Goal: Task Accomplishment & Management: Complete application form

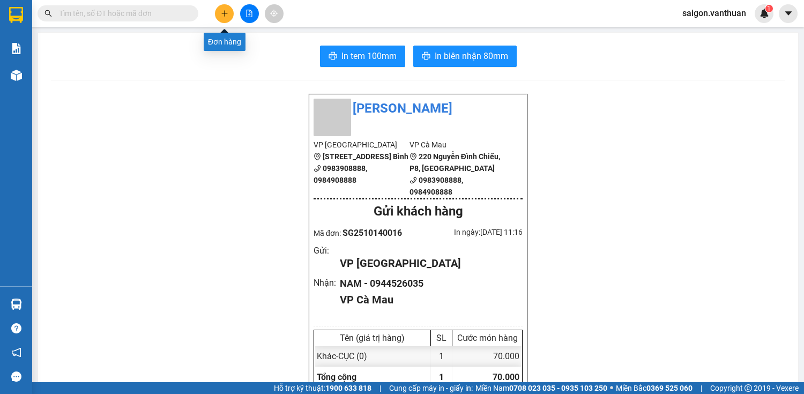
click at [227, 13] on icon "plus" at bounding box center [225, 14] width 8 height 8
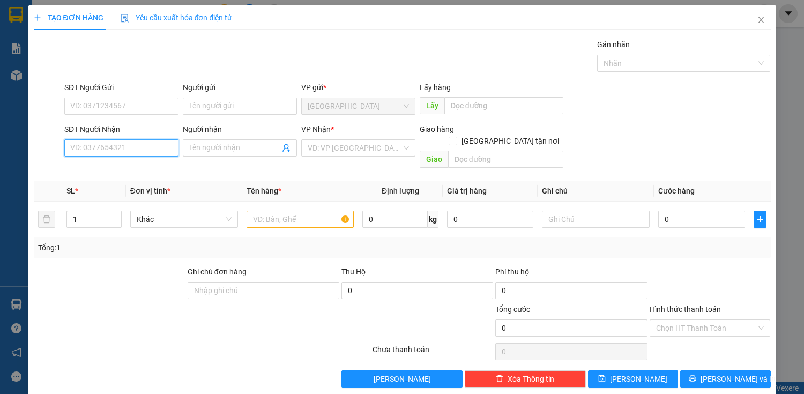
click at [101, 146] on input "SĐT Người Nhận" at bounding box center [121, 147] width 114 height 17
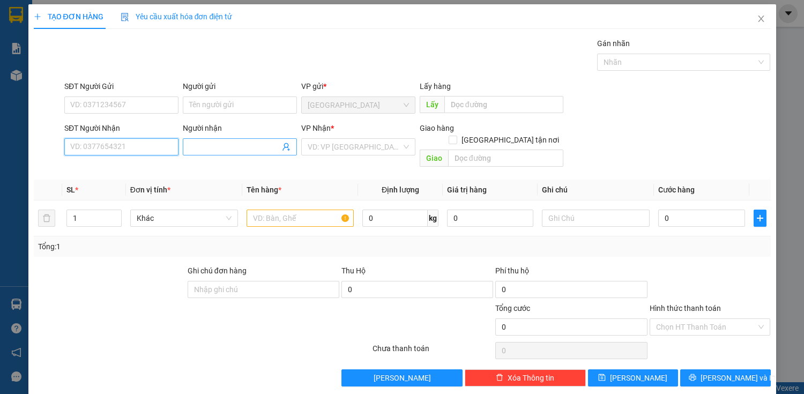
scroll to position [2, 0]
click at [158, 169] on div "0911753039 - DIỄM TRANG" at bounding box center [120, 167] width 100 height 12
type input "0911753039"
type input "DIỄM TRANG"
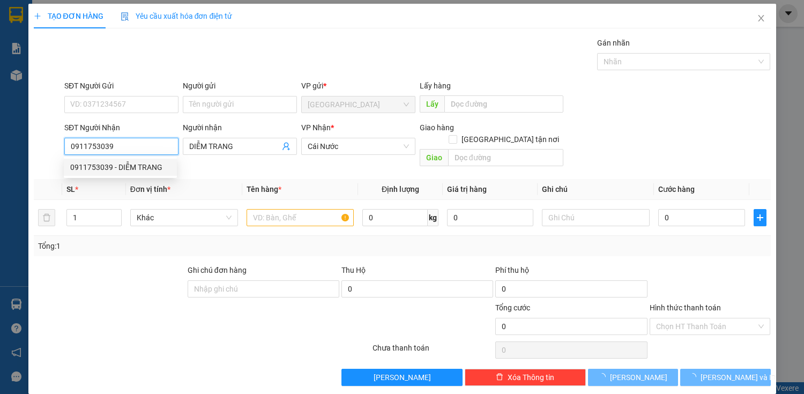
type input "200.000"
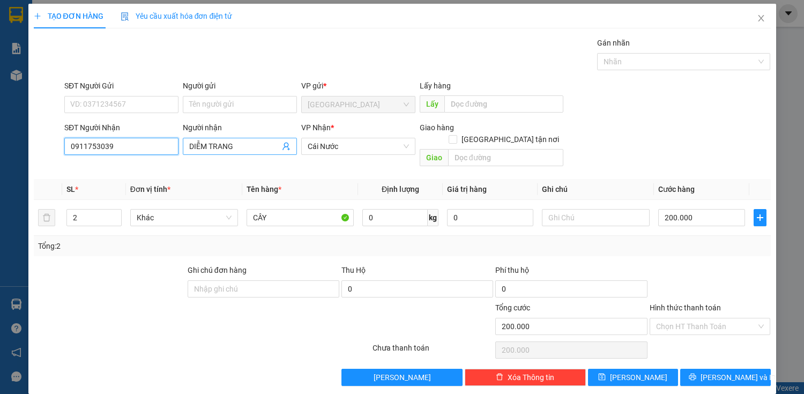
type input "0911753039"
drag, startPoint x: 244, startPoint y: 146, endPoint x: 209, endPoint y: 152, distance: 36.4
click at [209, 152] on span "DIỄM TRANG" at bounding box center [240, 146] width 114 height 17
type input "DIỄM MY"
type input "1"
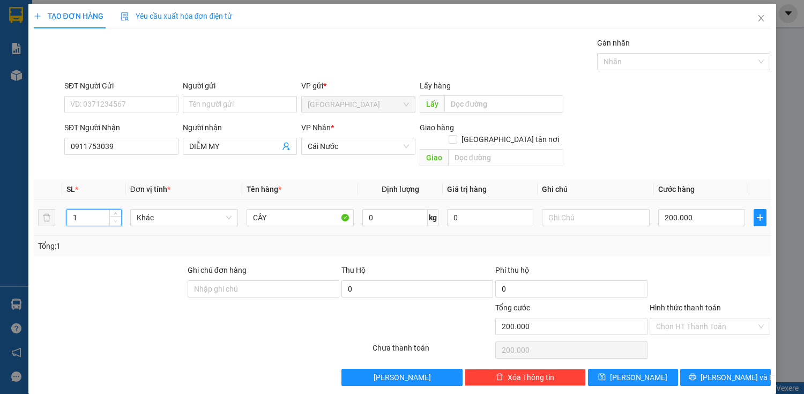
click at [114, 219] on icon "down" at bounding box center [116, 221] width 4 height 4
click at [695, 209] on input "200.000" at bounding box center [701, 217] width 86 height 17
type input "6"
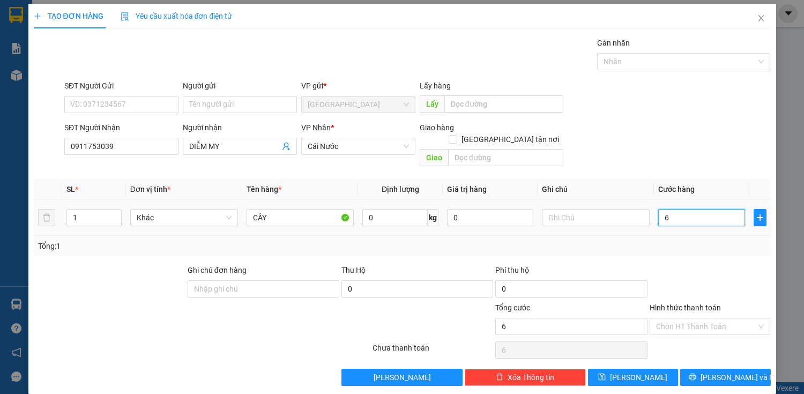
type input "60"
type input "600"
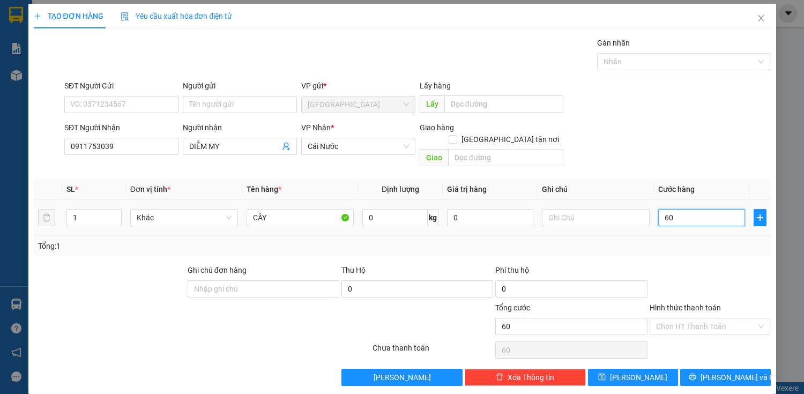
type input "600"
type input "6.000"
type input "60.000"
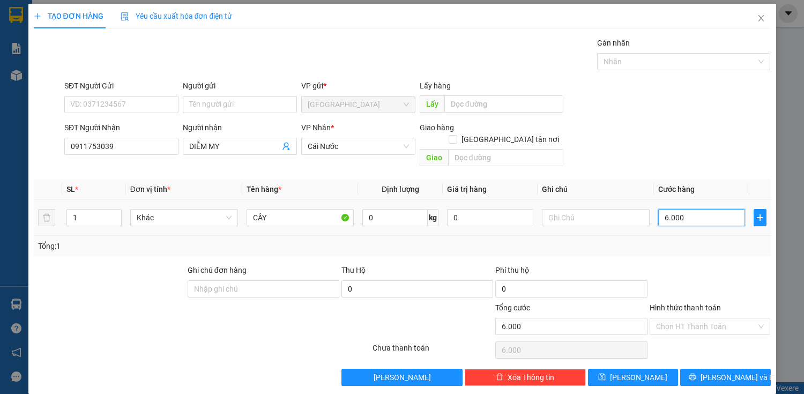
type input "60.000"
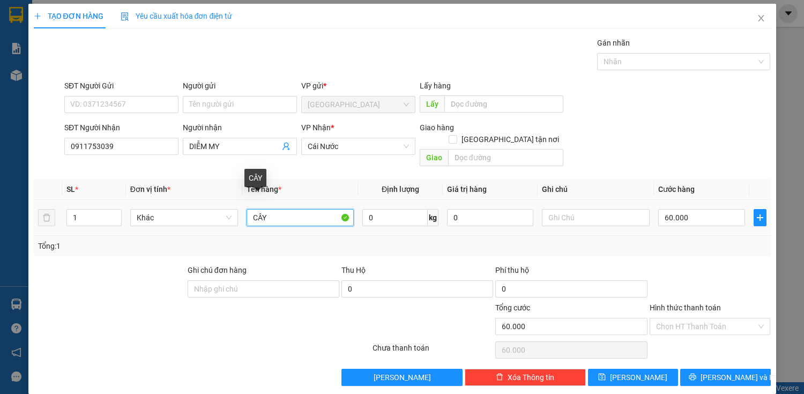
drag, startPoint x: 268, startPoint y: 205, endPoint x: 240, endPoint y: 212, distance: 29.1
click at [240, 212] on tr "1 Khác CÂY 0 kg 0 60.000" at bounding box center [402, 218] width 737 height 36
type input "BAO"
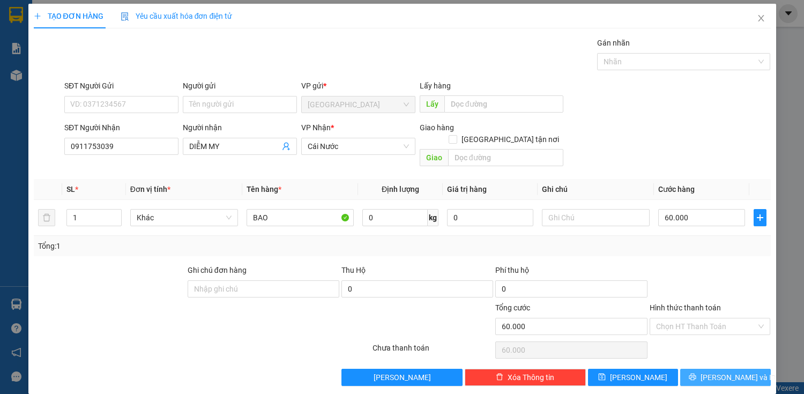
click at [707, 369] on button "[PERSON_NAME] và In" at bounding box center [725, 377] width 90 height 17
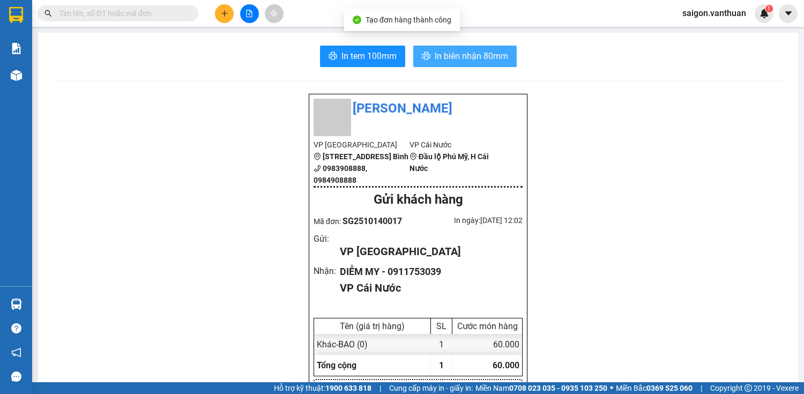
click at [463, 62] on span "In biên nhận 80mm" at bounding box center [471, 55] width 73 height 13
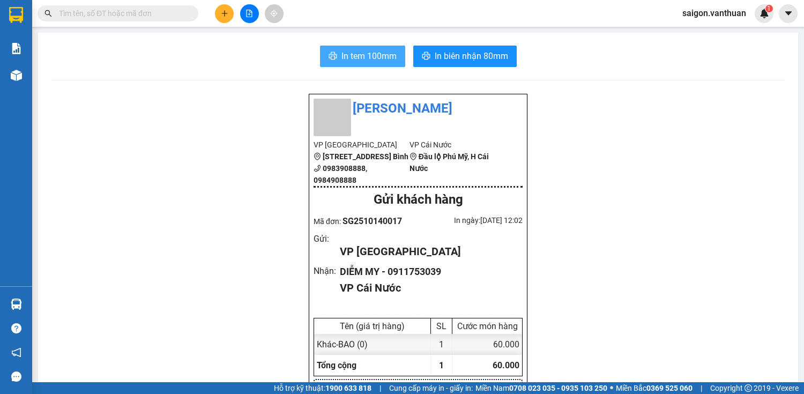
click at [373, 60] on span "In tem 100mm" at bounding box center [369, 55] width 55 height 13
click at [217, 16] on button at bounding box center [224, 13] width 19 height 19
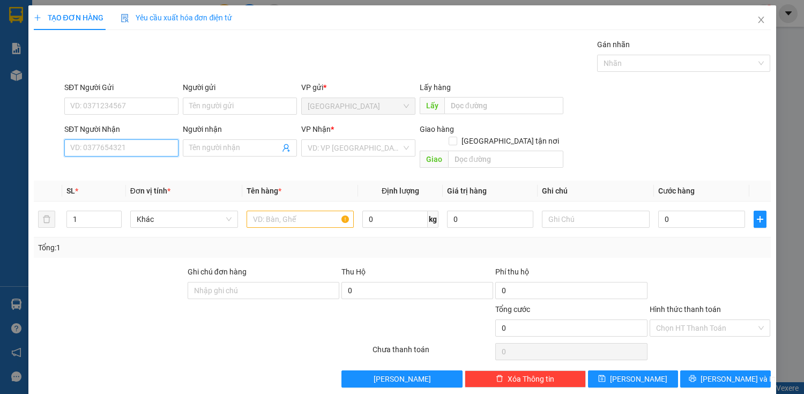
click at [115, 152] on input "SĐT Người Nhận" at bounding box center [121, 147] width 114 height 17
drag, startPoint x: 144, startPoint y: 147, endPoint x: 148, endPoint y: 140, distance: 7.9
click at [147, 142] on input "SĐT Người Nhận" at bounding box center [121, 147] width 114 height 17
type input "0944526035"
click at [97, 172] on div "0944526035 - NAM" at bounding box center [120, 169] width 100 height 12
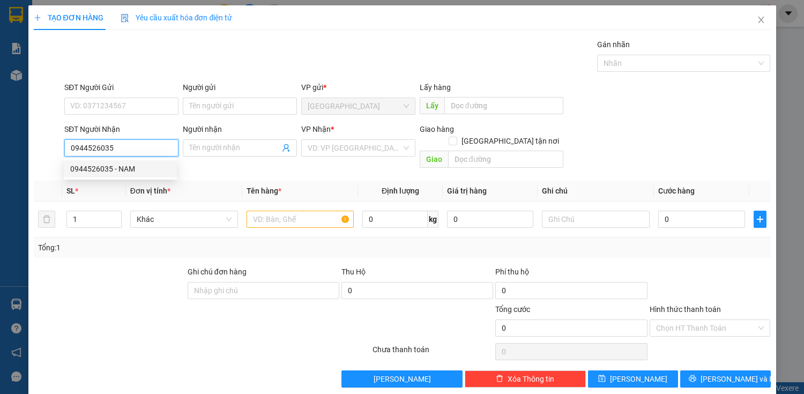
type input "NAM"
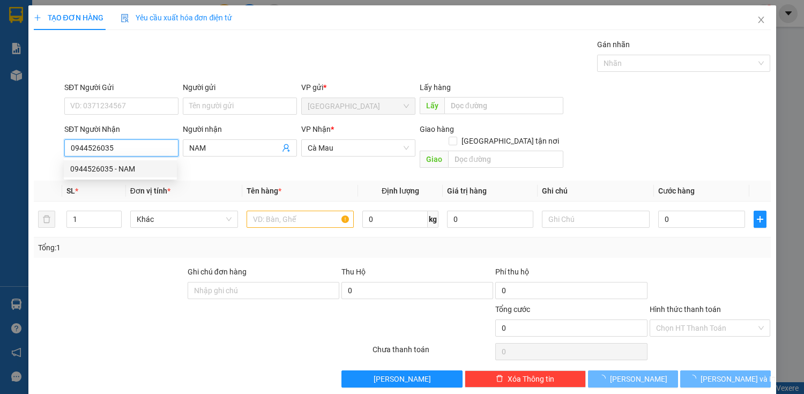
type input "70.000"
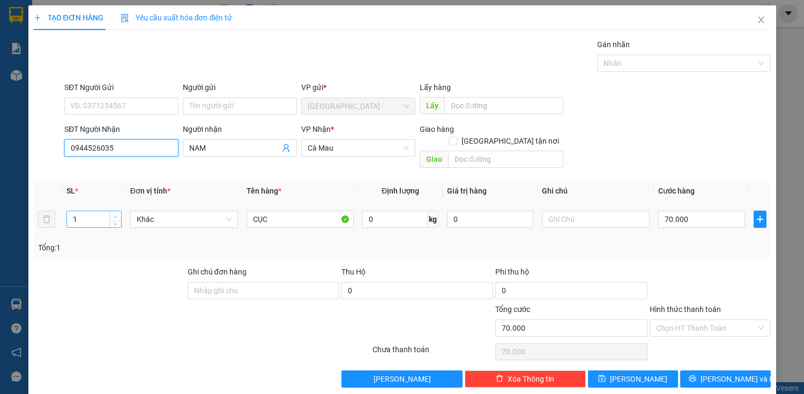
type input "0944526035"
type input "2"
click at [115, 215] on icon "up" at bounding box center [116, 217] width 4 height 4
click at [693, 211] on input "70.000" at bounding box center [701, 219] width 86 height 17
type input "1"
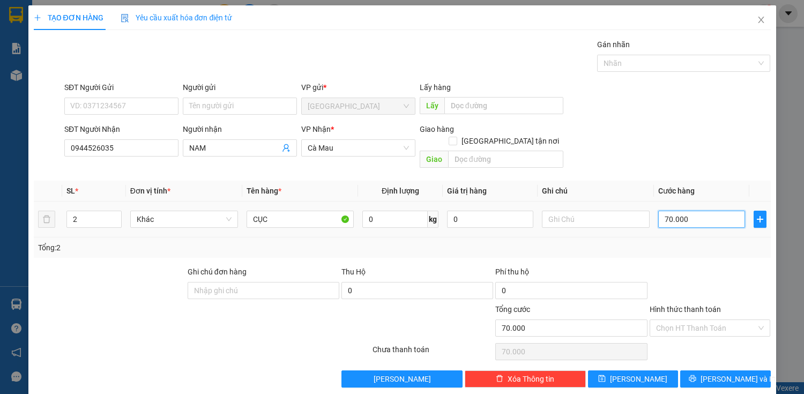
type input "1"
type input "14"
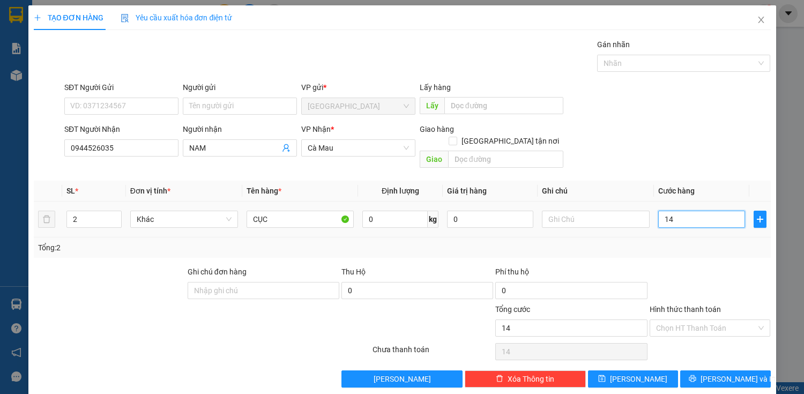
type input "140"
type input "1.400"
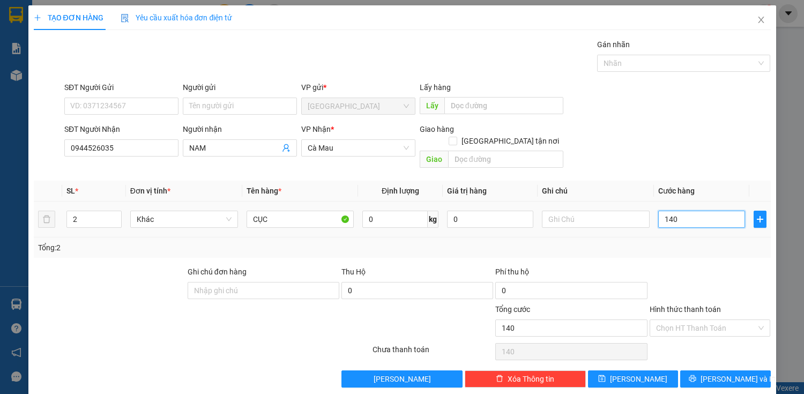
type input "1.400"
type input "14.000"
type input "140.000"
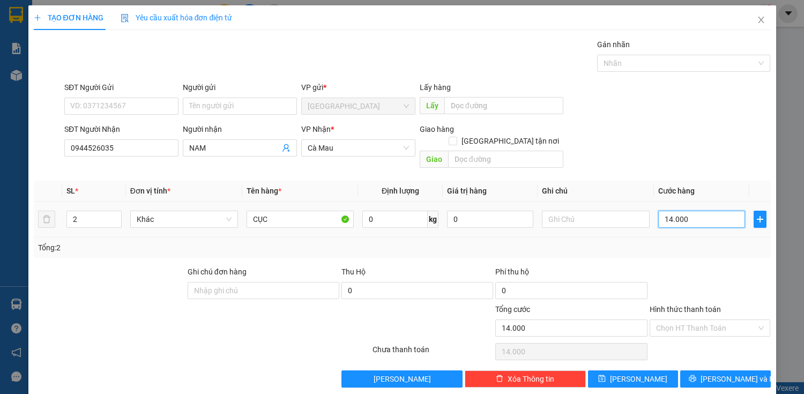
type input "140.000"
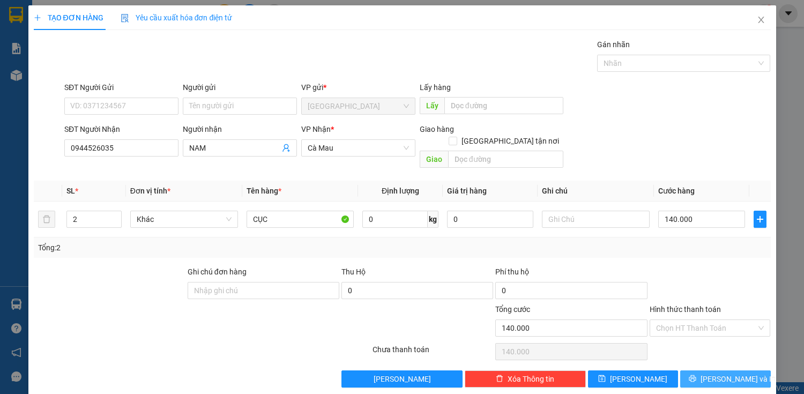
click at [711, 373] on span "[PERSON_NAME] và In" at bounding box center [738, 379] width 75 height 12
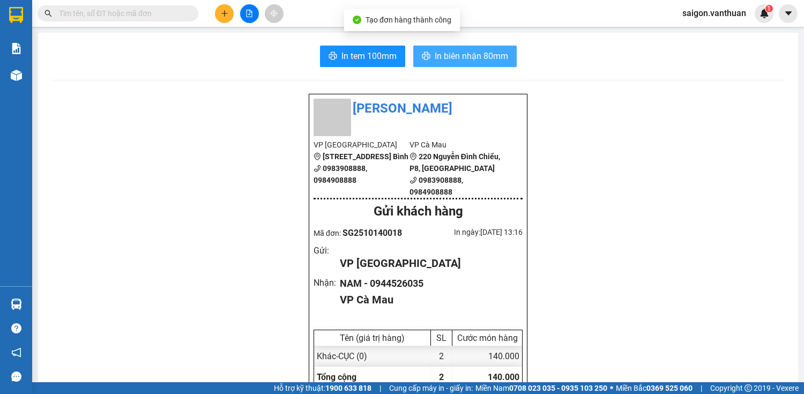
click at [459, 54] on span "In biên nhận 80mm" at bounding box center [471, 55] width 73 height 13
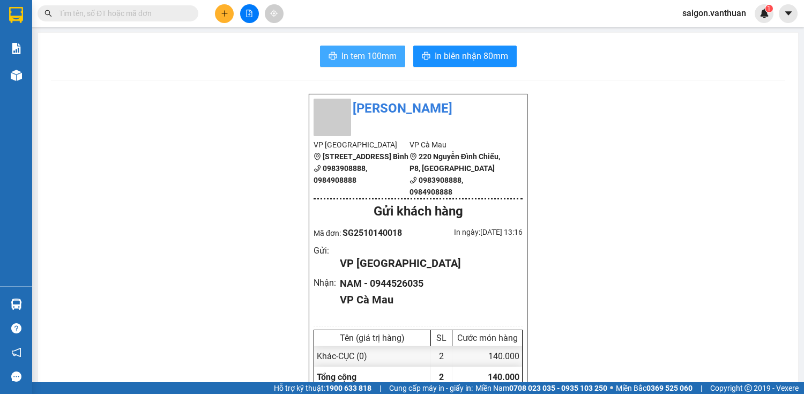
click at [358, 56] on span "In tem 100mm" at bounding box center [369, 55] width 55 height 13
click at [370, 60] on span "In tem 100mm" at bounding box center [369, 55] width 55 height 13
click at [224, 11] on icon "plus" at bounding box center [225, 14] width 8 height 8
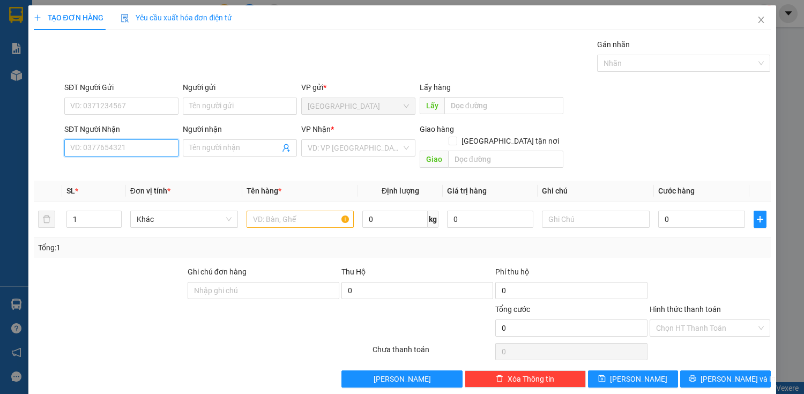
click at [130, 146] on input "SĐT Người Nhận" at bounding box center [121, 147] width 114 height 17
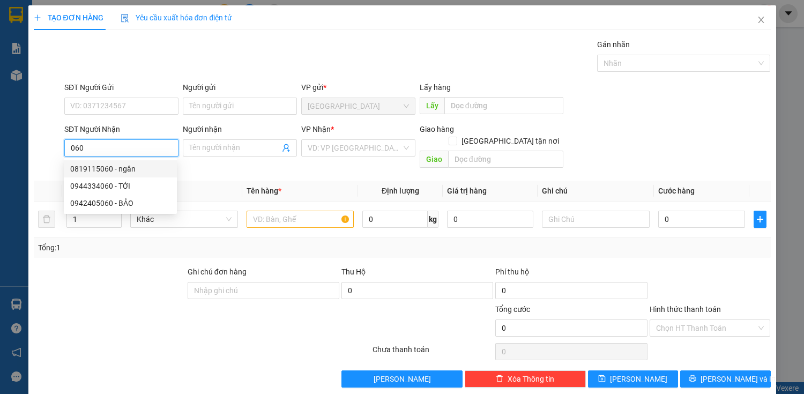
click at [133, 170] on div "0819115060 - ngân" at bounding box center [120, 169] width 100 height 12
type input "0819115060"
type input "ngân"
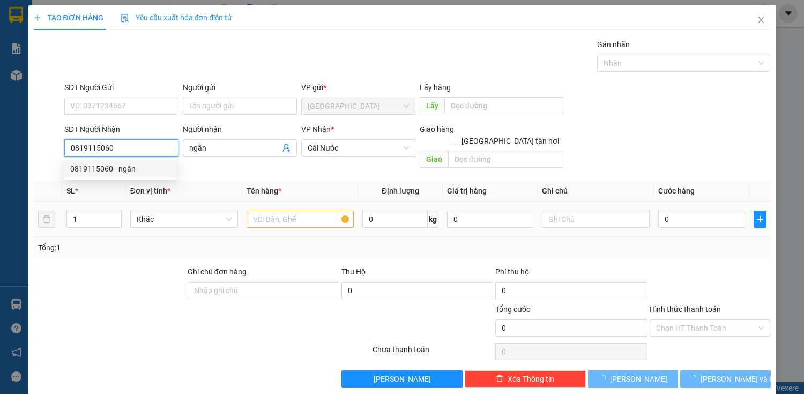
type input "50.000"
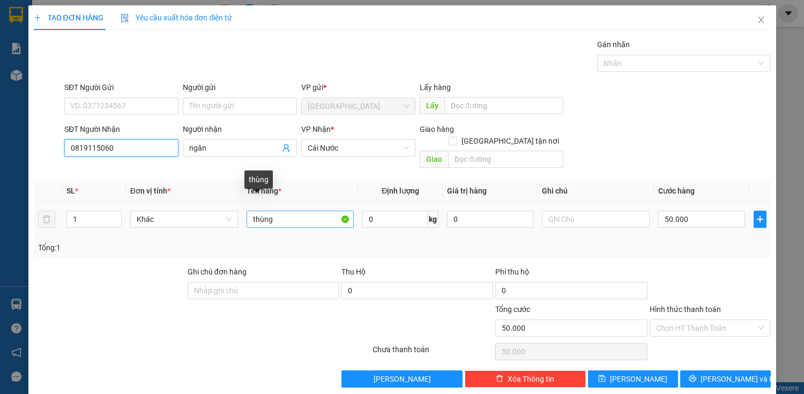
type input "0819115060"
drag, startPoint x: 302, startPoint y: 212, endPoint x: 359, endPoint y: 210, distance: 56.9
click at [302, 212] on input "thùng" at bounding box center [301, 219] width 108 height 17
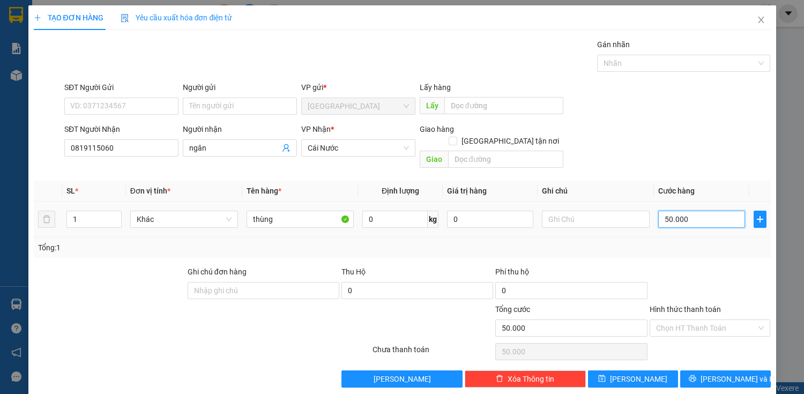
click at [676, 211] on input "50.000" at bounding box center [701, 219] width 86 height 17
click at [677, 211] on input "50.000" at bounding box center [701, 219] width 86 height 17
click at [695, 211] on input "50.000" at bounding box center [701, 219] width 86 height 17
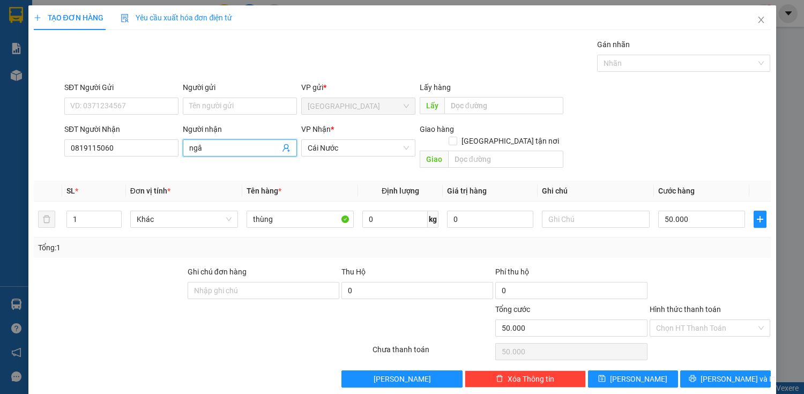
click at [234, 150] on input "ngâ" at bounding box center [234, 148] width 91 height 12
type input "n"
type input "NGÂN"
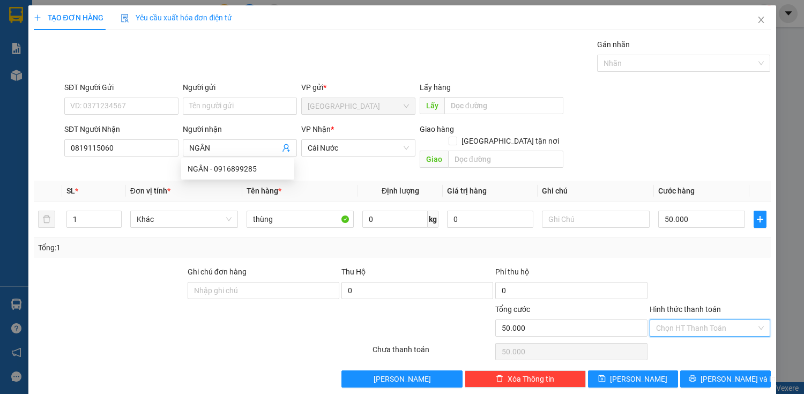
click at [686, 320] on input "Hình thức thanh toán" at bounding box center [706, 328] width 101 height 16
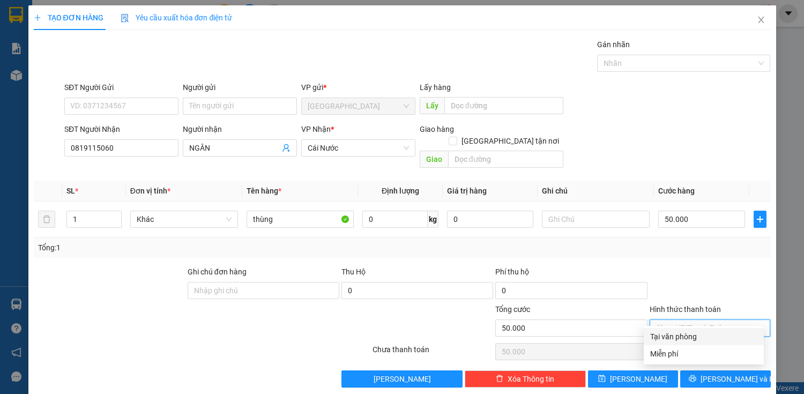
click at [686, 334] on div "Tại văn phòng" at bounding box center [703, 337] width 107 height 12
type input "0"
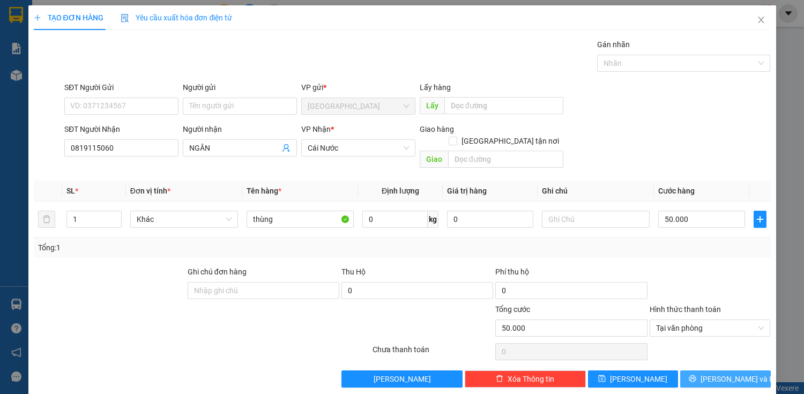
drag, startPoint x: 694, startPoint y: 364, endPoint x: 674, endPoint y: 351, distance: 23.6
click at [695, 370] on button "[PERSON_NAME] và In" at bounding box center [725, 378] width 90 height 17
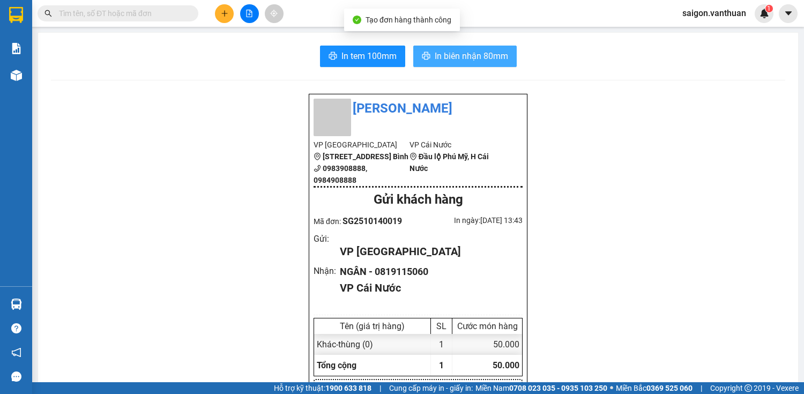
click at [463, 47] on button "In biên nhận 80mm" at bounding box center [464, 56] width 103 height 21
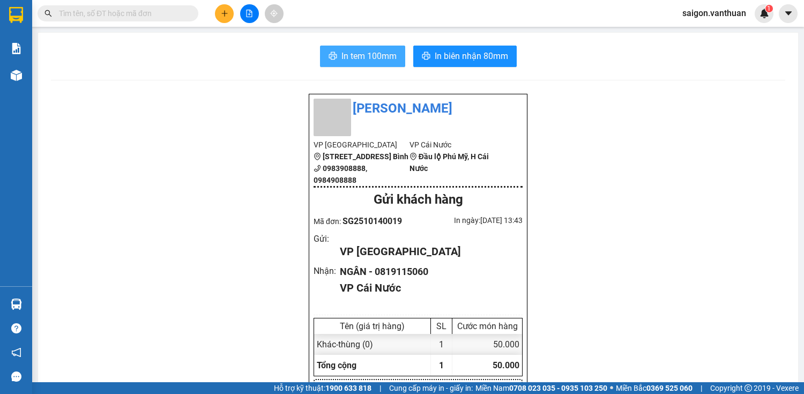
click at [361, 51] on span "In tem 100mm" at bounding box center [369, 55] width 55 height 13
click at [225, 12] on icon "plus" at bounding box center [224, 13] width 1 height 6
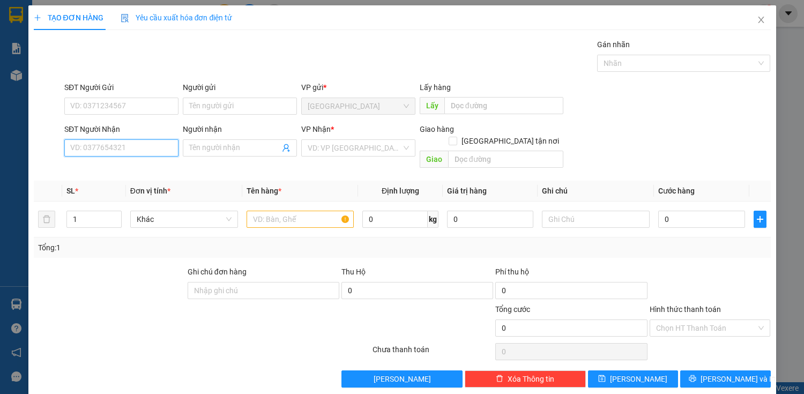
click at [109, 146] on input "SĐT Người Nhận" at bounding box center [121, 147] width 114 height 17
type input "0945397431"
click at [129, 173] on div "0945397431 - KIỀU" at bounding box center [120, 169] width 100 height 12
type input "KIỀU"
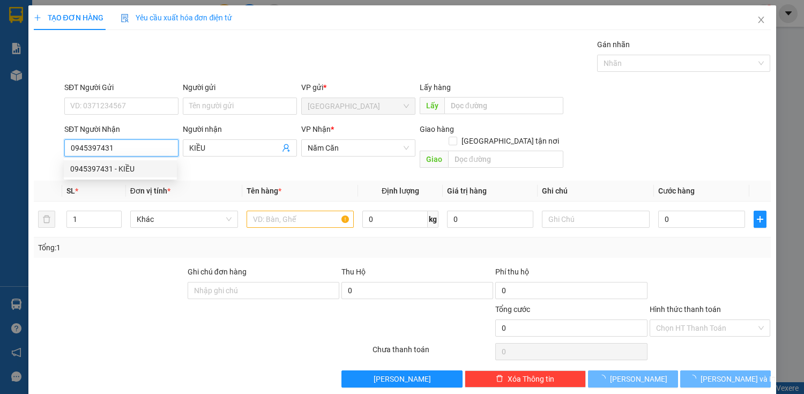
type input "100.000"
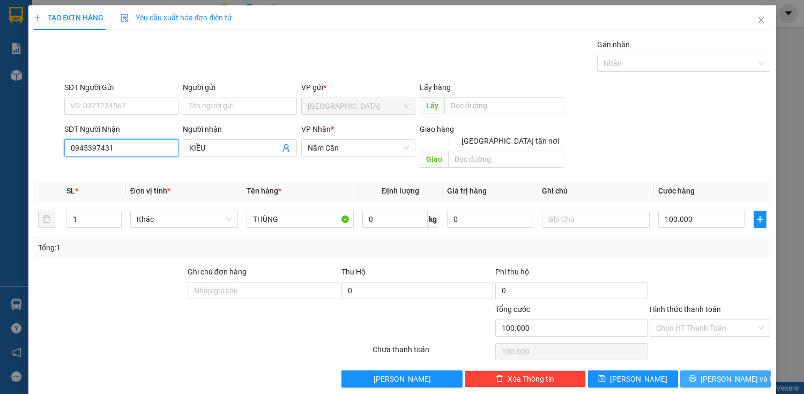
type input "0945397431"
click at [710, 374] on button "[PERSON_NAME] và In" at bounding box center [725, 378] width 90 height 17
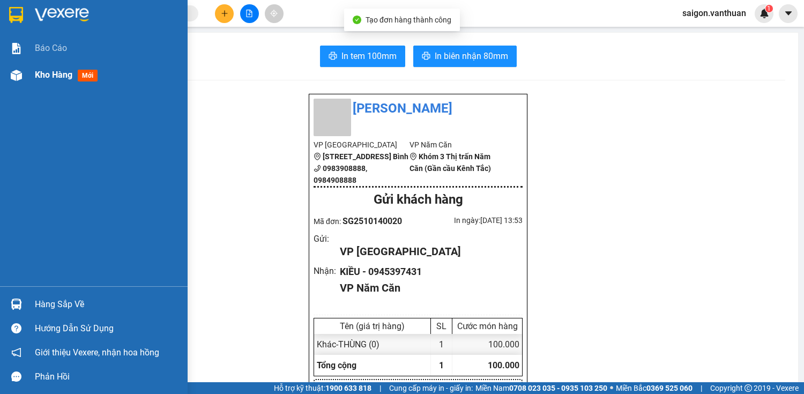
click at [30, 84] on div "Kho hàng mới" at bounding box center [94, 75] width 188 height 27
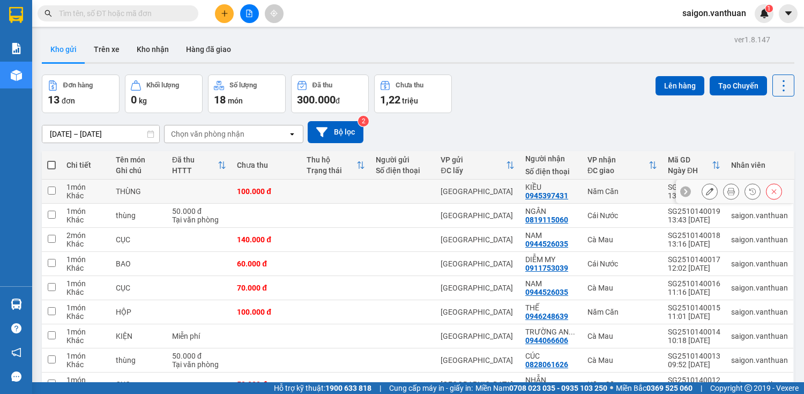
click at [706, 189] on icon at bounding box center [710, 192] width 8 height 8
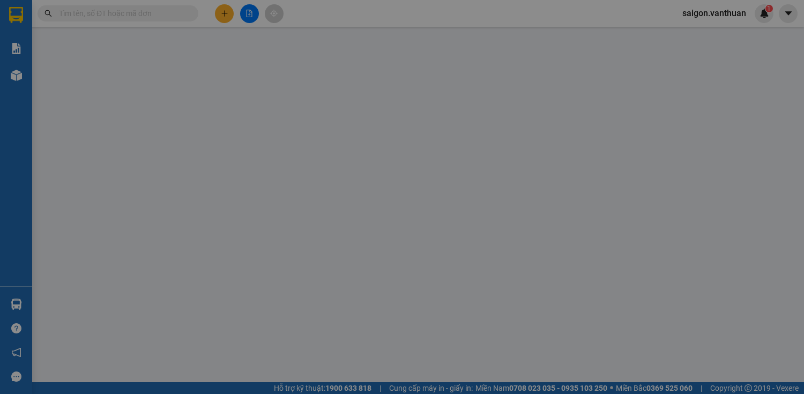
type input "0945397431"
type input "KIỀU"
type input "0"
type input "100.000"
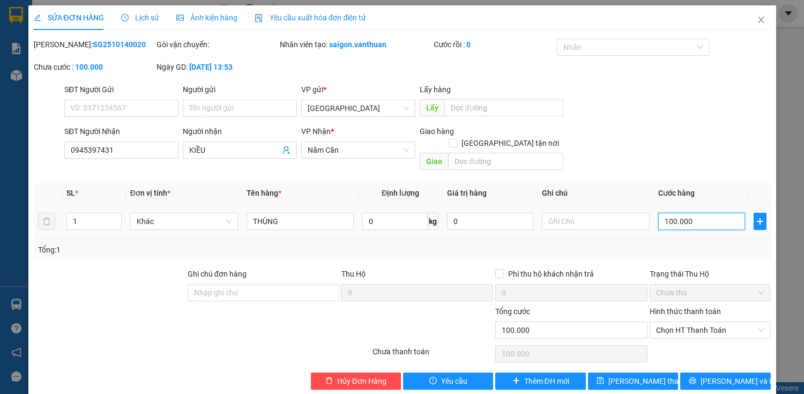
click at [676, 214] on input "100.000" at bounding box center [701, 221] width 86 height 17
type input "0"
type input "80"
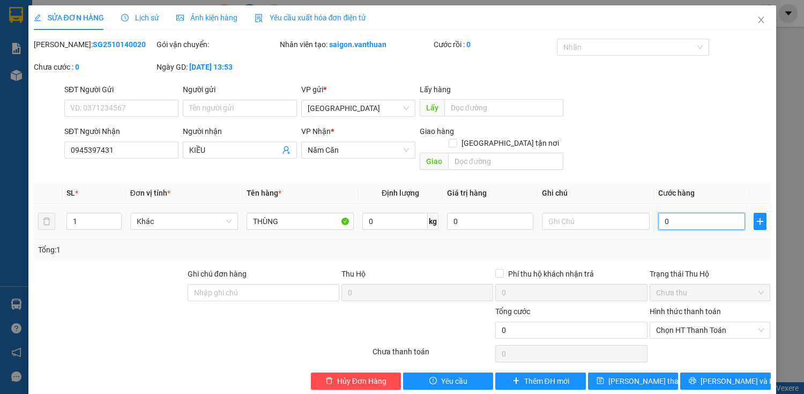
type input "80"
type input "800"
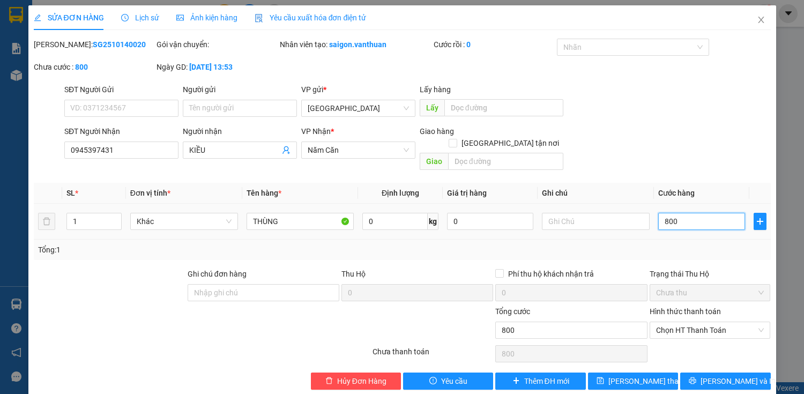
type input "8.000"
type input "80.000"
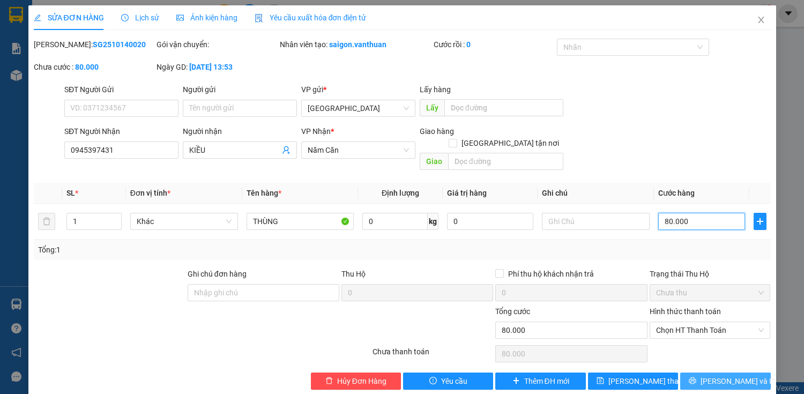
type input "80.000"
click at [717, 375] on span "[PERSON_NAME] và In" at bounding box center [738, 381] width 75 height 12
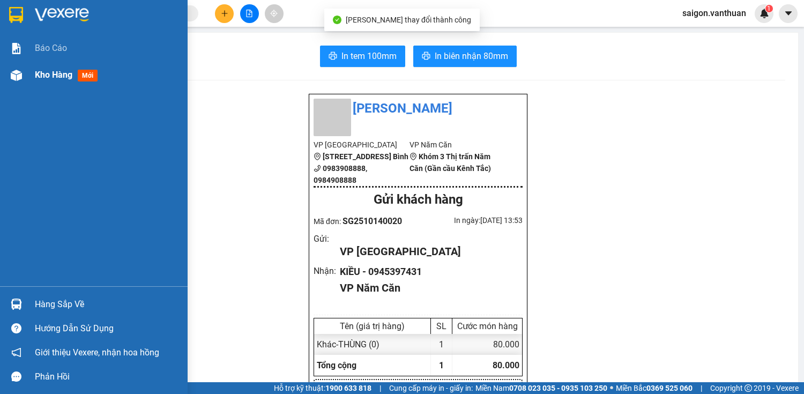
click at [21, 70] on img at bounding box center [16, 75] width 11 height 11
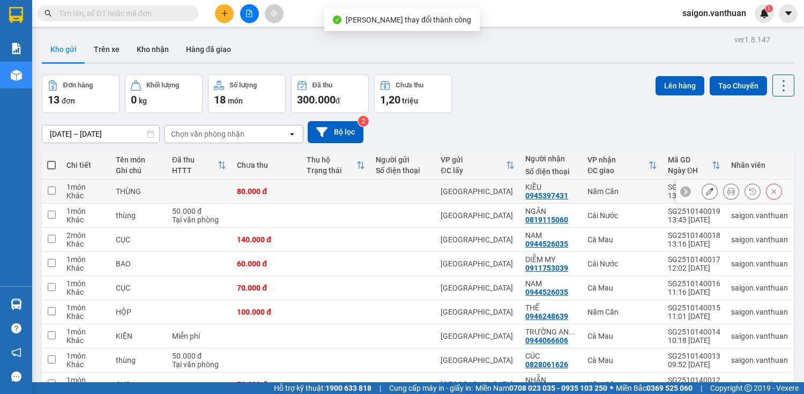
click at [706, 190] on icon at bounding box center [710, 192] width 8 height 8
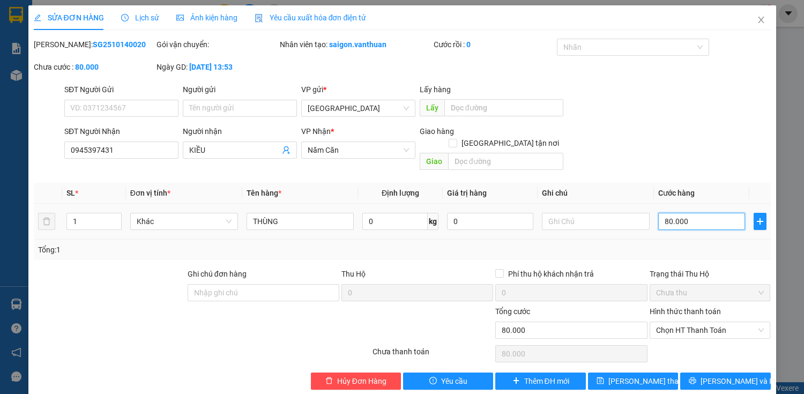
click at [663, 213] on input "80.000" at bounding box center [701, 221] width 86 height 17
type input "1"
type input "10"
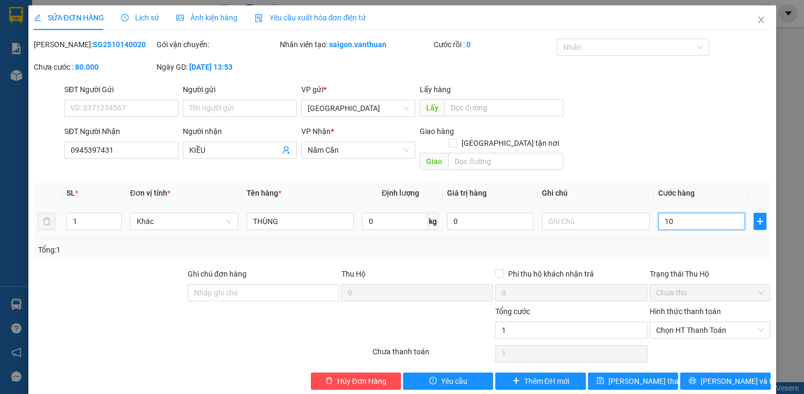
type input "10"
type input "100"
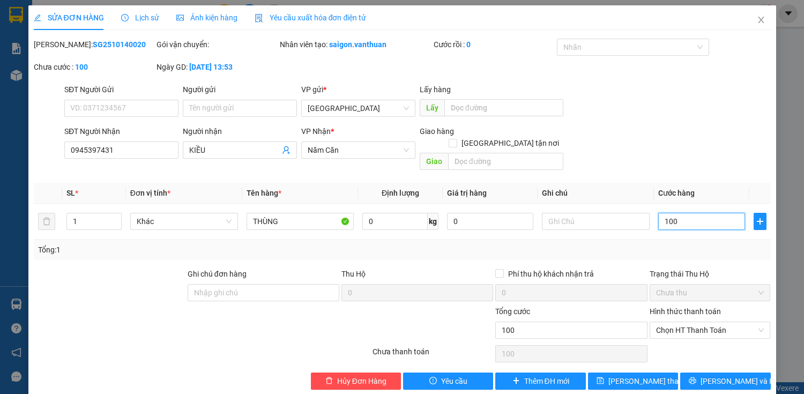
type input "1.000"
type input "10.000"
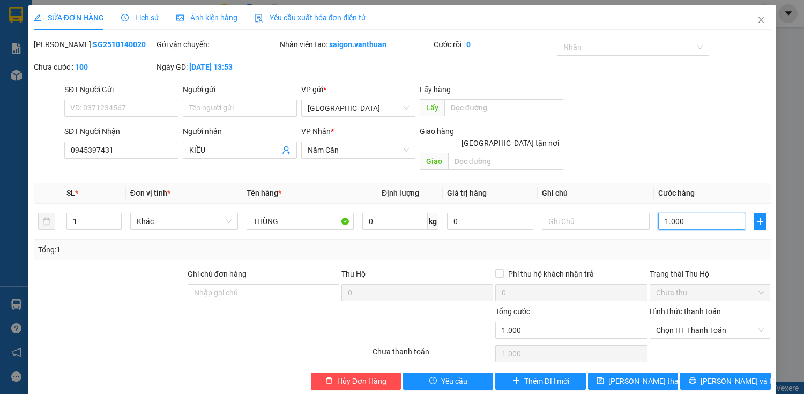
type input "10.000"
type input "100.000"
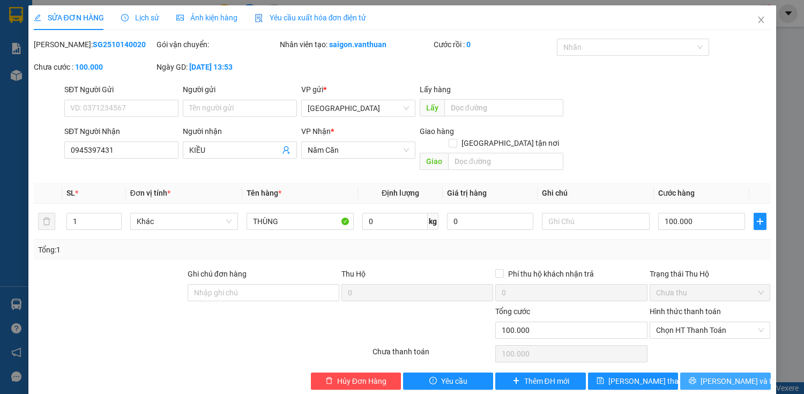
click at [722, 375] on span "[PERSON_NAME] và In" at bounding box center [738, 381] width 75 height 12
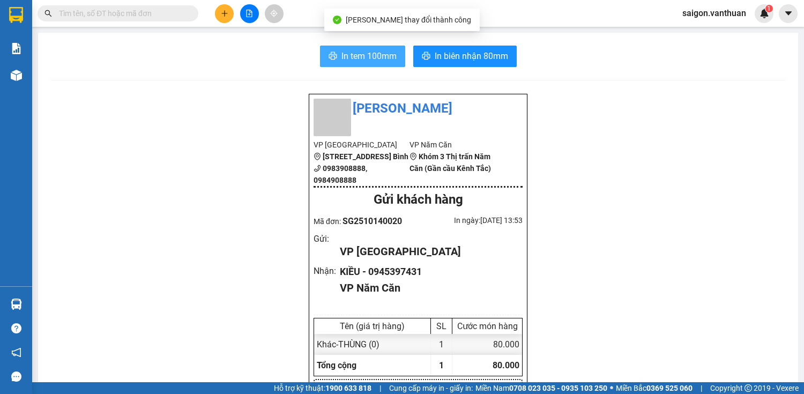
click at [382, 56] on span "In tem 100mm" at bounding box center [369, 55] width 55 height 13
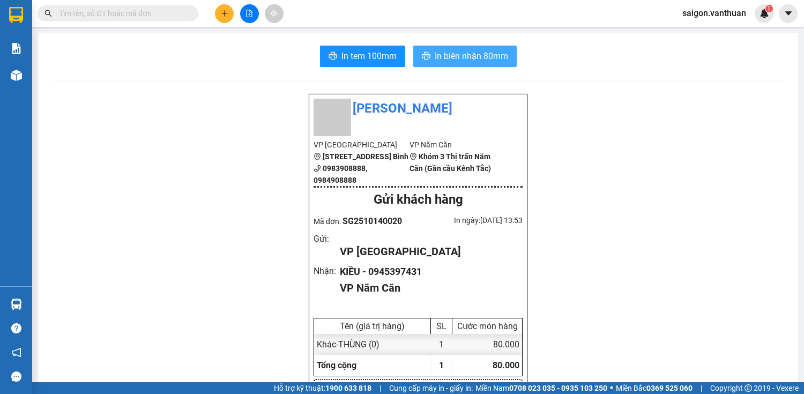
click at [455, 60] on span "In biên nhận 80mm" at bounding box center [471, 55] width 73 height 13
click at [139, 5] on span at bounding box center [118, 13] width 161 height 16
click at [139, 19] on span at bounding box center [118, 13] width 161 height 16
click at [148, 12] on input "text" at bounding box center [122, 14] width 127 height 12
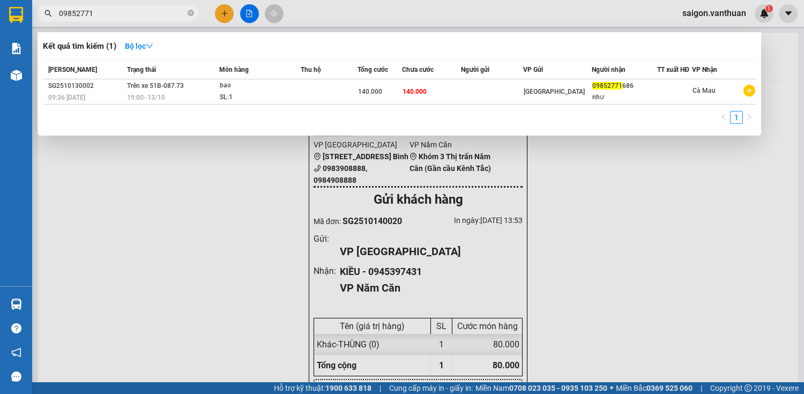
type input "09852771"
click at [221, 9] on div at bounding box center [402, 197] width 804 height 394
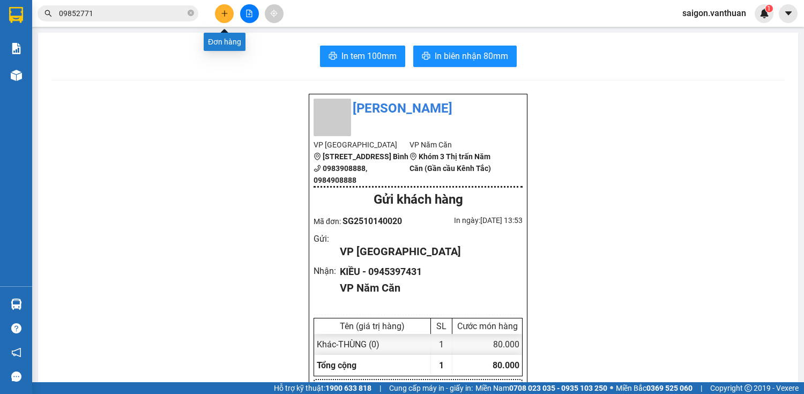
click at [227, 15] on icon "plus" at bounding box center [225, 14] width 8 height 8
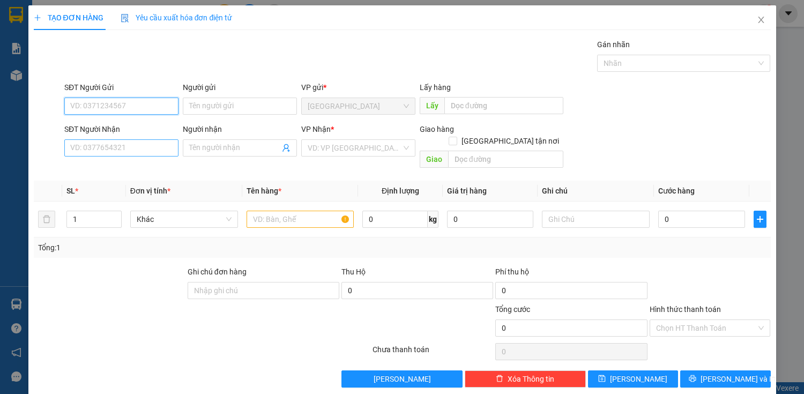
drag, startPoint x: 133, startPoint y: 120, endPoint x: 138, endPoint y: 141, distance: 21.6
click at [133, 123] on form "SĐT Người Gửi VD: 0371234567 Người gửi Tên người gửi VP gửi * [GEOGRAPHIC_DATA]…" at bounding box center [402, 126] width 737 height 91
click at [139, 142] on input "SĐT Người Nhận" at bounding box center [121, 147] width 114 height 17
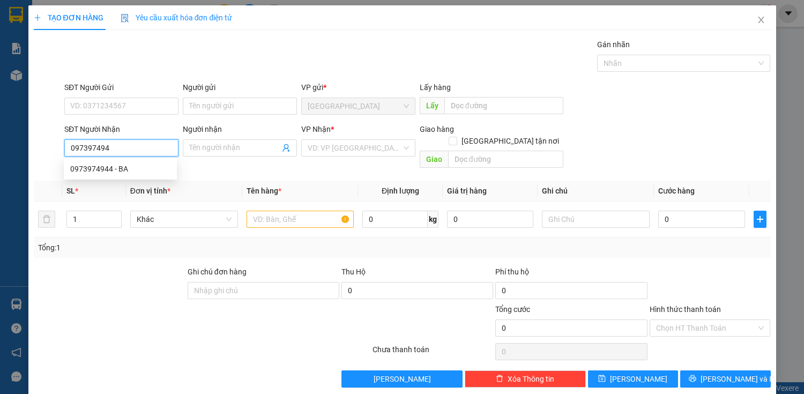
type input "0973974944"
click at [121, 170] on div "0973974944 - BA" at bounding box center [120, 169] width 100 height 12
type input "BA"
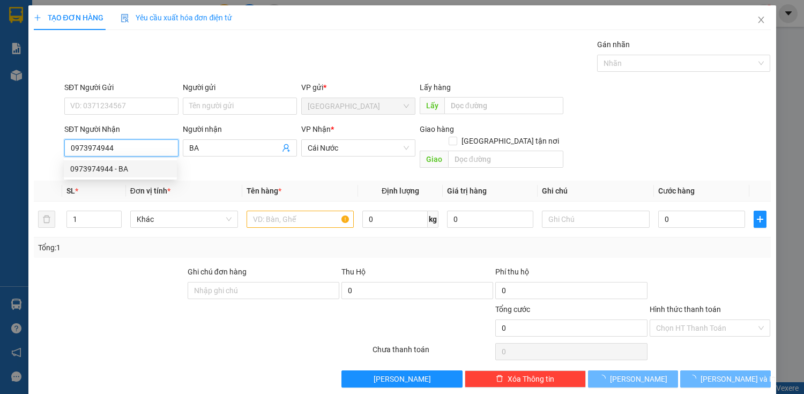
type input "340.000"
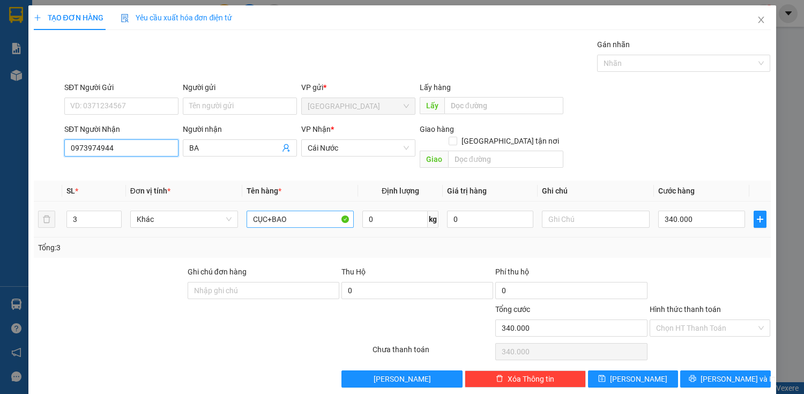
type input "0973974944"
click at [314, 211] on input "CỤC+BAO" at bounding box center [301, 219] width 108 height 17
type input "CỤC"
drag, startPoint x: 132, startPoint y: 196, endPoint x: 117, endPoint y: 210, distance: 20.5
click at [131, 209] on div "Khác" at bounding box center [184, 219] width 108 height 21
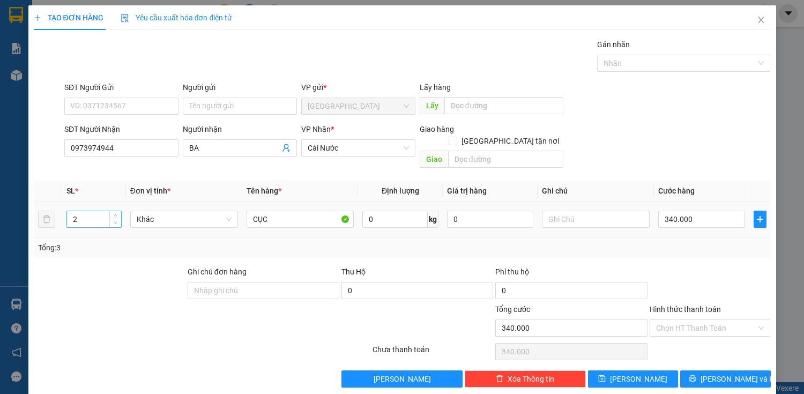
click at [117, 220] on span "down" at bounding box center [116, 223] width 6 height 6
type input "1"
click at [117, 220] on span "down" at bounding box center [116, 223] width 6 height 6
click at [686, 211] on input "340.000" at bounding box center [701, 219] width 86 height 17
type input "0"
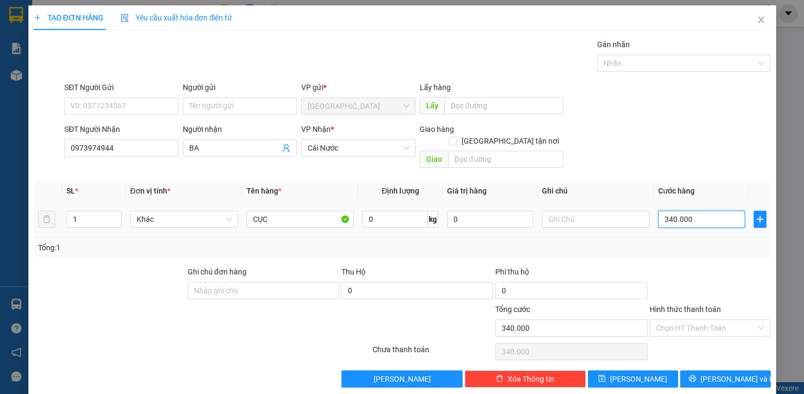
type input "0"
type input "60"
type input "600"
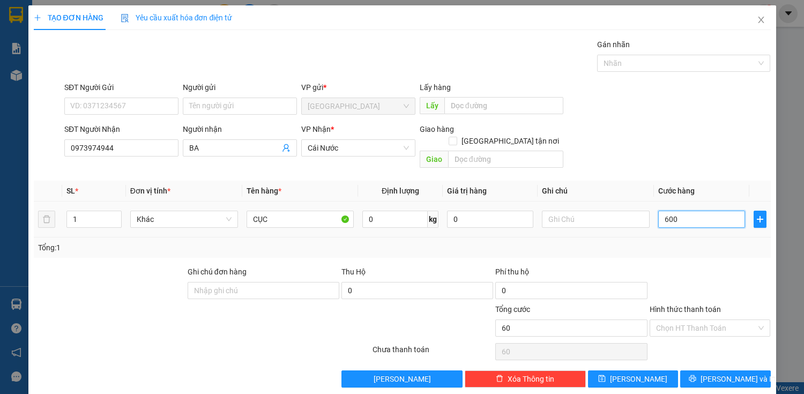
type input "600"
type input "6.000"
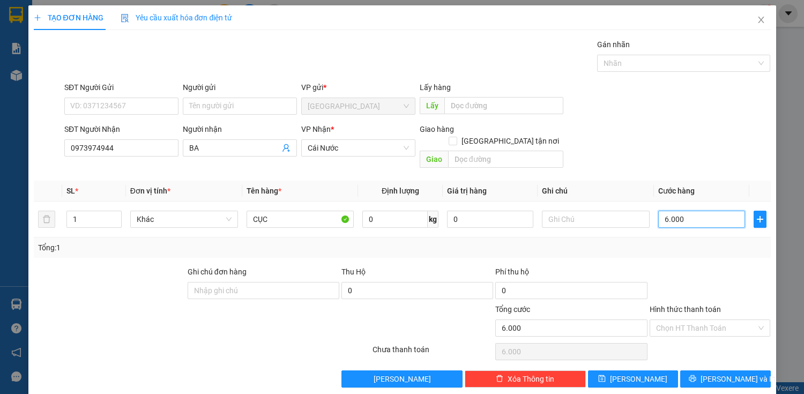
type input "60.000"
click at [730, 356] on div "Transit Pickup Surcharge Ids Transit Deliver Surcharge Ids Transit Deliver Surc…" at bounding box center [402, 213] width 737 height 349
click at [729, 373] on span "[PERSON_NAME] và In" at bounding box center [738, 379] width 75 height 12
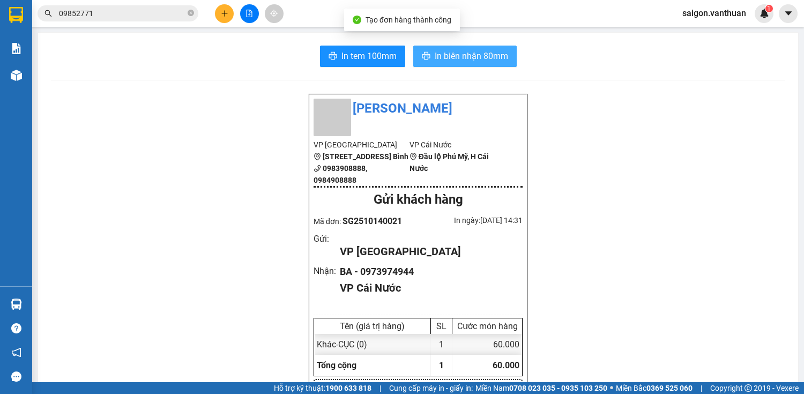
click at [491, 64] on button "In biên nhận 80mm" at bounding box center [464, 56] width 103 height 21
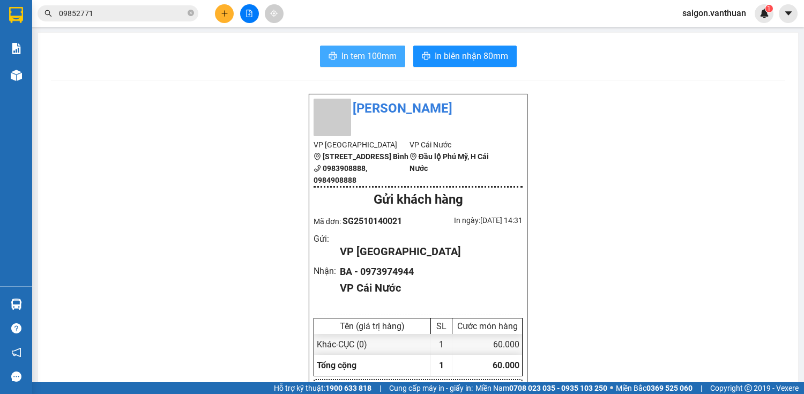
drag, startPoint x: 380, startPoint y: 47, endPoint x: 349, endPoint y: 43, distance: 30.7
click at [380, 47] on button "In tem 100mm" at bounding box center [362, 56] width 85 height 21
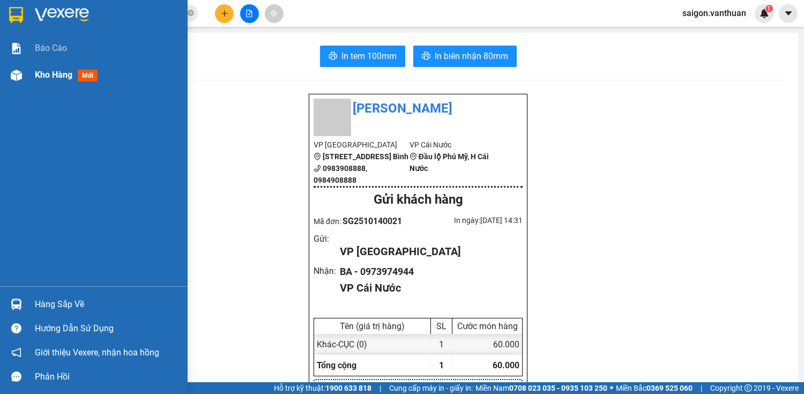
click at [2, 75] on div "Kho hàng mới" at bounding box center [94, 75] width 188 height 27
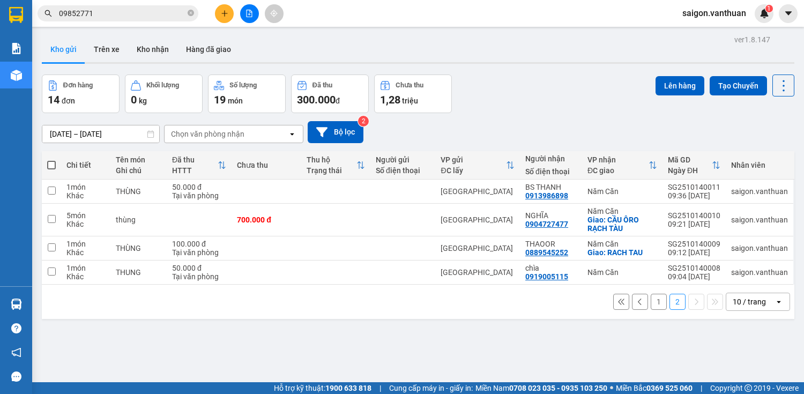
click at [279, 287] on div "ver 1.8.147 Kho gửi Trên xe Kho nhận Hàng đã giao Đơn hàng 14 đơn Khối lượng 0 …" at bounding box center [418, 229] width 761 height 394
click at [550, 75] on div "Đơn hàng 14 đơn Khối lượng 0 kg Số lượng 19 món Đã thu 300.000 đ Chưa thu 1,28 …" at bounding box center [418, 94] width 753 height 39
click at [224, 14] on icon "plus" at bounding box center [225, 14] width 8 height 8
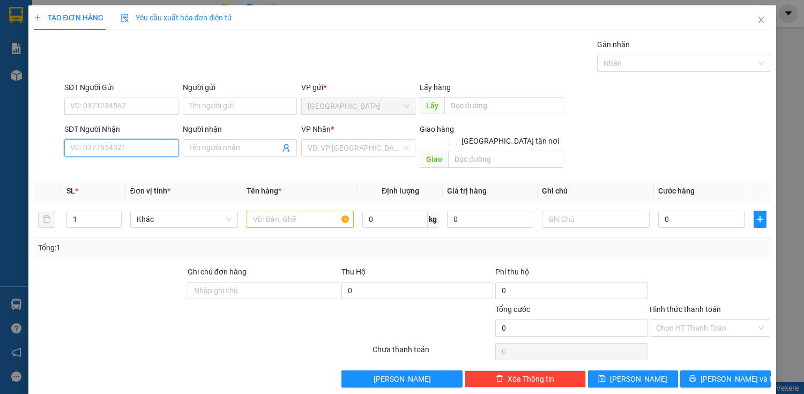
click at [145, 146] on input "SĐT Người Nhận" at bounding box center [121, 147] width 114 height 17
type input "0945679819"
click at [140, 174] on div "0945679819 - HIẾU" at bounding box center [120, 169] width 100 height 12
type input "HIẾU"
checkbox input "true"
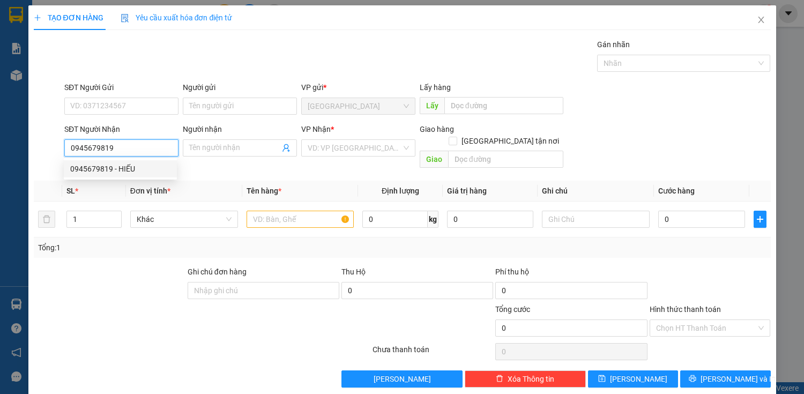
type input "RACH GOC"
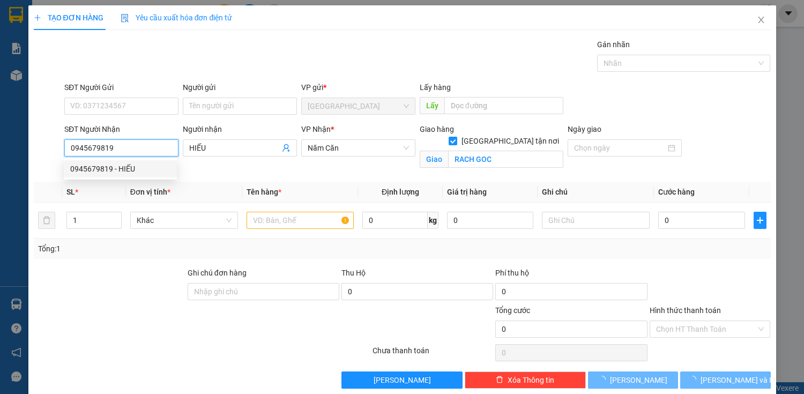
type input "160.000"
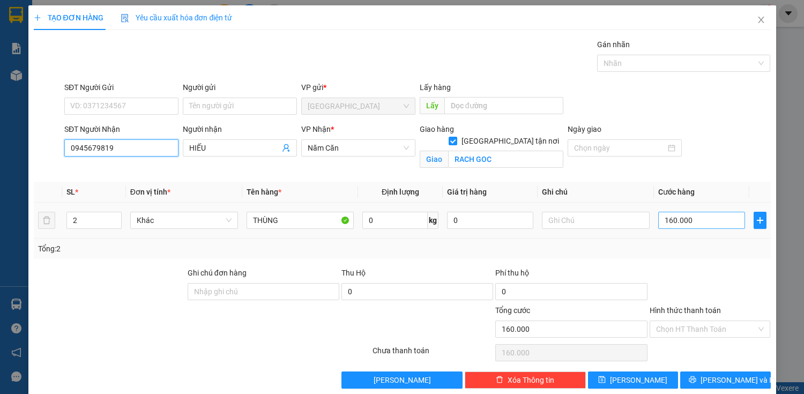
type input "0945679819"
type input "0"
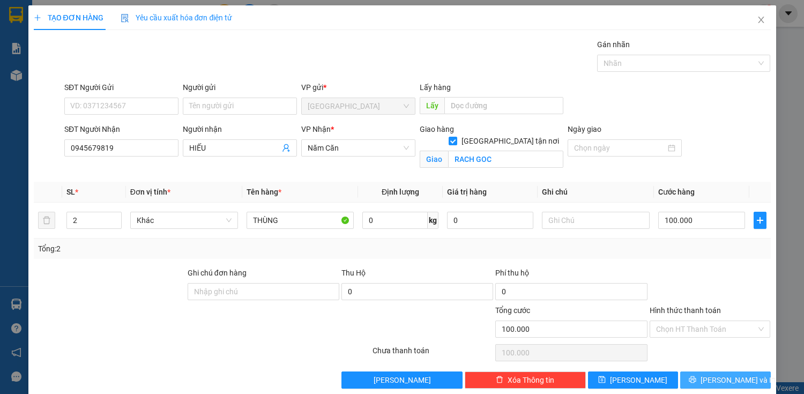
drag, startPoint x: 710, startPoint y: 380, endPoint x: 714, endPoint y: 392, distance: 12.2
click at [714, 381] on span "[PERSON_NAME] và In" at bounding box center [738, 380] width 75 height 12
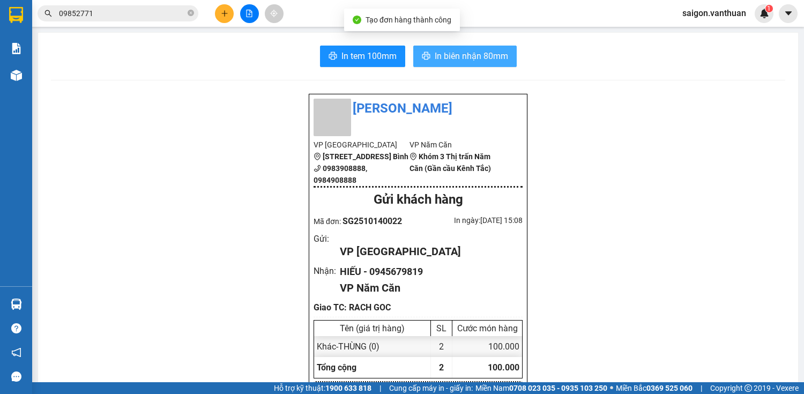
click at [453, 58] on span "In biên nhận 80mm" at bounding box center [471, 55] width 73 height 13
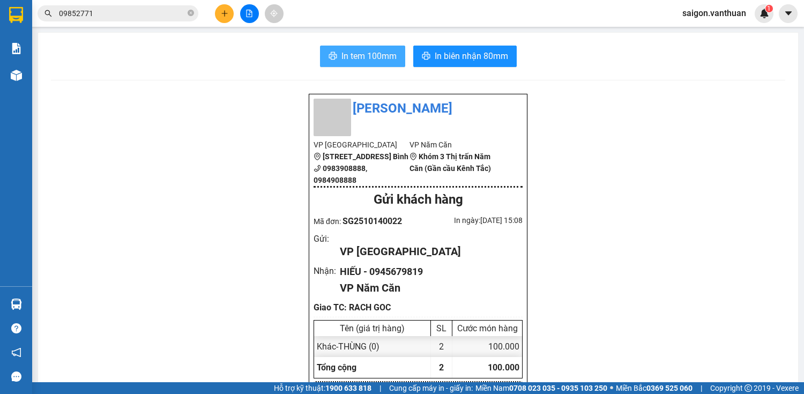
click at [365, 47] on button "In tem 100mm" at bounding box center [362, 56] width 85 height 21
click at [228, 9] on button at bounding box center [224, 13] width 19 height 19
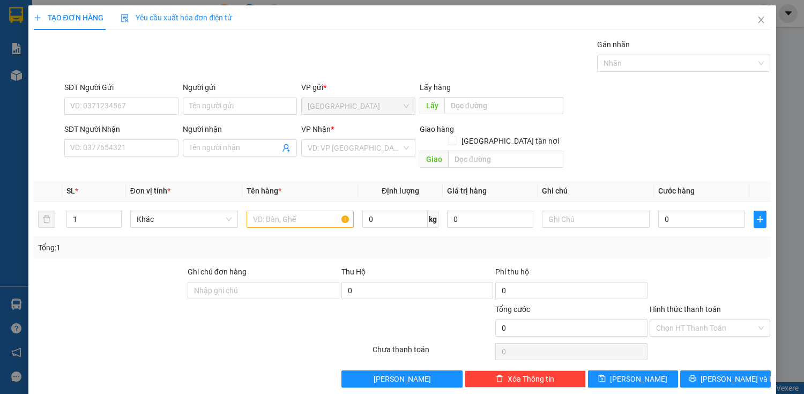
click at [123, 158] on div "SĐT Người Nhận VD: 0377654321" at bounding box center [121, 142] width 114 height 38
click at [124, 147] on input "SĐT Người Nhận" at bounding box center [121, 147] width 114 height 17
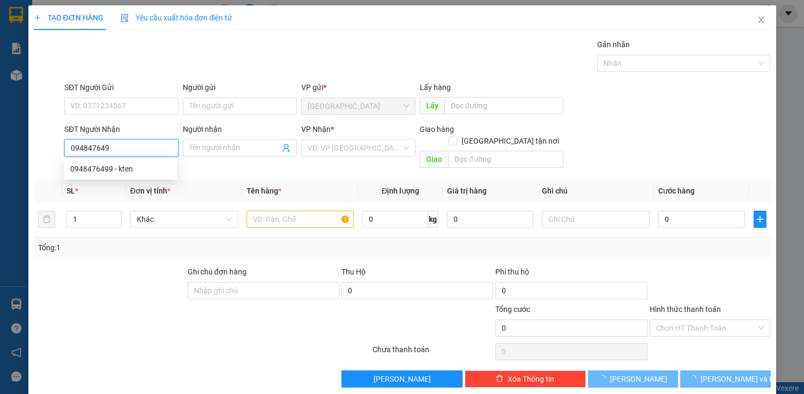
type input "0948476499"
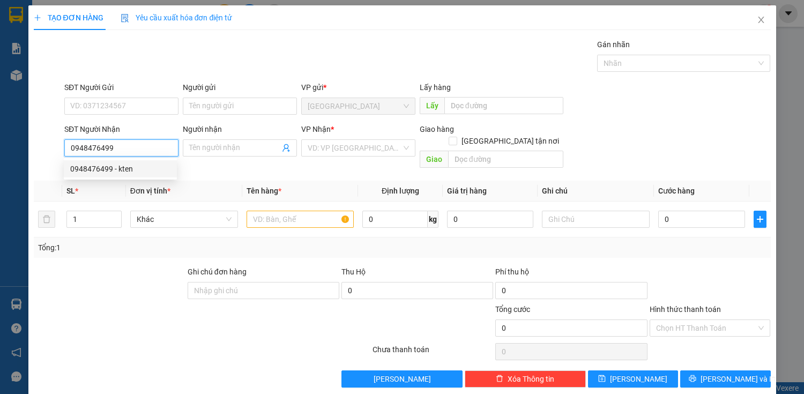
drag, startPoint x: 91, startPoint y: 170, endPoint x: 127, endPoint y: 160, distance: 36.8
click at [92, 170] on div "0948476499 - kten" at bounding box center [120, 169] width 100 height 12
type input "kten"
type input "50.000"
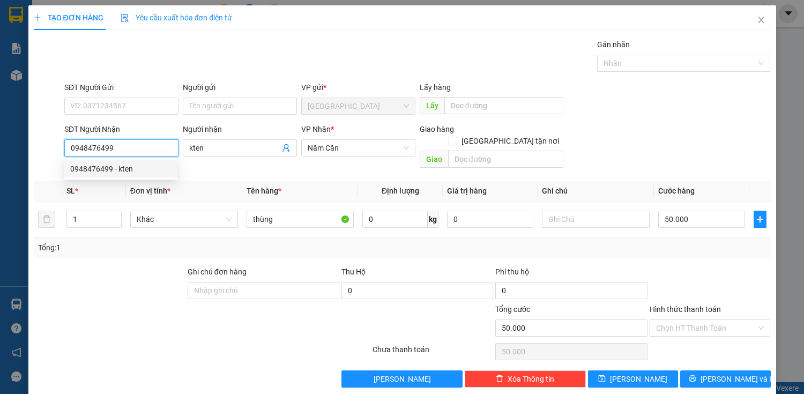
type input "0948476499"
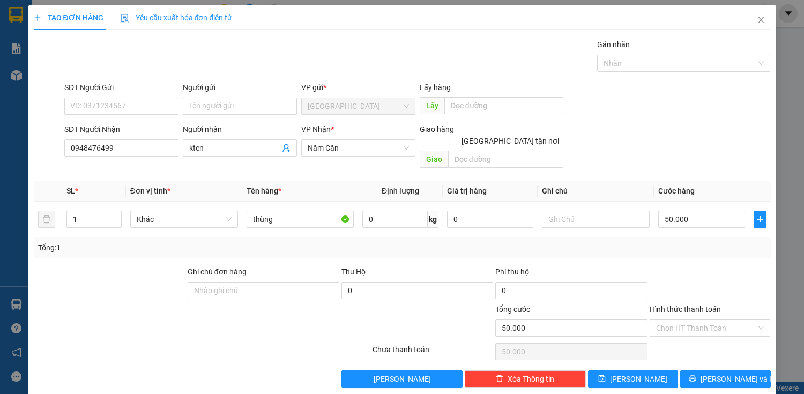
click at [241, 134] on div "Người nhận" at bounding box center [240, 129] width 114 height 12
click at [241, 142] on input "kten" at bounding box center [234, 148] width 91 height 12
type input "k"
type input "B"
type input "NGỘ"
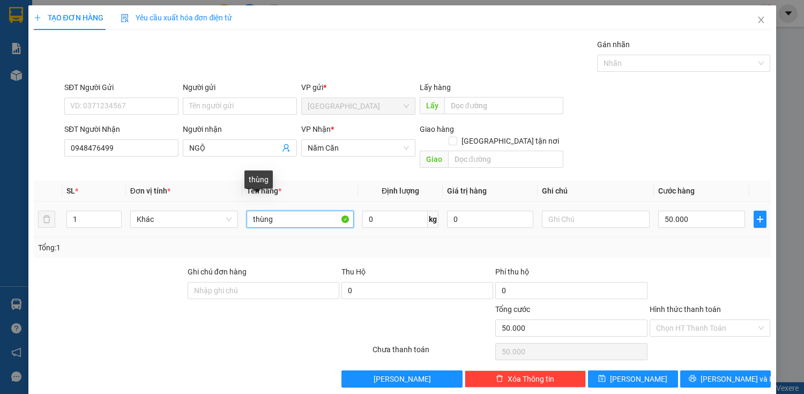
click at [279, 211] on input "thùng" at bounding box center [301, 219] width 108 height 17
click at [648, 212] on td at bounding box center [596, 220] width 116 height 36
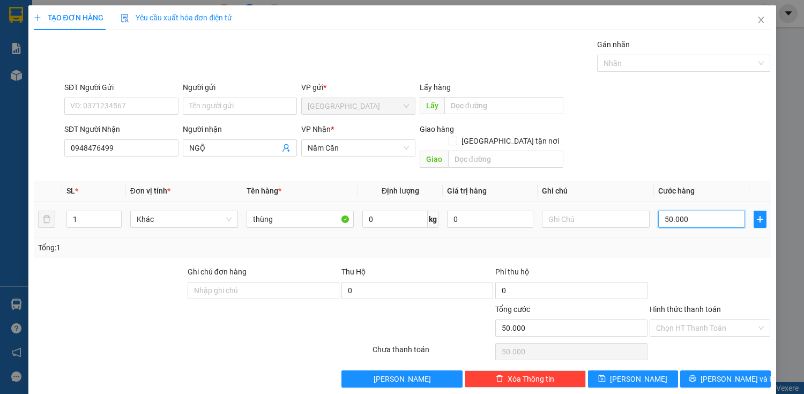
click at [673, 211] on input "50.000" at bounding box center [701, 219] width 86 height 17
type input "0"
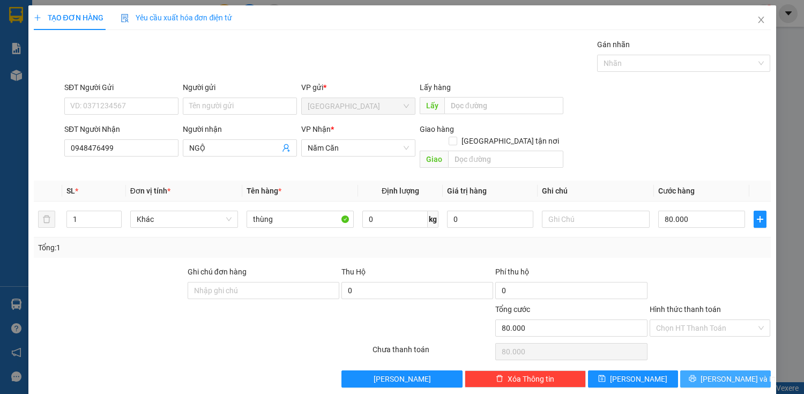
click at [740, 370] on button "[PERSON_NAME] và In" at bounding box center [725, 378] width 90 height 17
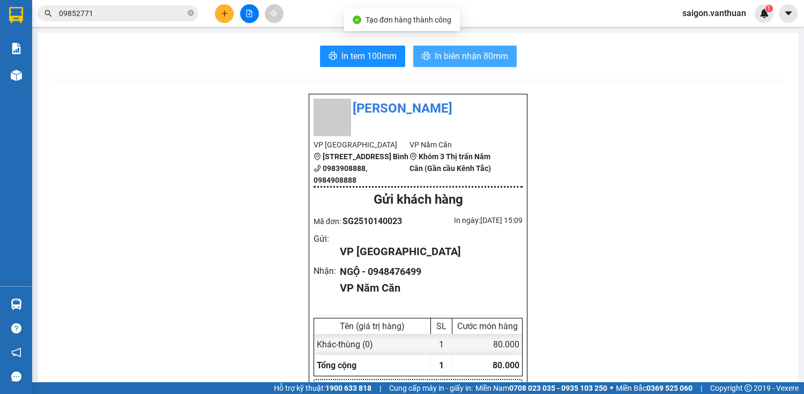
click at [437, 51] on span "In biên nhận 80mm" at bounding box center [471, 55] width 73 height 13
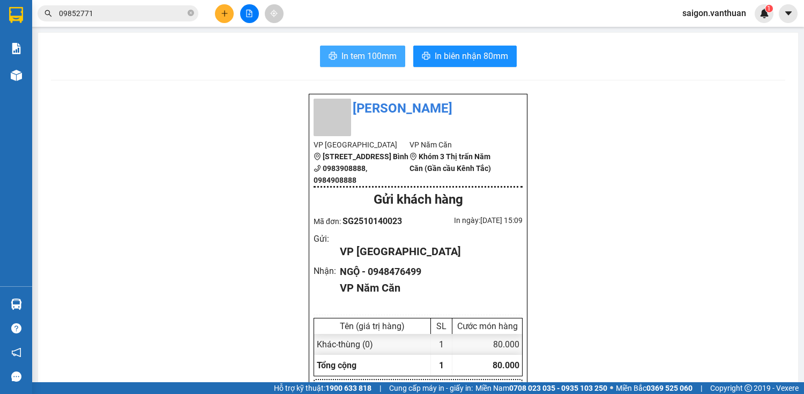
drag, startPoint x: 351, startPoint y: 50, endPoint x: 339, endPoint y: 45, distance: 12.7
click at [351, 54] on span "In tem 100mm" at bounding box center [369, 55] width 55 height 13
drag, startPoint x: 42, startPoint y: 94, endPoint x: 21, endPoint y: 68, distance: 33.9
click at [36, 85] on main "In tem 100mm In biên nhận 80mm Vân Thuận VP [GEOGRAPHIC_DATA] [STREET_ADDRESS] …" at bounding box center [402, 191] width 804 height 382
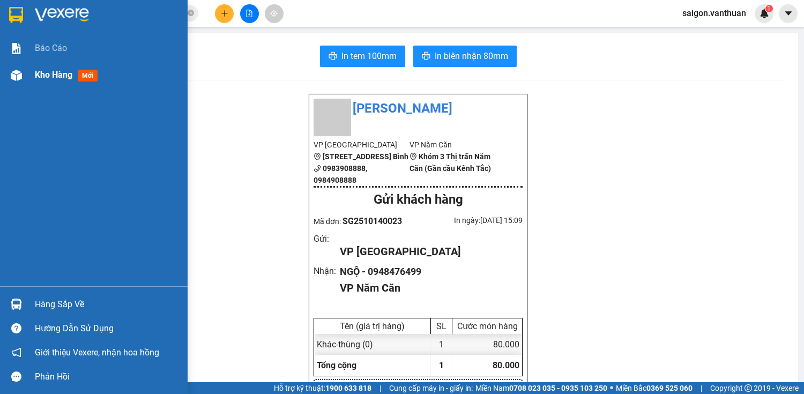
click at [21, 68] on div at bounding box center [16, 75] width 19 height 19
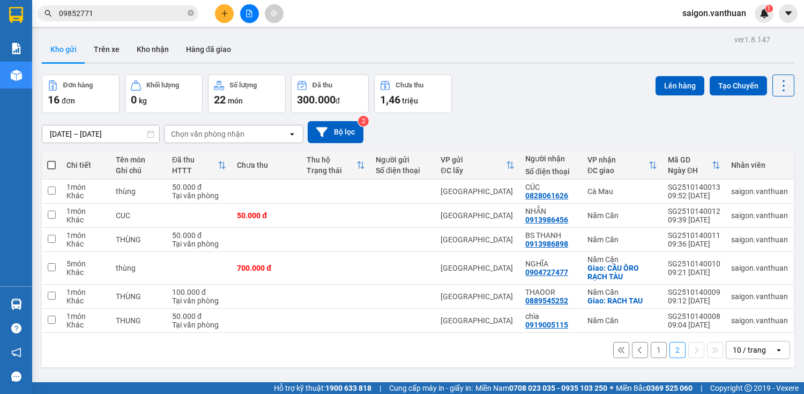
click at [654, 342] on button "1" at bounding box center [659, 350] width 16 height 16
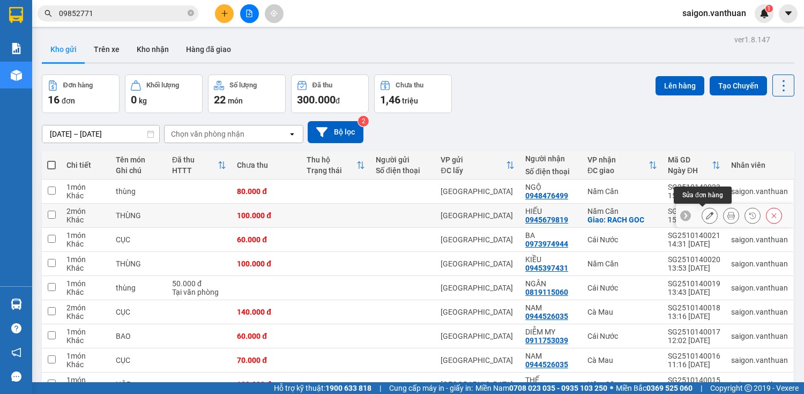
click at [706, 219] on icon at bounding box center [710, 216] width 8 height 8
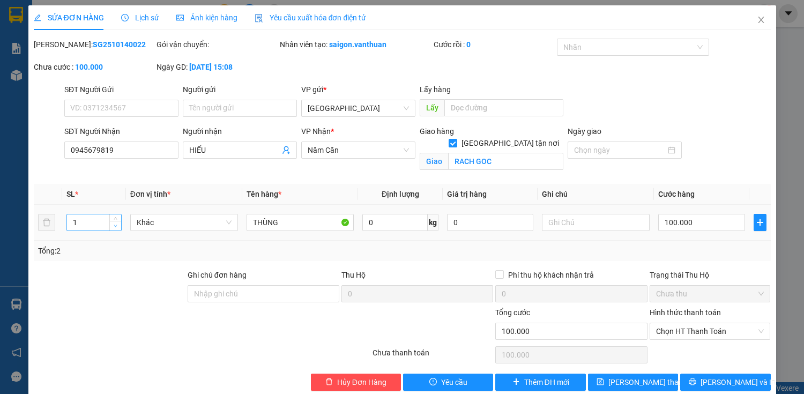
click at [114, 229] on span "Decrease Value" at bounding box center [115, 226] width 12 height 10
drag, startPoint x: 752, startPoint y: 384, endPoint x: 760, endPoint y: 384, distance: 7.5
click at [753, 384] on button "[PERSON_NAME] và In" at bounding box center [725, 382] width 90 height 17
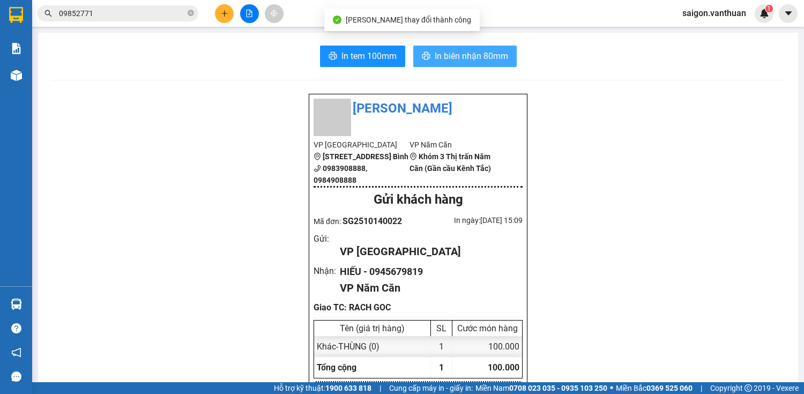
click at [486, 61] on span "In biên nhận 80mm" at bounding box center [471, 55] width 73 height 13
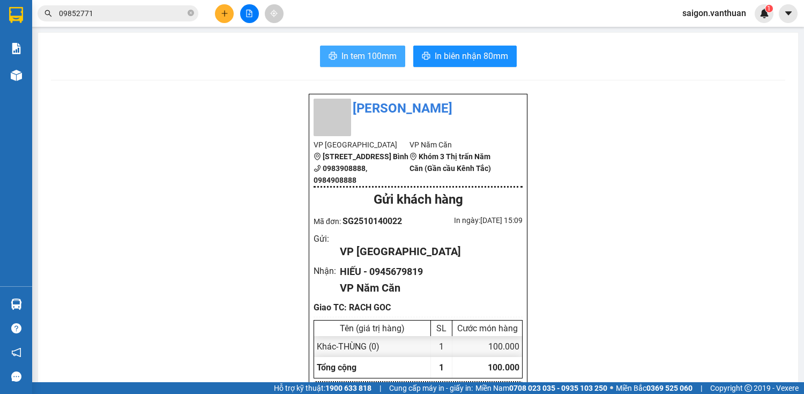
click at [377, 61] on span "In tem 100mm" at bounding box center [369, 55] width 55 height 13
click at [224, 15] on icon "plus" at bounding box center [225, 14] width 8 height 8
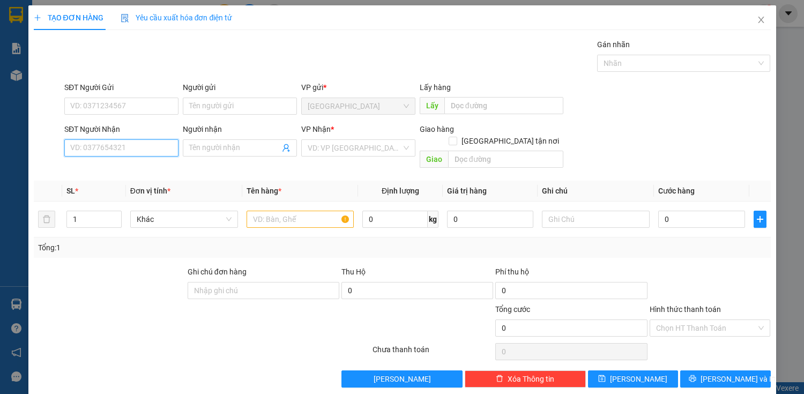
click at [123, 146] on input "SĐT Người Nhận" at bounding box center [121, 147] width 114 height 17
type input "0372701671"
click at [219, 147] on input "Người nhận" at bounding box center [234, 148] width 91 height 12
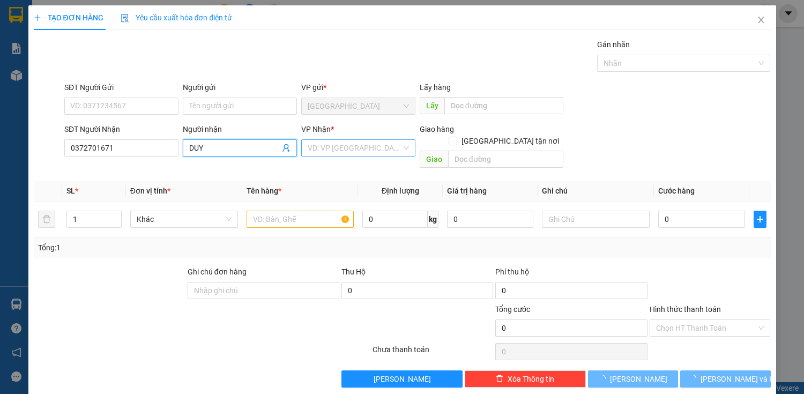
type input "DUY"
drag, startPoint x: 340, startPoint y: 144, endPoint x: 348, endPoint y: 152, distance: 12.1
click at [343, 144] on input "search" at bounding box center [355, 148] width 94 height 16
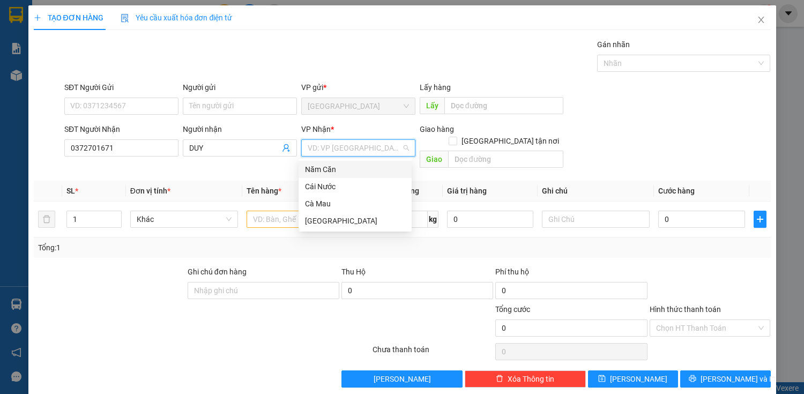
drag, startPoint x: 335, startPoint y: 175, endPoint x: 382, endPoint y: 169, distance: 47.0
click at [341, 173] on div "Năm Căn" at bounding box center [355, 169] width 113 height 17
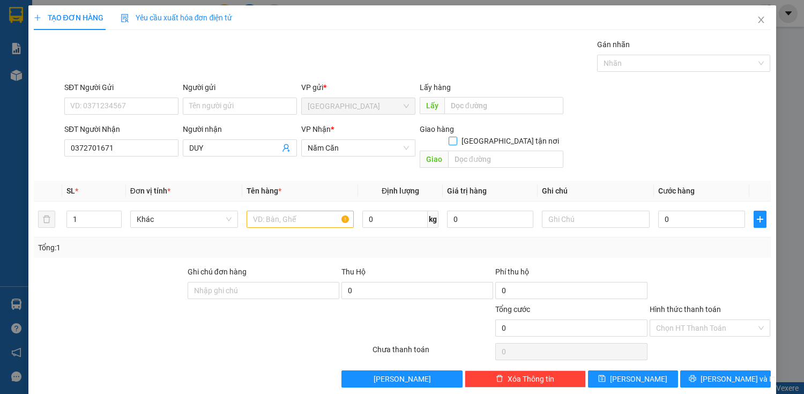
click at [507, 135] on label "[GEOGRAPHIC_DATA] tận nơi" at bounding box center [506, 141] width 115 height 12
click at [456, 137] on input "[GEOGRAPHIC_DATA] tận nơi" at bounding box center [453, 141] width 8 height 8
checkbox input "true"
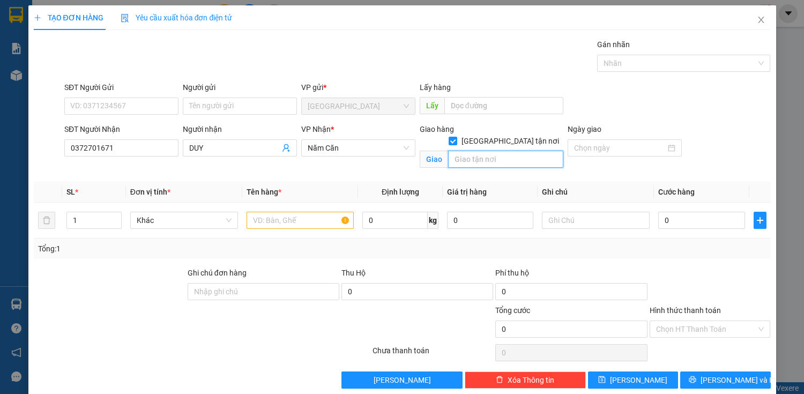
click at [510, 151] on input "text" at bounding box center [505, 159] width 115 height 17
type input "D"
type input "ĐẤT MŨI"
drag, startPoint x: 320, startPoint y: 227, endPoint x: 321, endPoint y: 221, distance: 6.5
click at [321, 224] on input "text" at bounding box center [301, 220] width 108 height 17
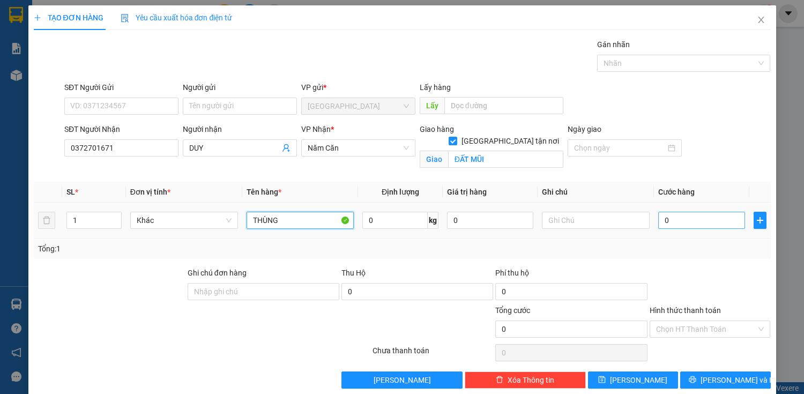
type input "THÙNG"
drag, startPoint x: 693, startPoint y: 224, endPoint x: 699, endPoint y: 222, distance: 6.1
click at [694, 223] on input "0" at bounding box center [701, 220] width 86 height 17
type input "1"
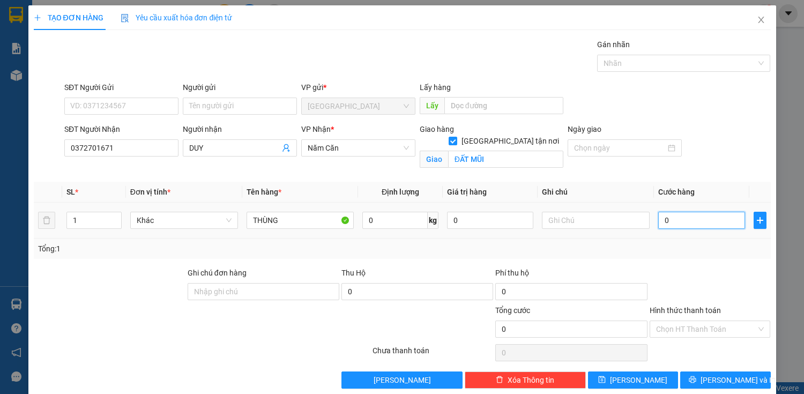
type input "1"
click at [716, 372] on button "[PERSON_NAME] và In" at bounding box center [725, 380] width 90 height 17
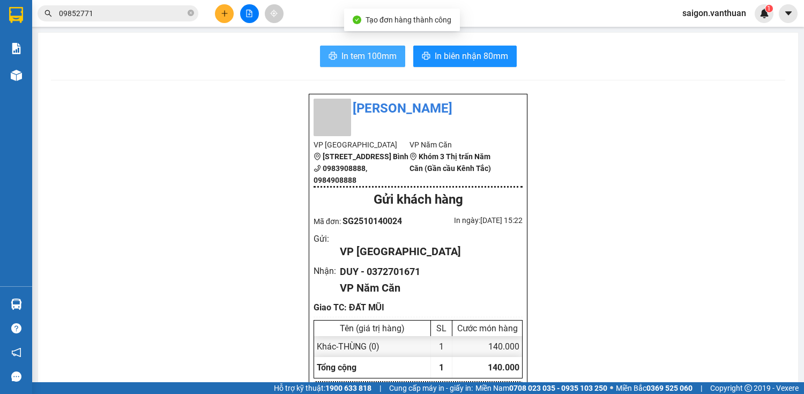
drag, startPoint x: 359, startPoint y: 55, endPoint x: 351, endPoint y: 60, distance: 9.8
click at [360, 56] on span "In tem 100mm" at bounding box center [369, 55] width 55 height 13
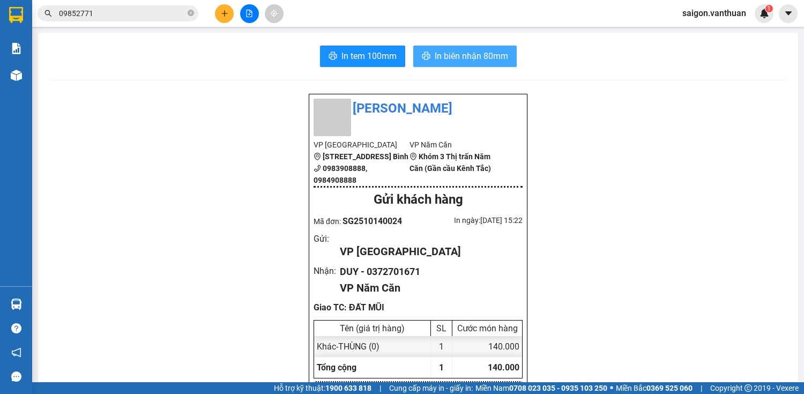
drag, startPoint x: 498, startPoint y: 53, endPoint x: 504, endPoint y: 54, distance: 6.0
click at [499, 54] on span "In biên nhận 80mm" at bounding box center [471, 55] width 73 height 13
click at [221, 12] on icon "plus" at bounding box center [225, 14] width 8 height 8
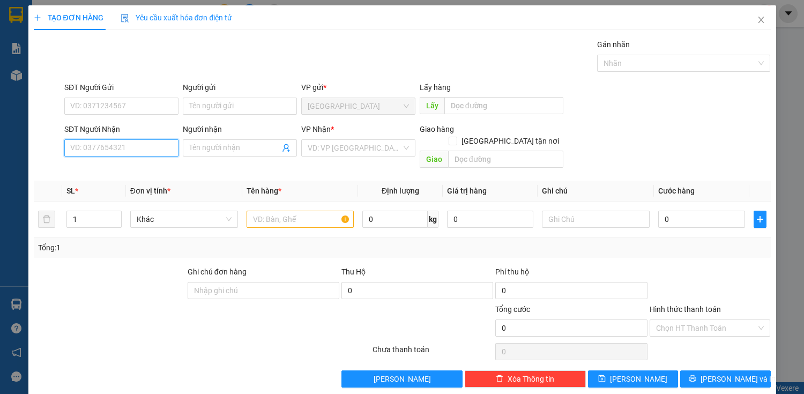
click at [139, 142] on input "SĐT Người Nhận" at bounding box center [121, 147] width 114 height 17
type input "8"
click at [151, 161] on div "0914116577 - VI TÍNH VỮNG TIN" at bounding box center [125, 168] width 123 height 17
type input "0914116577"
type input "VI TÍNH VỮNG TIN"
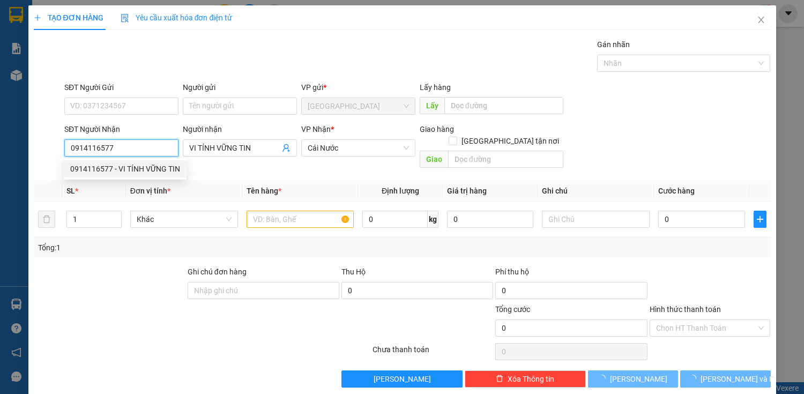
type input "50.000"
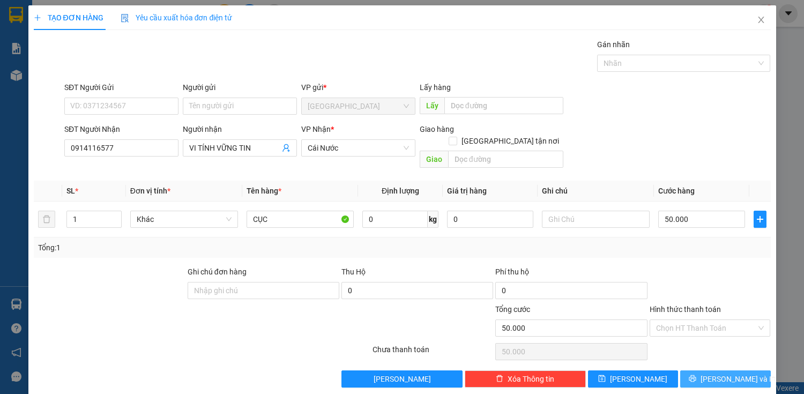
click at [682, 370] on button "[PERSON_NAME] và In" at bounding box center [725, 378] width 90 height 17
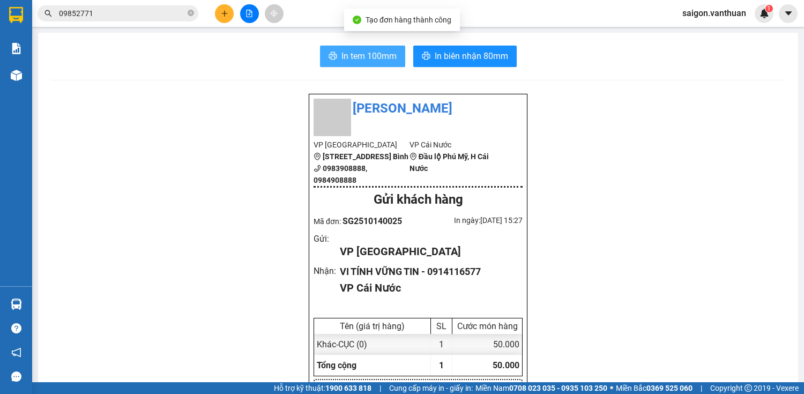
click at [342, 52] on span "In tem 100mm" at bounding box center [369, 55] width 55 height 13
click at [210, 7] on div at bounding box center [249, 13] width 80 height 19
click at [229, 15] on button at bounding box center [224, 13] width 19 height 19
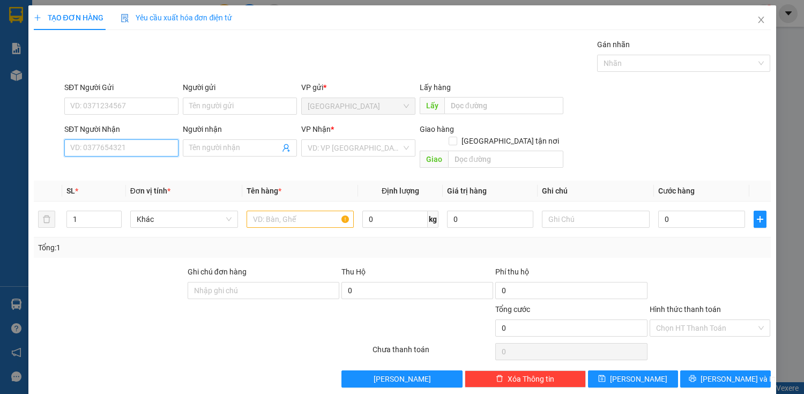
click at [139, 143] on input "SĐT Người Nhận" at bounding box center [121, 147] width 114 height 17
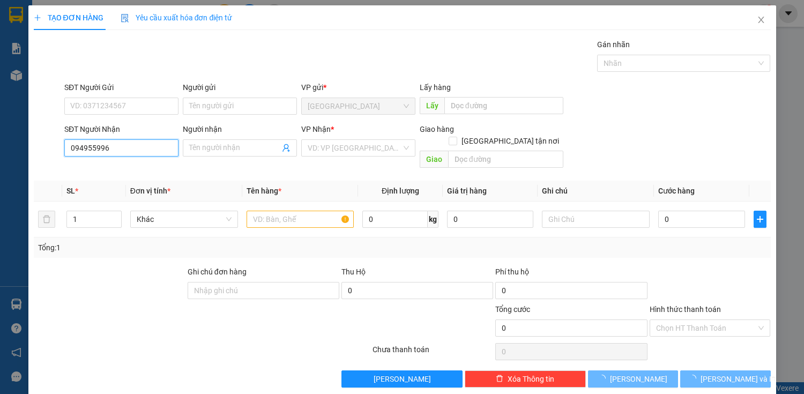
type input "0949559960"
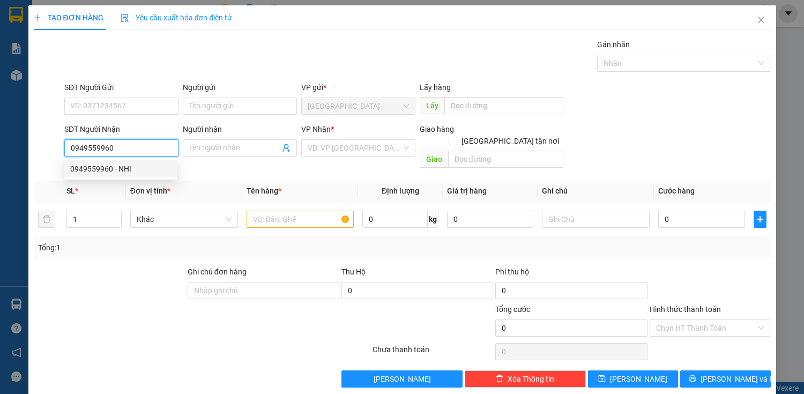
click at [121, 172] on div "0949559960 - NHI" at bounding box center [120, 169] width 100 height 12
type input "NHI"
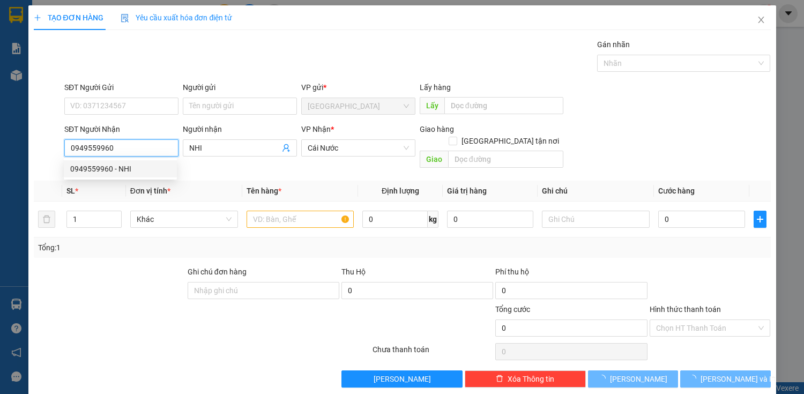
type input "50.000"
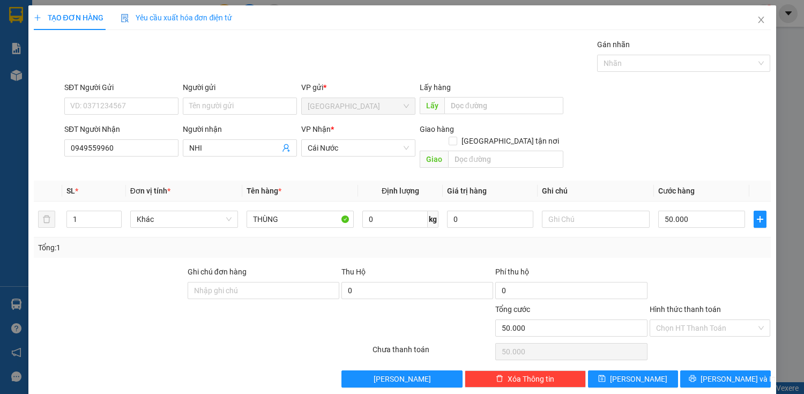
click at [708, 324] on div "Hình thức thanh toán Chọn HT Thanh Toán" at bounding box center [710, 322] width 121 height 38
click at [711, 327] on div "Hình thức thanh toán Chọn HT Thanh Toán" at bounding box center [710, 322] width 121 height 38
click at [713, 320] on input "Hình thức thanh toán" at bounding box center [706, 328] width 101 height 16
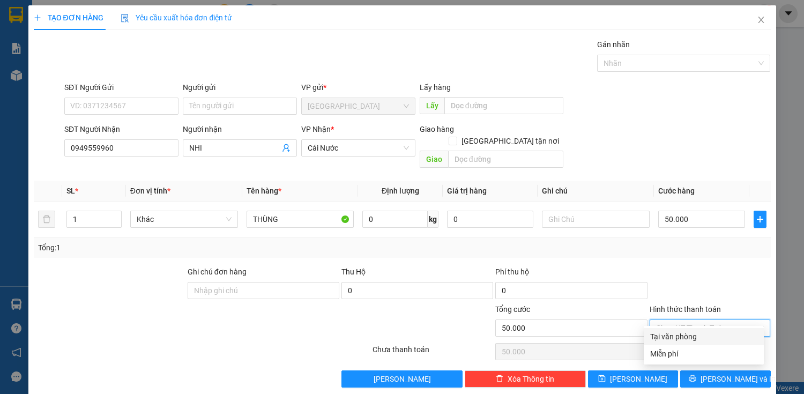
click at [721, 275] on div at bounding box center [710, 285] width 123 height 38
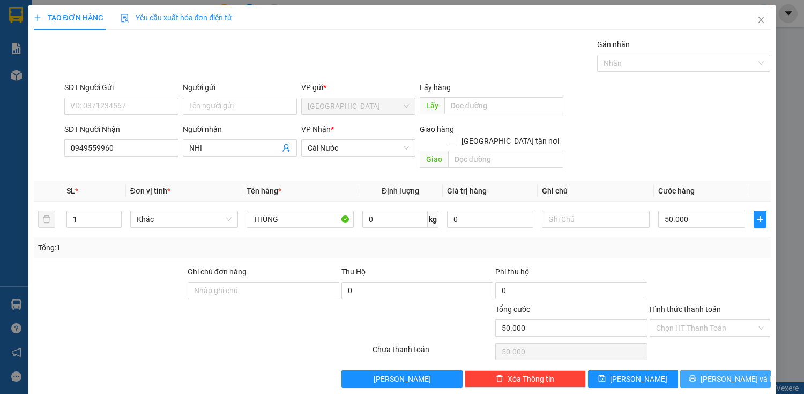
drag, startPoint x: 720, startPoint y: 358, endPoint x: 729, endPoint y: 354, distance: 9.4
click at [721, 370] on button "[PERSON_NAME] và In" at bounding box center [725, 378] width 90 height 17
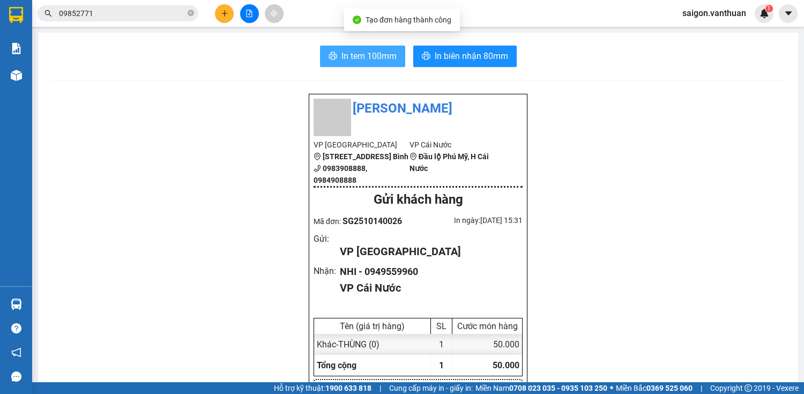
drag, startPoint x: 341, startPoint y: 71, endPoint x: 314, endPoint y: 43, distance: 39.0
click at [342, 58] on span "In tem 100mm" at bounding box center [369, 55] width 55 height 13
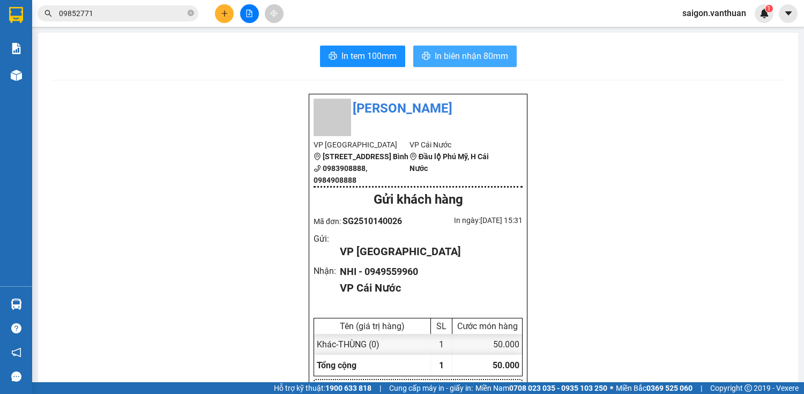
click at [476, 58] on span "In biên nhận 80mm" at bounding box center [471, 55] width 73 height 13
click at [217, 11] on button at bounding box center [224, 13] width 19 height 19
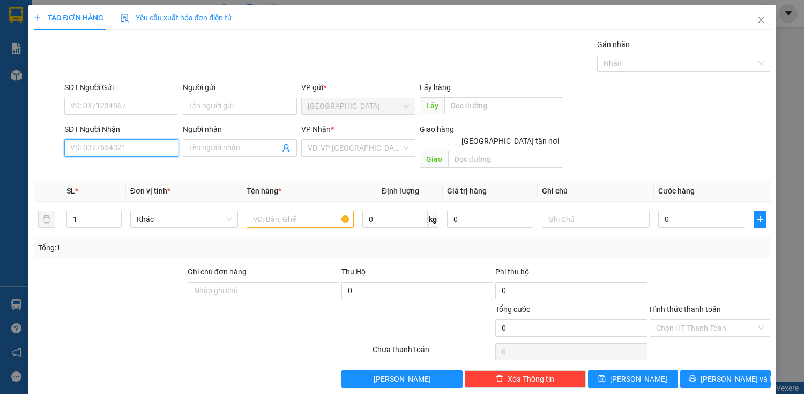
click at [160, 143] on input "SĐT Người Nhận" at bounding box center [121, 147] width 114 height 17
drag, startPoint x: 148, startPoint y: 166, endPoint x: 152, endPoint y: 170, distance: 6.1
click at [148, 167] on div "0914116577 - VI TÍNH VỮNG TIN" at bounding box center [125, 169] width 110 height 12
type input "0914116577"
type input "VI TÍNH VỮNG TIN"
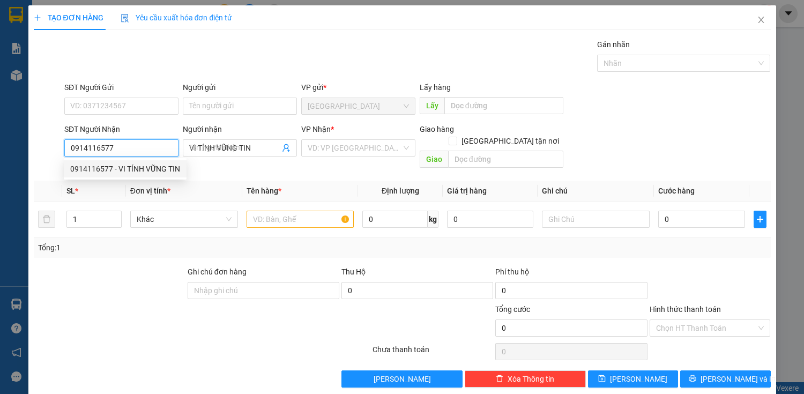
type input "50.000"
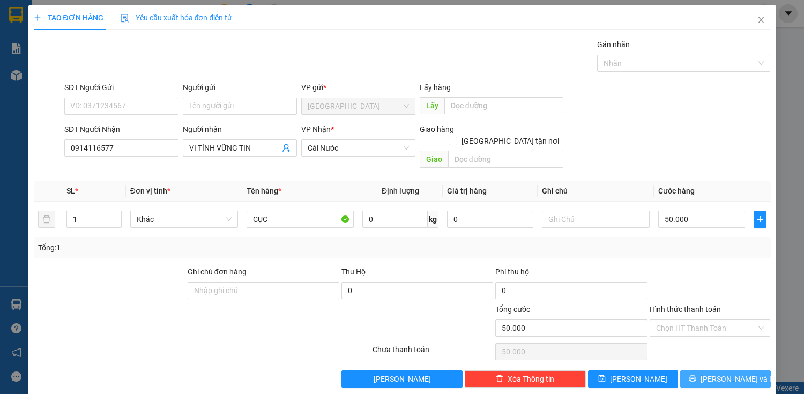
click at [761, 370] on button "[PERSON_NAME] và In" at bounding box center [725, 378] width 90 height 17
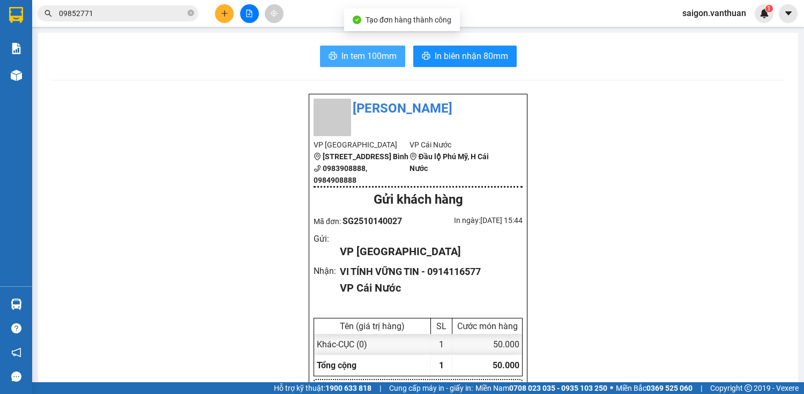
drag, startPoint x: 335, startPoint y: 54, endPoint x: 295, endPoint y: 99, distance: 59.6
click at [335, 56] on button "In tem 100mm" at bounding box center [362, 56] width 85 height 21
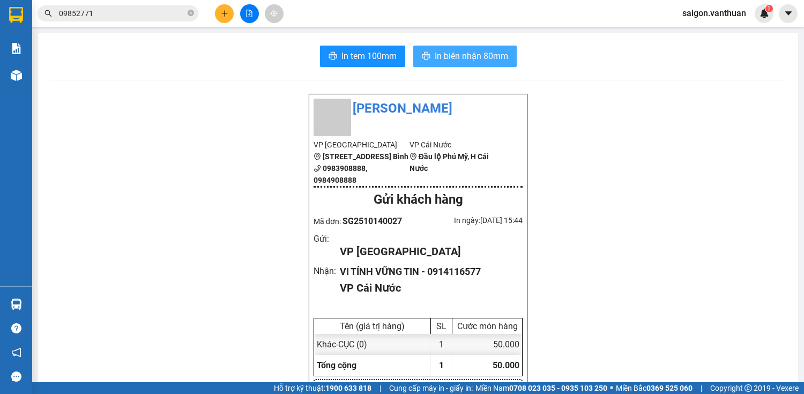
drag, startPoint x: 435, startPoint y: 61, endPoint x: 446, endPoint y: 56, distance: 12.0
click at [436, 60] on span "In biên nhận 80mm" at bounding box center [471, 55] width 73 height 13
drag, startPoint x: 650, startPoint y: 80, endPoint x: 227, endPoint y: 15, distance: 427.5
click at [227, 15] on icon "plus" at bounding box center [225, 14] width 8 height 8
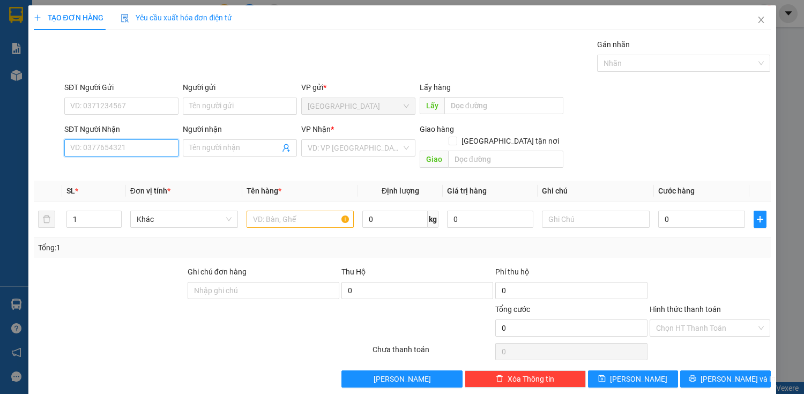
click at [99, 148] on input "SĐT Người Nhận" at bounding box center [121, 147] width 114 height 17
type input "0944764765"
click at [146, 164] on div "0944764765 - THI" at bounding box center [120, 169] width 100 height 12
type input "THI"
type input "60.000"
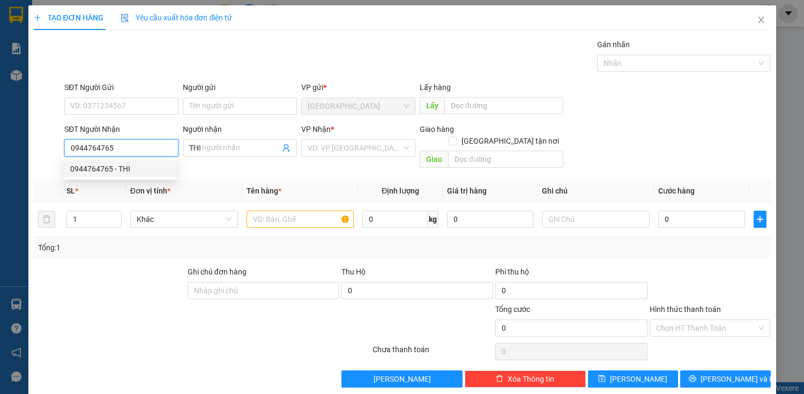
type input "60.000"
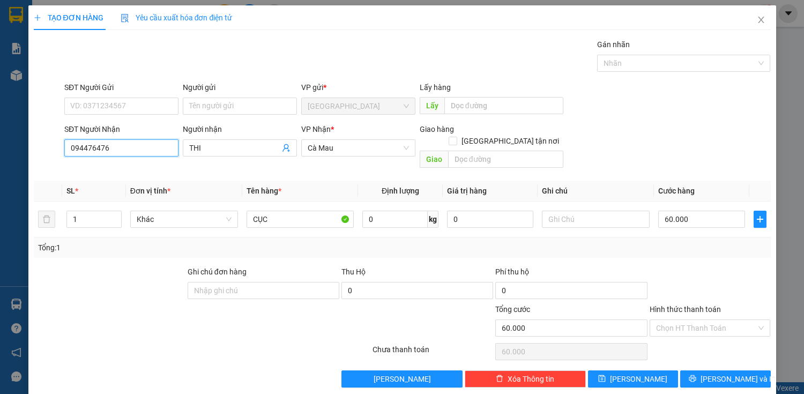
type input "094476476"
click at [604, 118] on form "SĐT Người Gửi VD: 0371234567 Người gửi Tên người gửi VP gửi * [GEOGRAPHIC_DATA]…" at bounding box center [402, 126] width 737 height 91
type input "0"
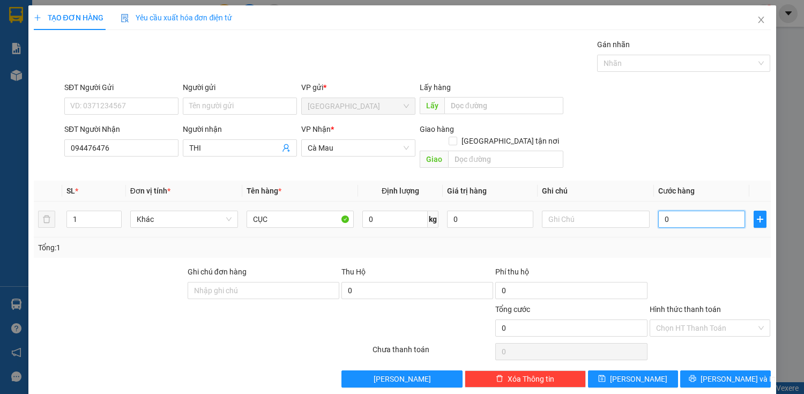
type input "50"
type input "500"
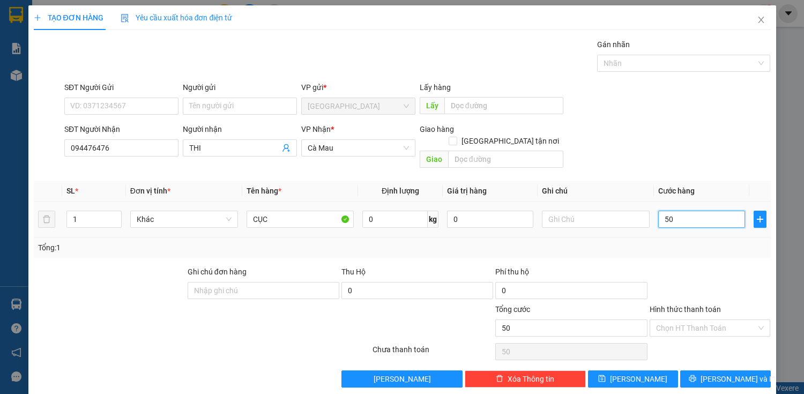
type input "500"
type input "5.000"
type input "50.000"
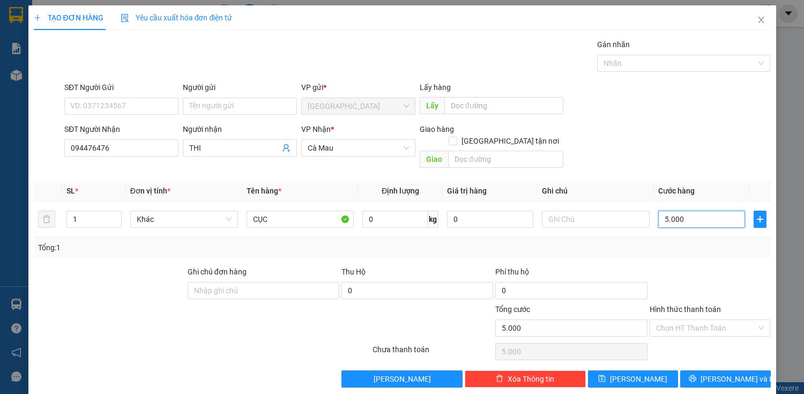
type input "50.000"
click at [223, 146] on input "THI" at bounding box center [234, 148] width 91 height 12
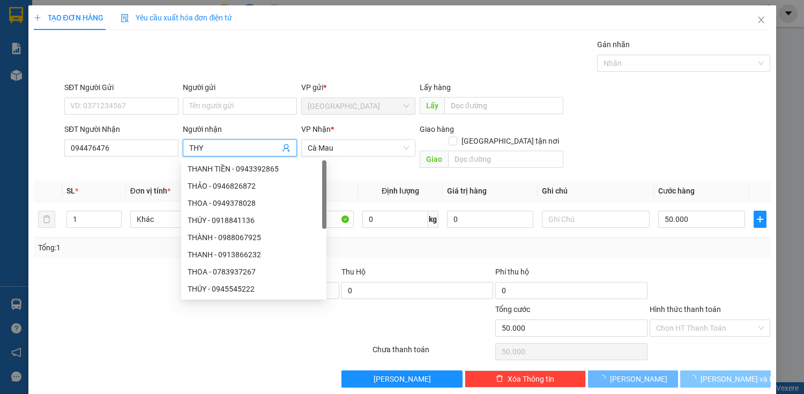
type input "THY"
drag, startPoint x: 691, startPoint y: 364, endPoint x: 698, endPoint y: 367, distance: 7.7
click at [693, 370] on button "[PERSON_NAME] và In" at bounding box center [725, 378] width 90 height 17
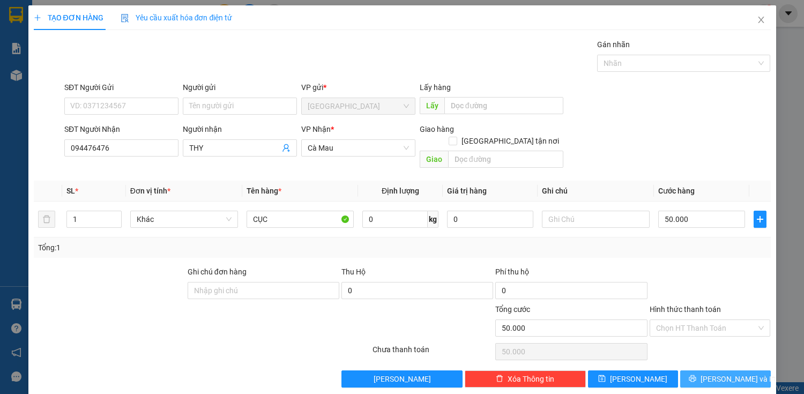
click at [725, 373] on span "[PERSON_NAME] và In" at bounding box center [738, 379] width 75 height 12
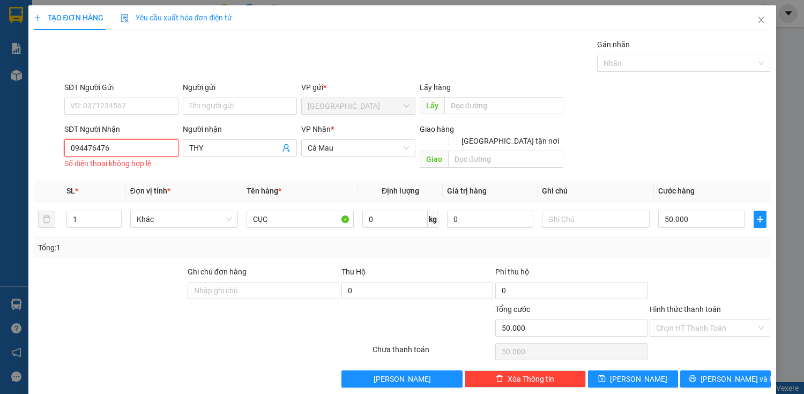
click at [166, 149] on input "094476476" at bounding box center [121, 147] width 114 height 17
click at [135, 166] on div "0944764765 - THI" at bounding box center [120, 169] width 100 height 12
type input "0944764765"
type input "THI"
type input "60.000"
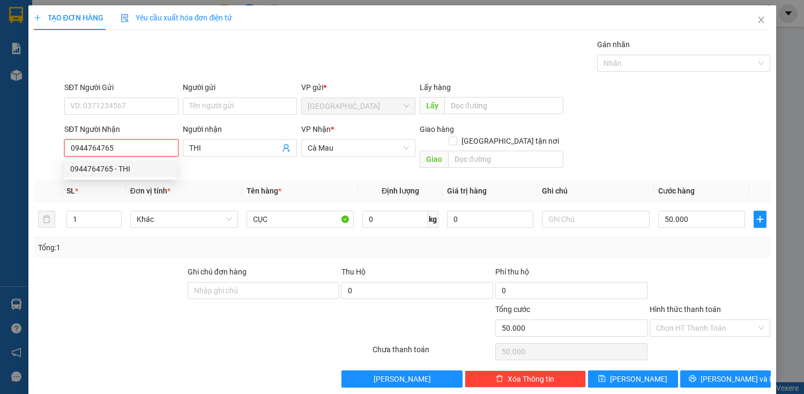
type input "60.000"
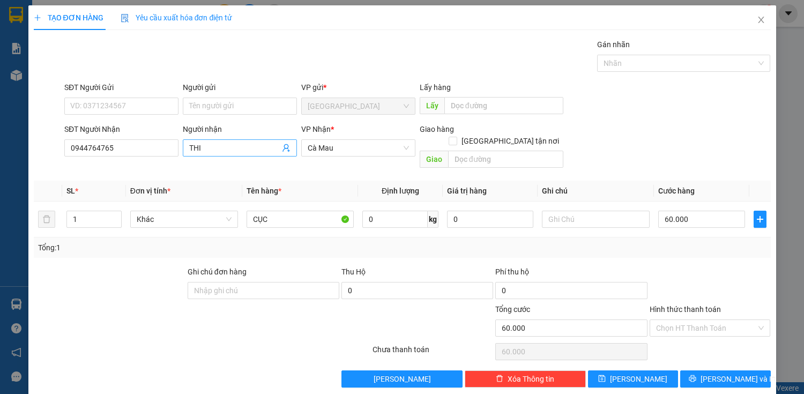
click at [230, 146] on input "THI" at bounding box center [234, 148] width 91 height 12
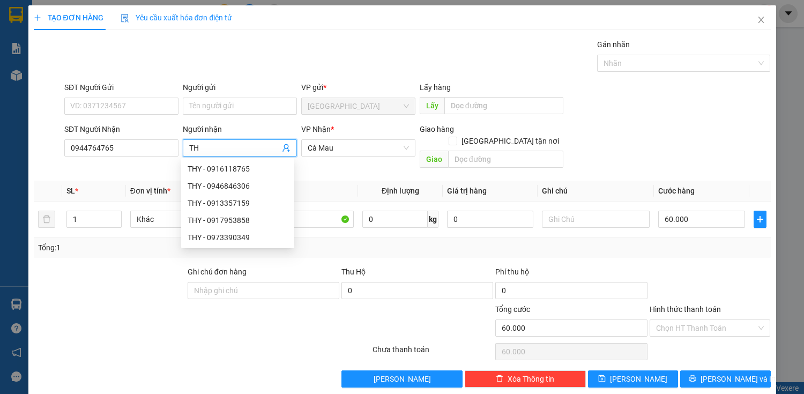
type input "THY"
click at [695, 217] on td "60.000" at bounding box center [701, 220] width 95 height 36
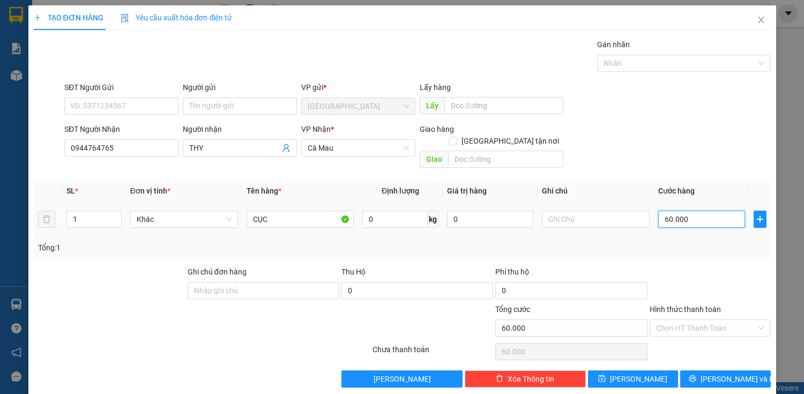
click at [659, 211] on input "60.000" at bounding box center [701, 219] width 86 height 17
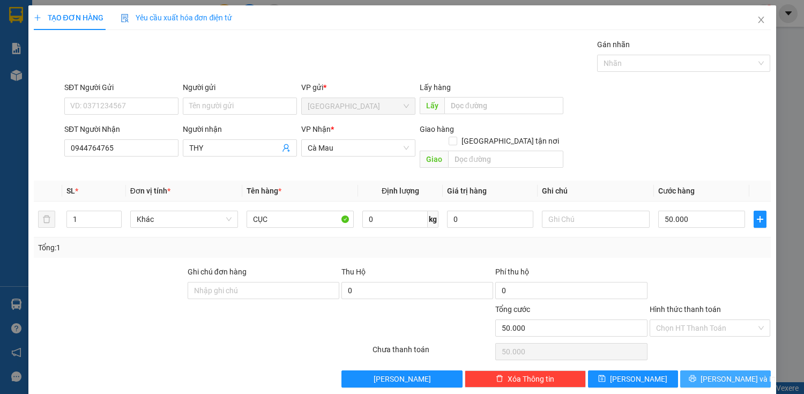
click at [710, 373] on span "[PERSON_NAME] và In" at bounding box center [738, 379] width 75 height 12
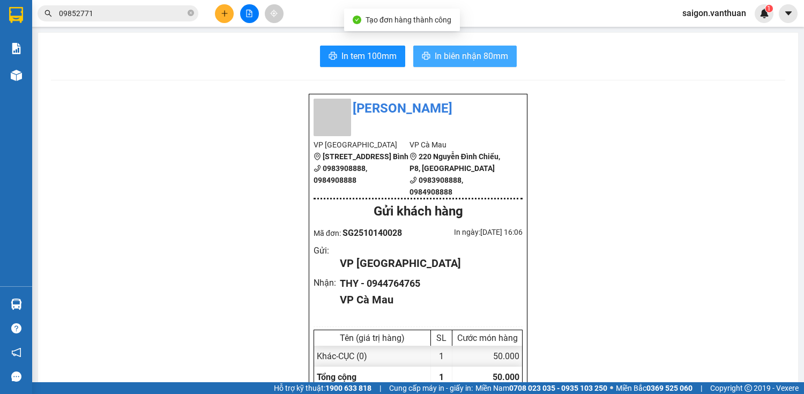
click at [455, 59] on span "In biên nhận 80mm" at bounding box center [471, 55] width 73 height 13
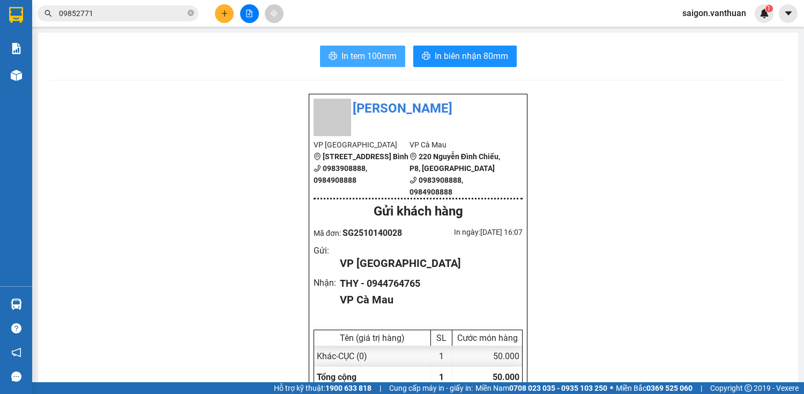
click at [343, 47] on button "In tem 100mm" at bounding box center [362, 56] width 85 height 21
click at [225, 12] on icon "plus" at bounding box center [225, 14] width 8 height 8
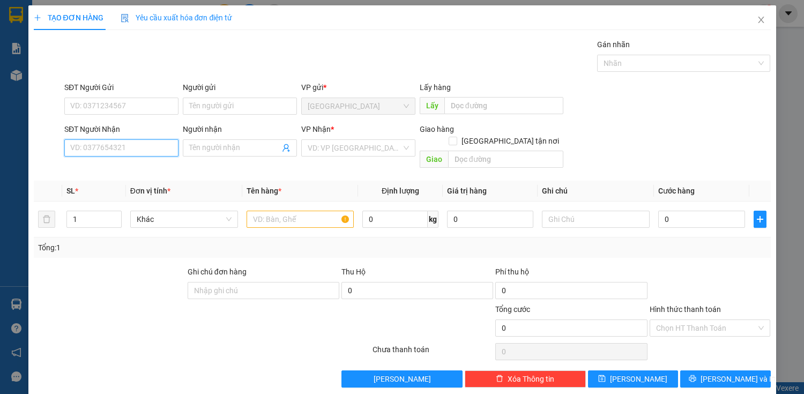
click at [125, 139] on input "SĐT Người Nhận" at bounding box center [121, 147] width 114 height 17
type input "577"
click at [150, 167] on div "0914116577 - VI TÍNH VỮNG TIN" at bounding box center [125, 169] width 110 height 12
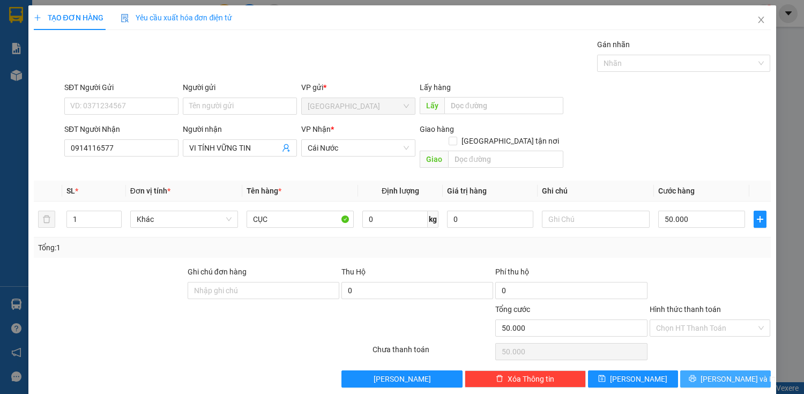
click at [709, 374] on button "[PERSON_NAME] và In" at bounding box center [725, 378] width 90 height 17
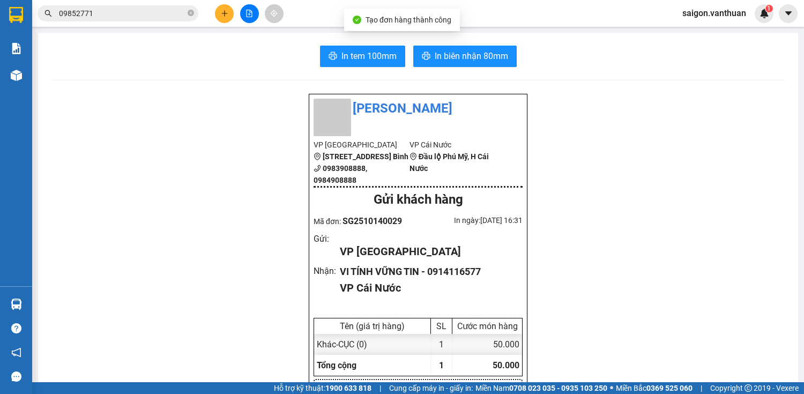
click at [381, 55] on span "In tem 100mm" at bounding box center [369, 55] width 55 height 13
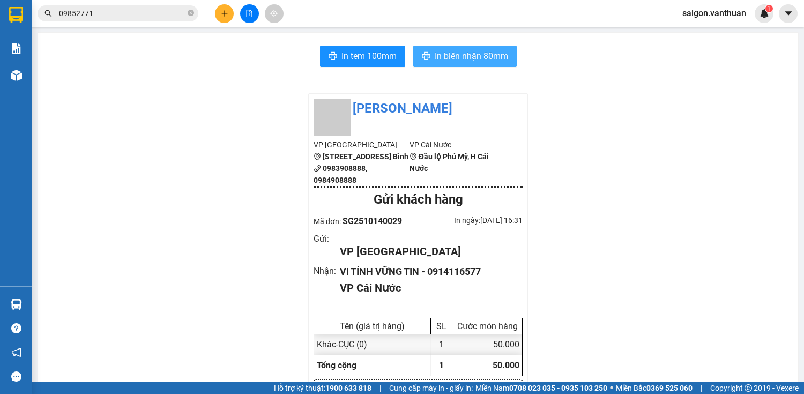
click at [475, 48] on button "In biên nhận 80mm" at bounding box center [464, 56] width 103 height 21
click at [226, 11] on icon "plus" at bounding box center [225, 14] width 8 height 8
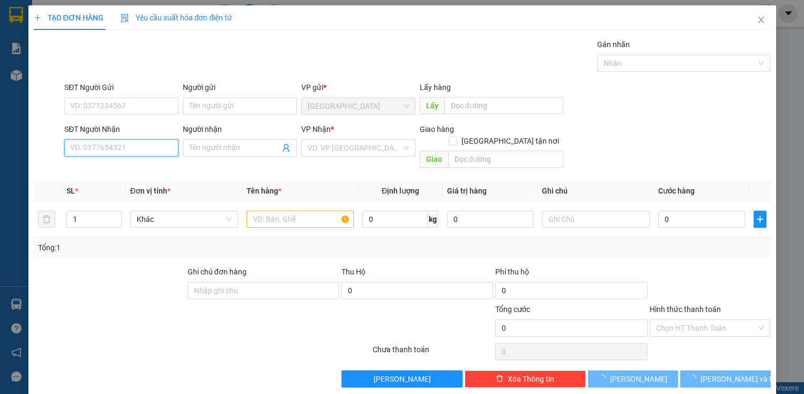
click at [87, 153] on input "SĐT Người Nhận" at bounding box center [121, 147] width 114 height 17
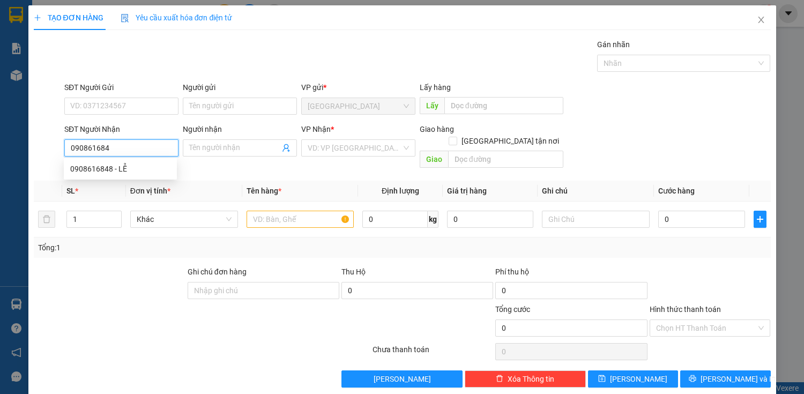
type input "0908616848"
drag, startPoint x: 144, startPoint y: 168, endPoint x: 149, endPoint y: 165, distance: 6.0
click at [144, 167] on div "0908616848 - LỄ" at bounding box center [120, 169] width 100 height 12
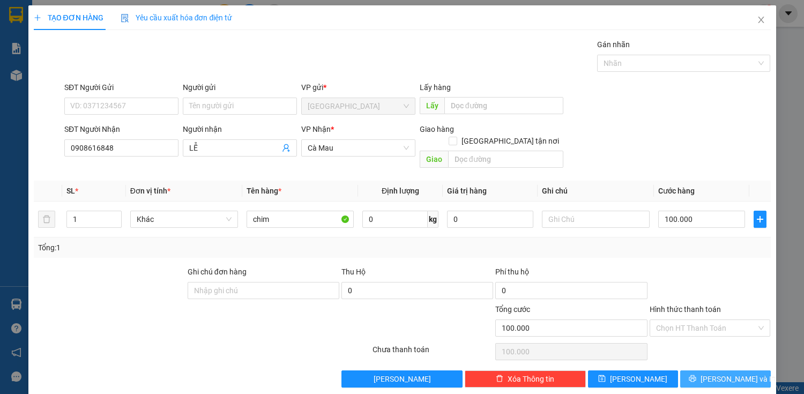
drag, startPoint x: 719, startPoint y: 367, endPoint x: 708, endPoint y: 341, distance: 28.1
click at [718, 373] on span "[PERSON_NAME] và In" at bounding box center [738, 379] width 75 height 12
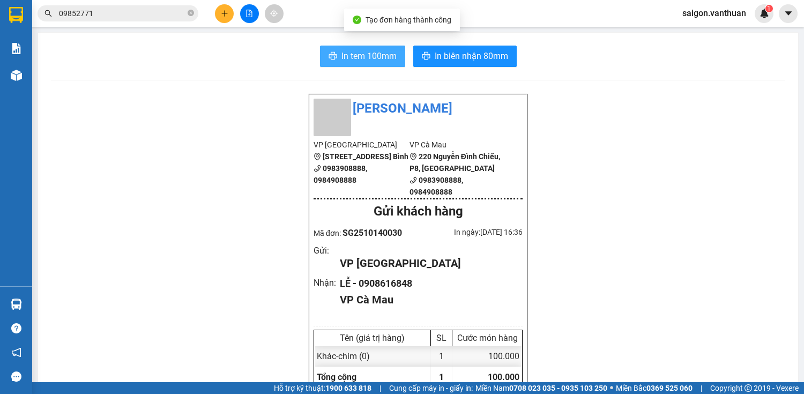
click at [381, 53] on span "In tem 100mm" at bounding box center [369, 55] width 55 height 13
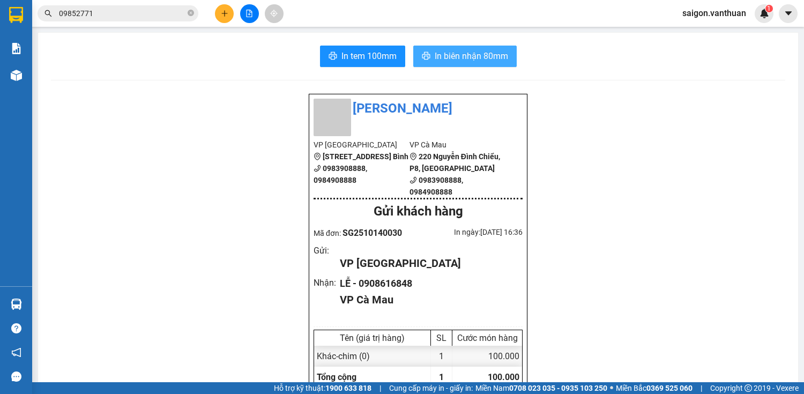
click at [485, 48] on button "In biên nhận 80mm" at bounding box center [464, 56] width 103 height 21
click at [222, 9] on button at bounding box center [224, 13] width 19 height 19
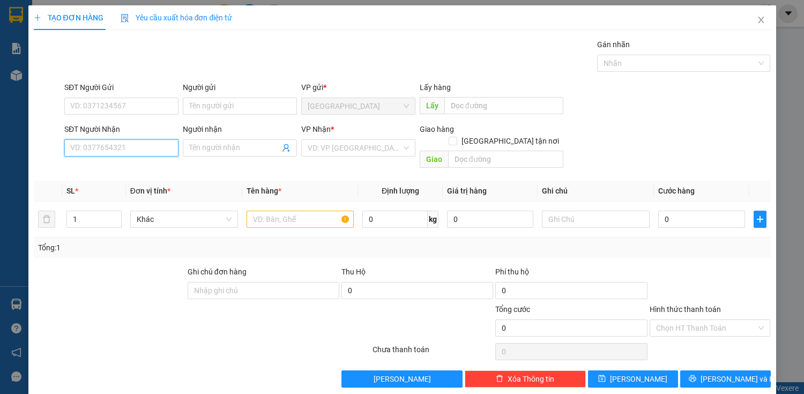
click at [139, 144] on input "SĐT Người Nhận" at bounding box center [121, 147] width 114 height 17
type input "343"
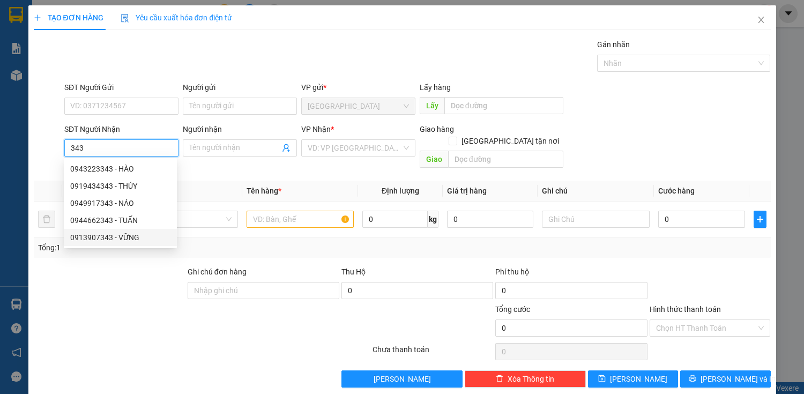
click at [129, 233] on div "0913907343 - VỮNG" at bounding box center [120, 238] width 100 height 12
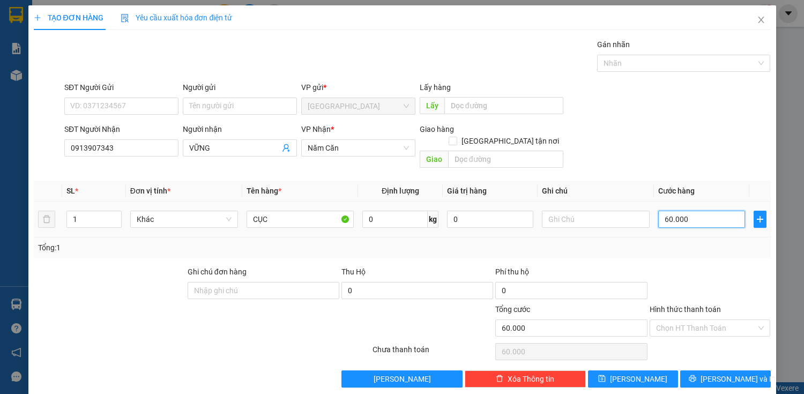
click at [677, 211] on input "60.000" at bounding box center [701, 219] width 86 height 17
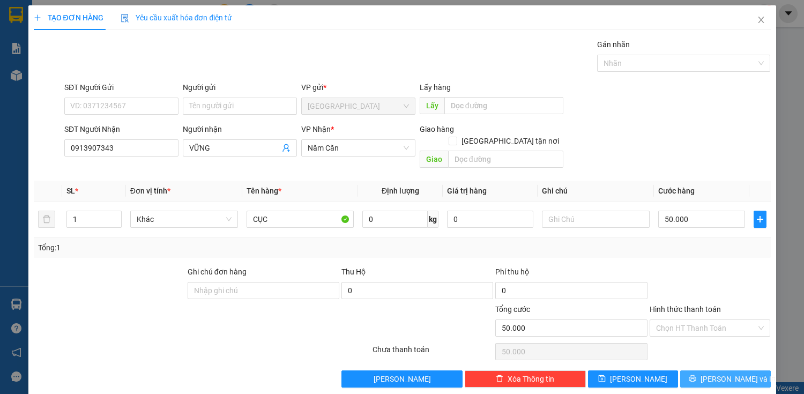
click at [727, 374] on button "[PERSON_NAME] và In" at bounding box center [725, 378] width 90 height 17
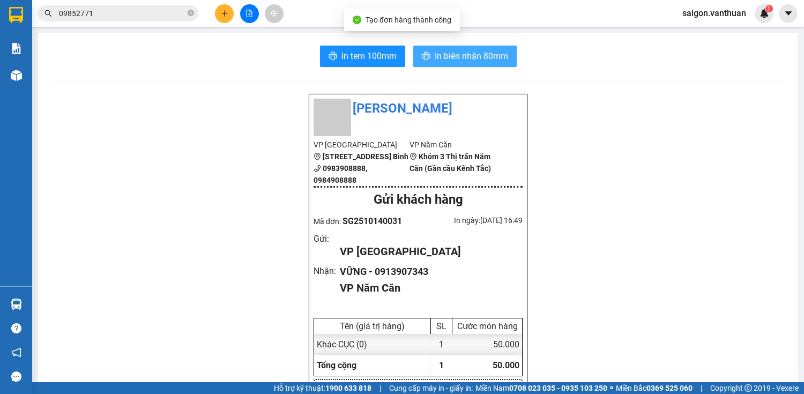
click at [484, 56] on span "In biên nhận 80mm" at bounding box center [471, 55] width 73 height 13
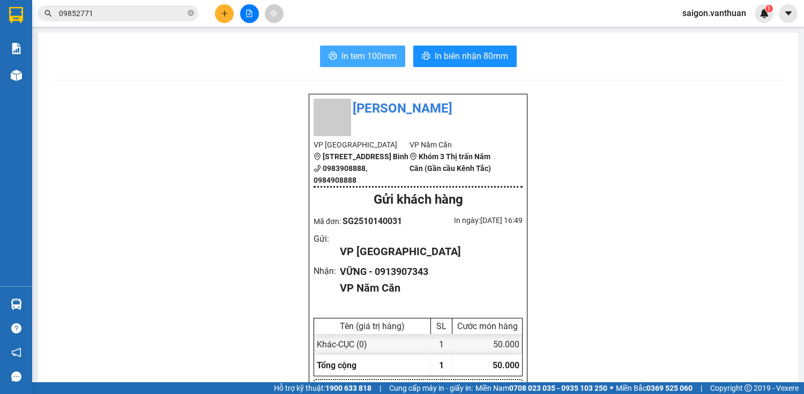
drag, startPoint x: 358, startPoint y: 61, endPoint x: 382, endPoint y: 70, distance: 25.8
click at [364, 62] on span "In tem 100mm" at bounding box center [369, 55] width 55 height 13
click at [219, 17] on button at bounding box center [224, 13] width 19 height 19
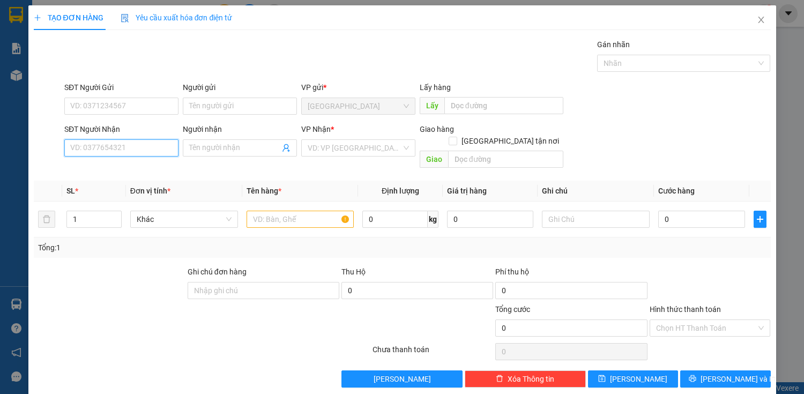
click at [149, 147] on input "SĐT Người Nhận" at bounding box center [121, 147] width 114 height 17
type input "0"
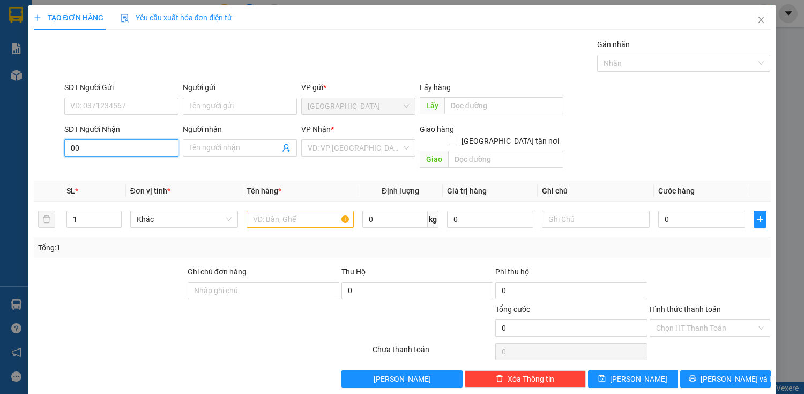
type input "0"
type input "0946170"
click at [142, 169] on div "0946170701 - LINH" at bounding box center [120, 169] width 100 height 12
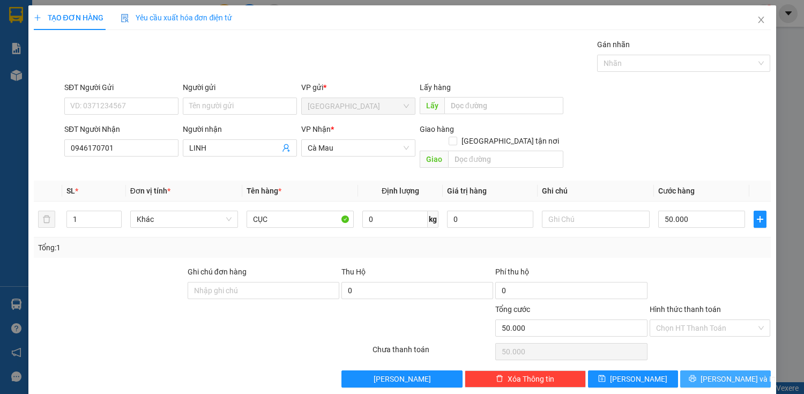
click at [716, 373] on span "[PERSON_NAME] và In" at bounding box center [738, 379] width 75 height 12
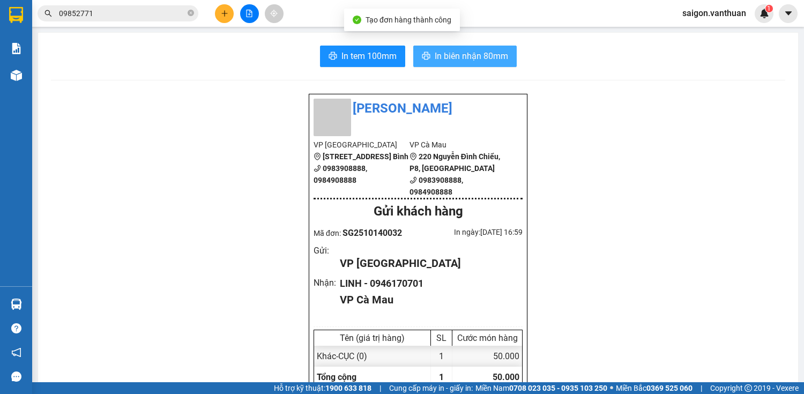
click at [435, 60] on span "In biên nhận 80mm" at bounding box center [471, 55] width 73 height 13
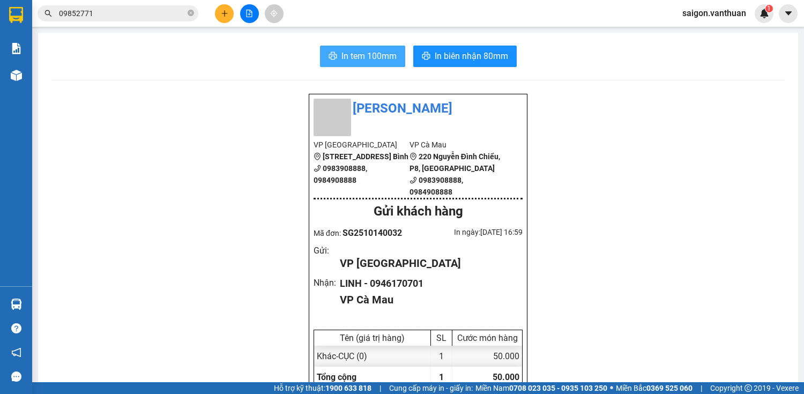
click at [362, 64] on button "In tem 100mm" at bounding box center [362, 56] width 85 height 21
click at [225, 14] on icon "plus" at bounding box center [224, 13] width 1 height 6
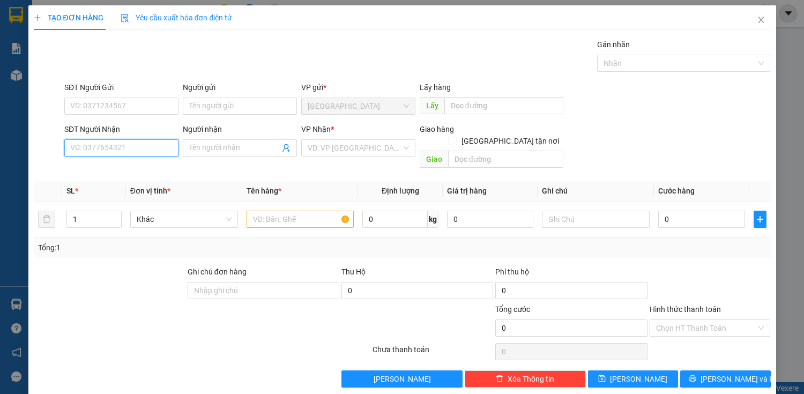
click at [136, 149] on input "SĐT Người Nhận" at bounding box center [121, 147] width 114 height 17
click at [120, 170] on div "0941603805 - THÚY" at bounding box center [120, 169] width 100 height 12
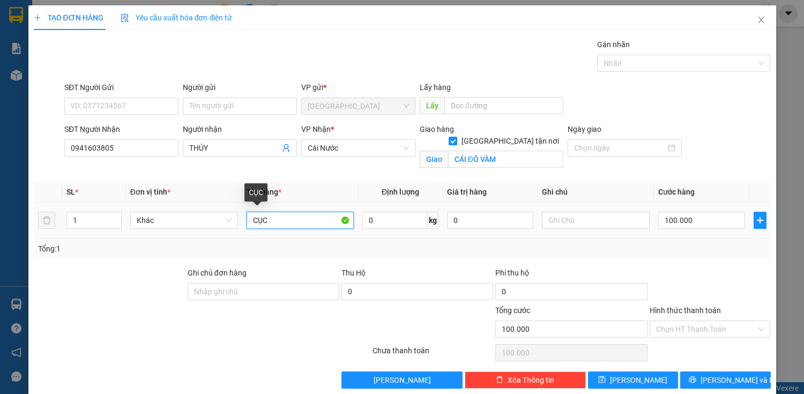
click at [312, 214] on input "CỤC" at bounding box center [301, 220] width 108 height 17
click at [676, 217] on input "100.000" at bounding box center [701, 220] width 86 height 17
drag, startPoint x: 692, startPoint y: 321, endPoint x: 695, endPoint y: 345, distance: 24.9
click at [692, 322] on input "Hình thức thanh toán" at bounding box center [706, 329] width 101 height 16
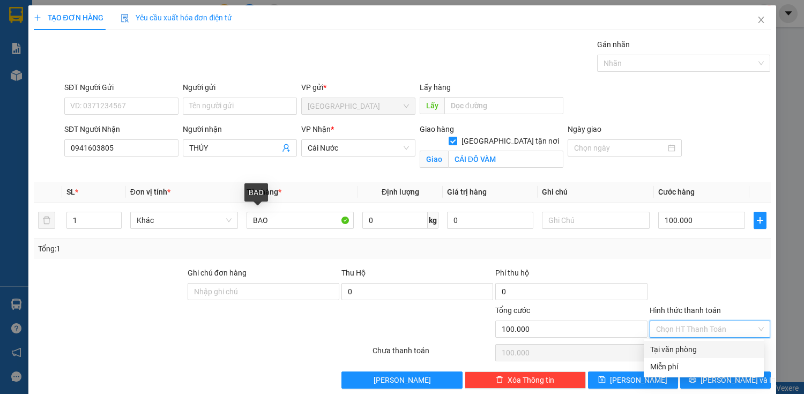
click at [693, 353] on div "Tại văn phòng" at bounding box center [703, 350] width 107 height 12
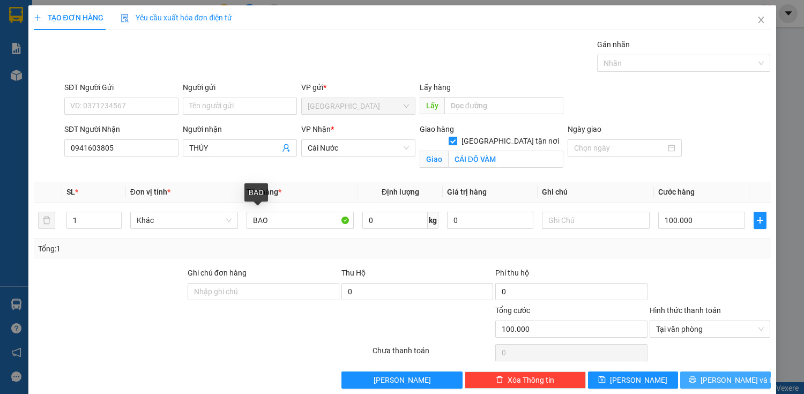
click at [696, 376] on icon "printer" at bounding box center [693, 380] width 8 height 8
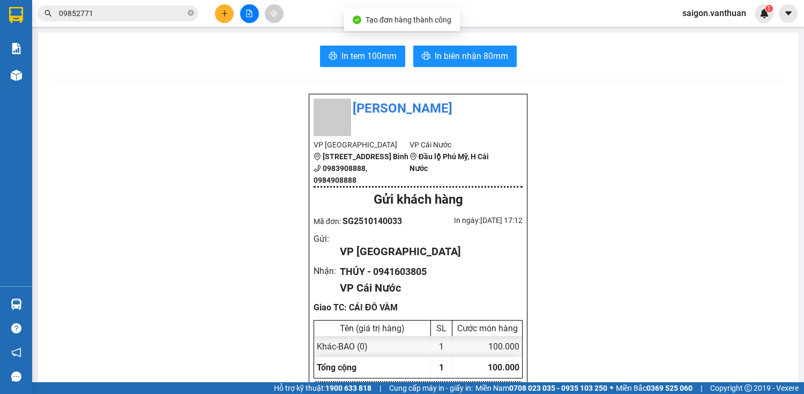
click at [457, 53] on span "In biên nhận 80mm" at bounding box center [471, 55] width 73 height 13
drag, startPoint x: 381, startPoint y: 49, endPoint x: 385, endPoint y: 57, distance: 8.6
click at [382, 55] on span "In tem 100mm" at bounding box center [369, 55] width 55 height 13
click at [229, 3] on div "Kết quả tìm kiếm ( 1 ) Bộ lọc Mã ĐH Trạng thái Món hàng Thu hộ Tổng cước Chưa c…" at bounding box center [402, 13] width 804 height 27
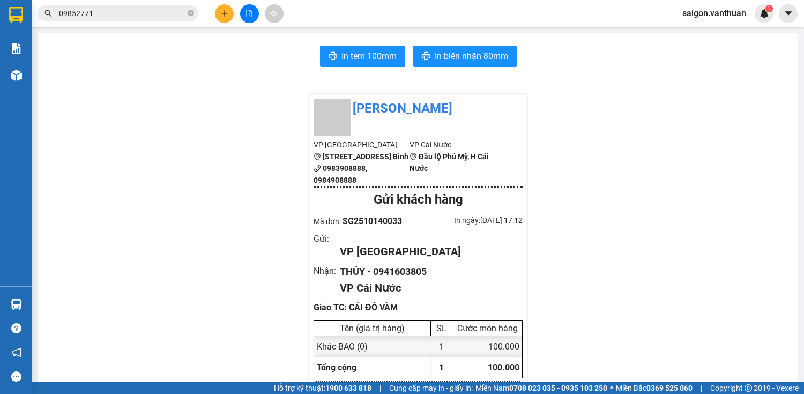
click at [229, 5] on button at bounding box center [224, 13] width 19 height 19
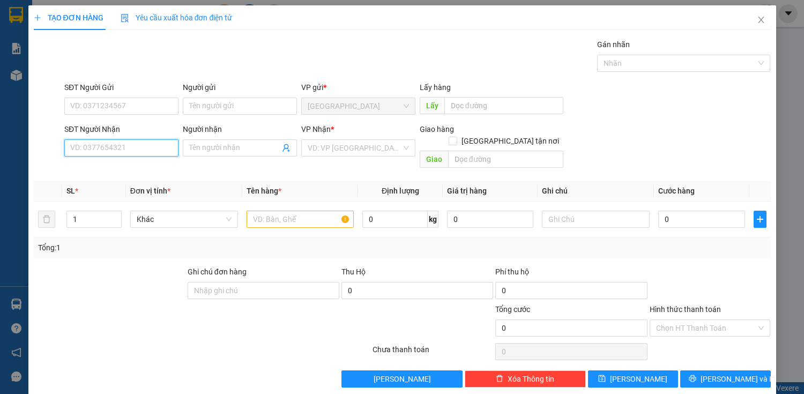
click at [172, 146] on input "SĐT Người Nhận" at bounding box center [121, 147] width 114 height 17
click at [247, 152] on input "Người nhận" at bounding box center [234, 148] width 91 height 12
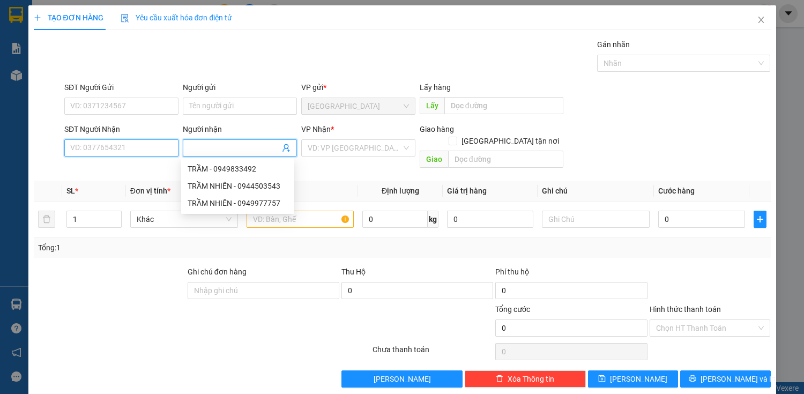
click at [118, 148] on input "SĐT Người Nhận" at bounding box center [121, 147] width 114 height 17
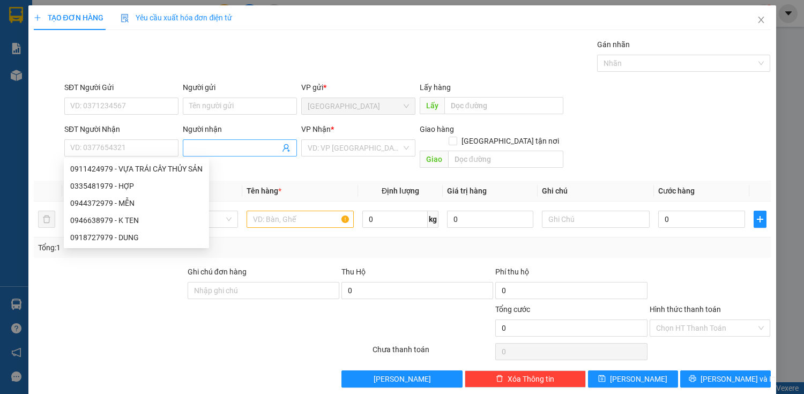
click at [264, 144] on input "Người nhận" at bounding box center [234, 148] width 91 height 12
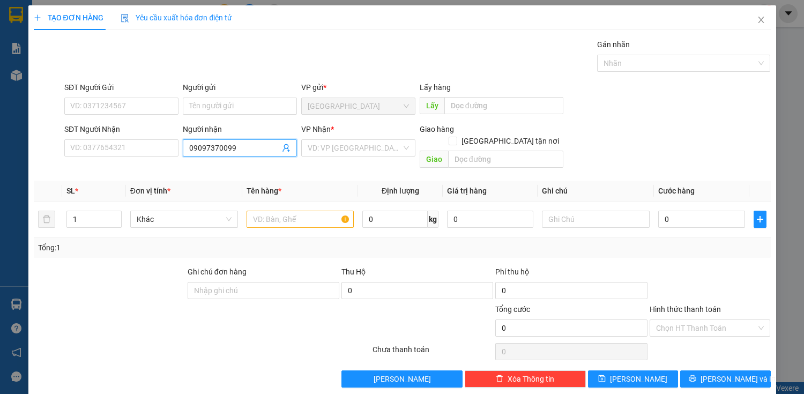
drag, startPoint x: 189, startPoint y: 150, endPoint x: 238, endPoint y: 144, distance: 49.7
click at [238, 144] on input "09097370099" at bounding box center [234, 148] width 91 height 12
click at [127, 150] on input "SĐT Người Nhận" at bounding box center [121, 147] width 114 height 17
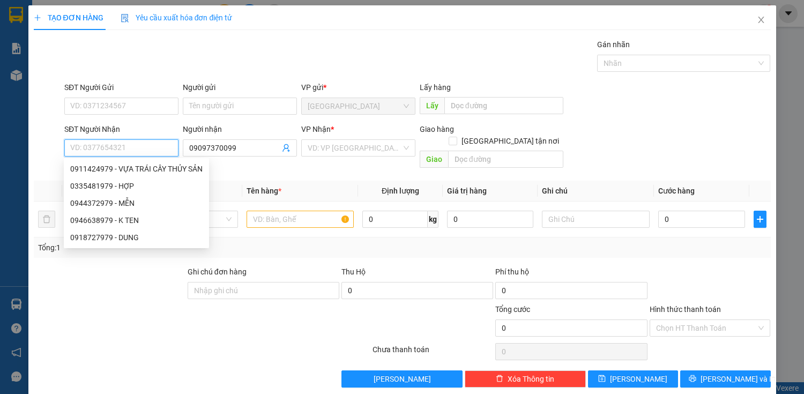
paste input "09097370099"
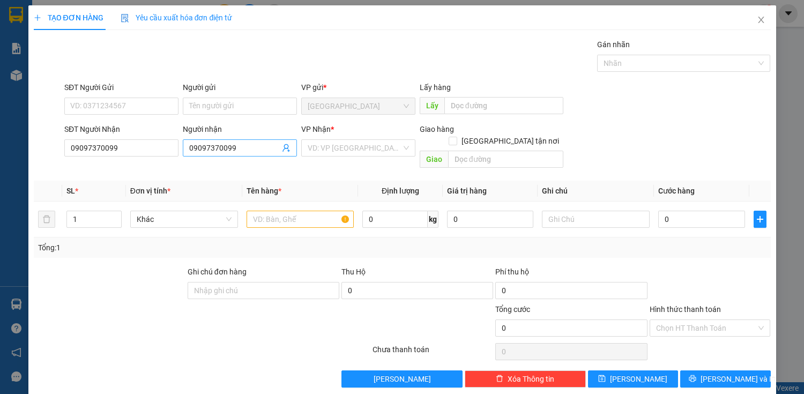
click at [251, 145] on input "09097370099" at bounding box center [234, 148] width 91 height 12
click at [129, 142] on input "09097370099" at bounding box center [121, 147] width 114 height 17
drag, startPoint x: 69, startPoint y: 145, endPoint x: 123, endPoint y: 146, distance: 54.2
click at [123, 146] on input "09097370099" at bounding box center [121, 147] width 114 height 17
click at [112, 146] on input "09097370099" at bounding box center [121, 147] width 114 height 17
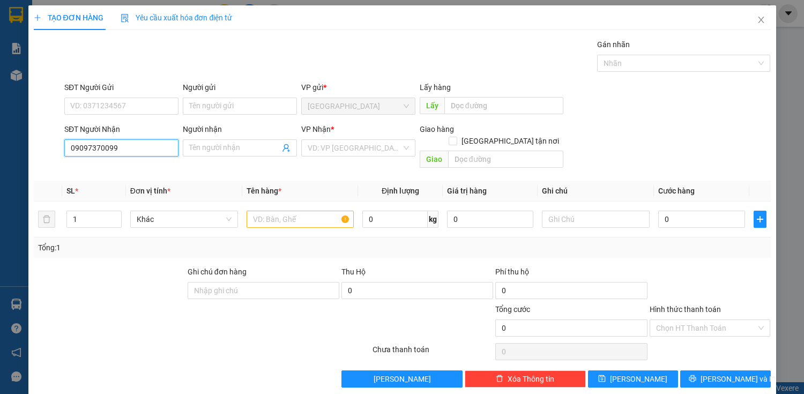
click at [84, 151] on input "09097370099" at bounding box center [121, 147] width 114 height 17
click at [87, 150] on input "09097370099" at bounding box center [121, 147] width 114 height 17
drag, startPoint x: 112, startPoint y: 169, endPoint x: 139, endPoint y: 152, distance: 32.7
click at [115, 169] on div "0907370099 - NHIÊN" at bounding box center [120, 169] width 100 height 12
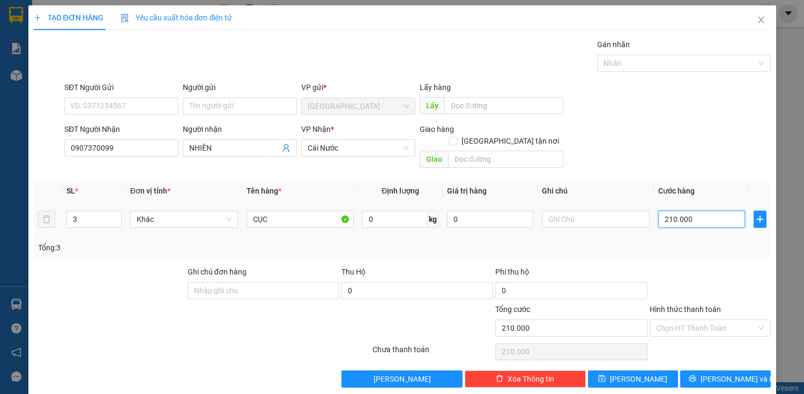
click at [679, 211] on input "210.000" at bounding box center [701, 219] width 86 height 17
click at [502, 135] on label "[GEOGRAPHIC_DATA] tận nơi" at bounding box center [506, 141] width 115 height 12
click at [456, 137] on input "[GEOGRAPHIC_DATA] tận nơi" at bounding box center [453, 141] width 8 height 8
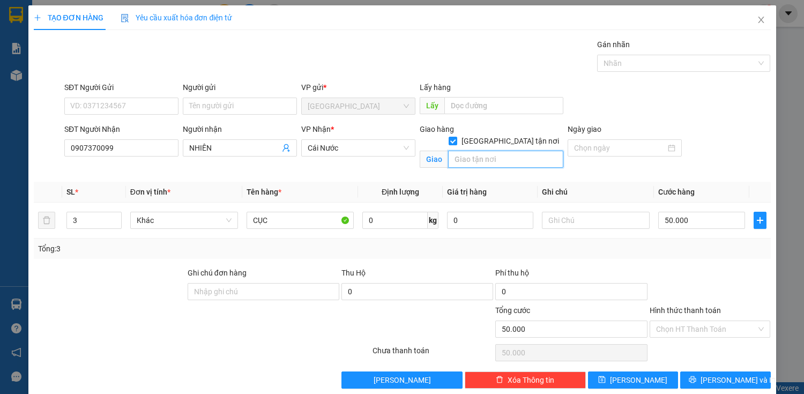
click at [502, 151] on input "text" at bounding box center [505, 159] width 115 height 17
click at [712, 382] on span "[PERSON_NAME] và In" at bounding box center [738, 380] width 75 height 12
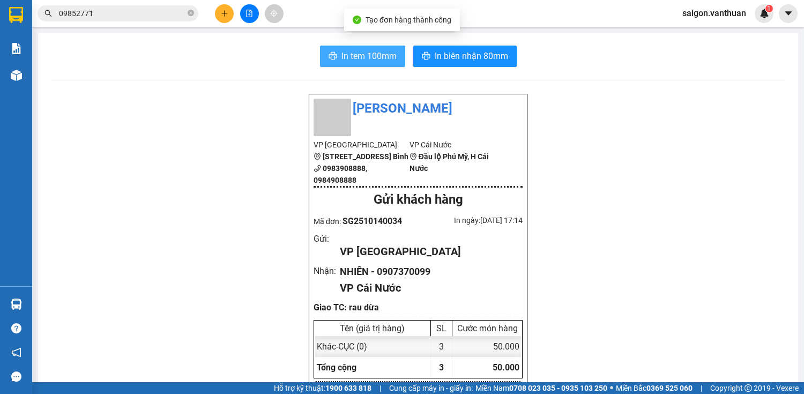
click at [365, 62] on span "In tem 100mm" at bounding box center [369, 55] width 55 height 13
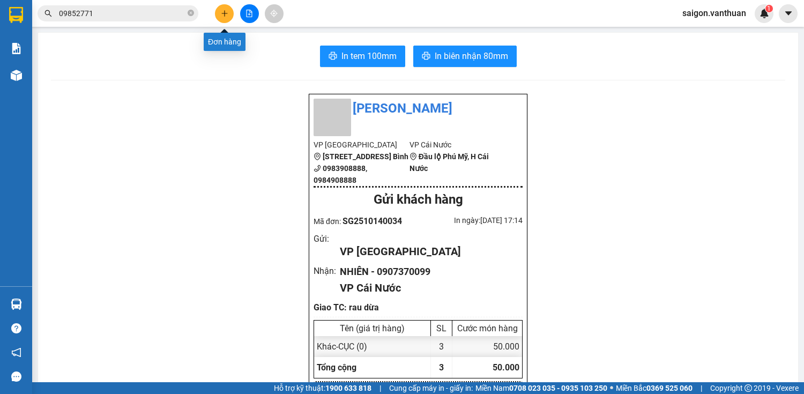
click at [223, 15] on icon "plus" at bounding box center [225, 14] width 8 height 8
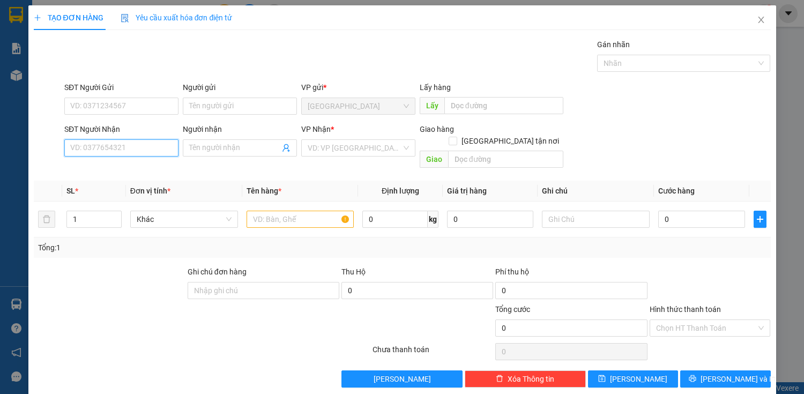
click at [143, 148] on input "SĐT Người Nhận" at bounding box center [121, 147] width 114 height 17
click at [139, 166] on div "0911614314 - TRÂM" at bounding box center [120, 169] width 100 height 12
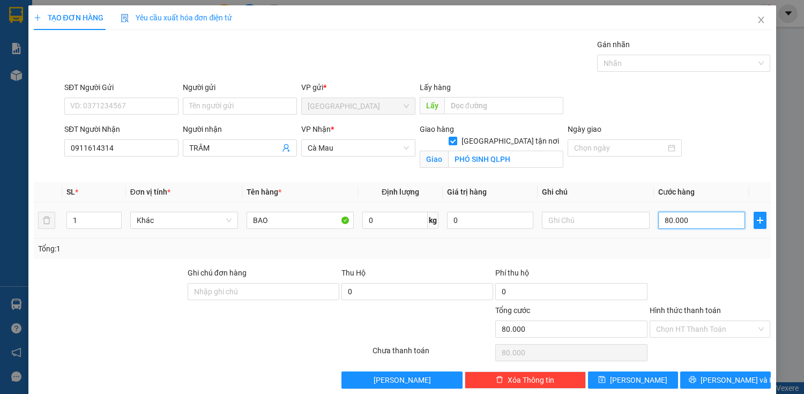
click at [669, 226] on input "80.000" at bounding box center [701, 220] width 86 height 17
click at [743, 375] on button "[PERSON_NAME] và In" at bounding box center [725, 380] width 90 height 17
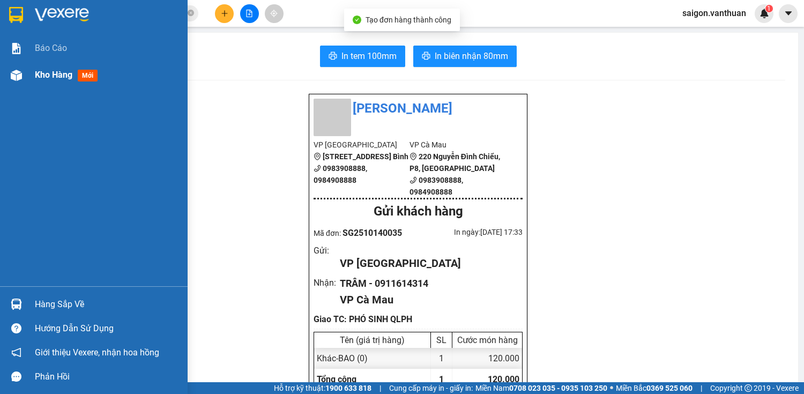
click at [43, 66] on div "Kho hàng mới" at bounding box center [107, 75] width 145 height 27
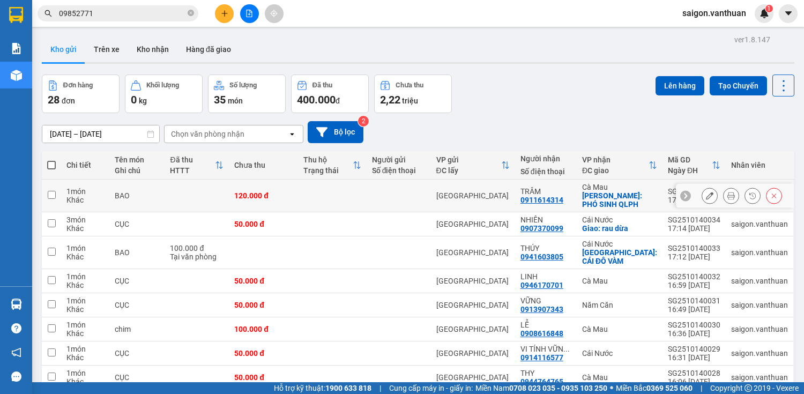
click at [706, 196] on icon at bounding box center [710, 196] width 8 height 8
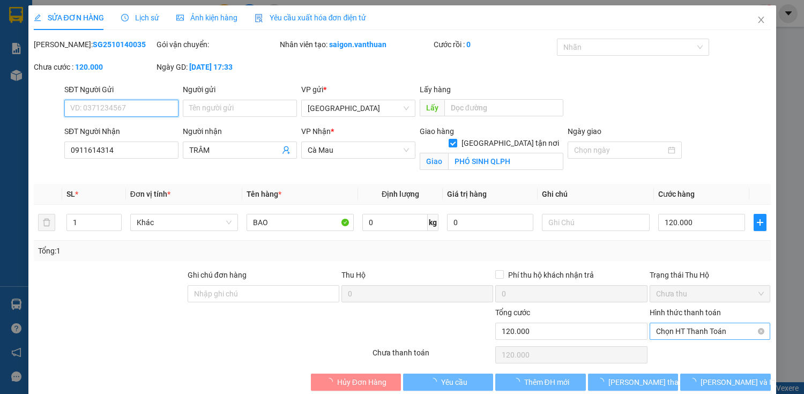
click at [715, 323] on span "Chọn HT Thanh Toán" at bounding box center [710, 331] width 108 height 16
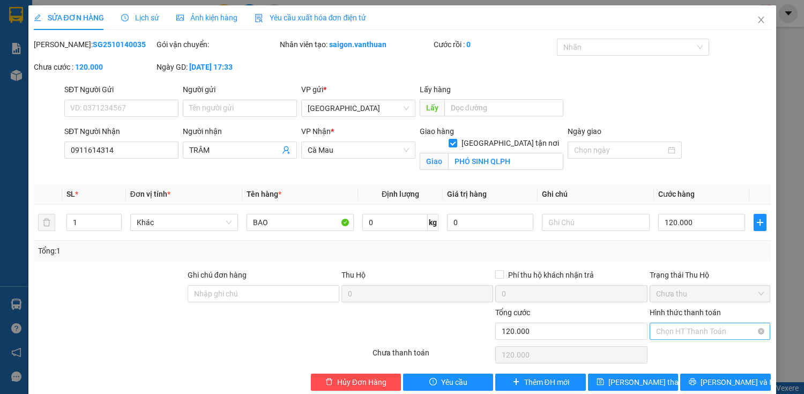
click at [716, 332] on span "Chọn HT Thanh Toán" at bounding box center [710, 331] width 108 height 16
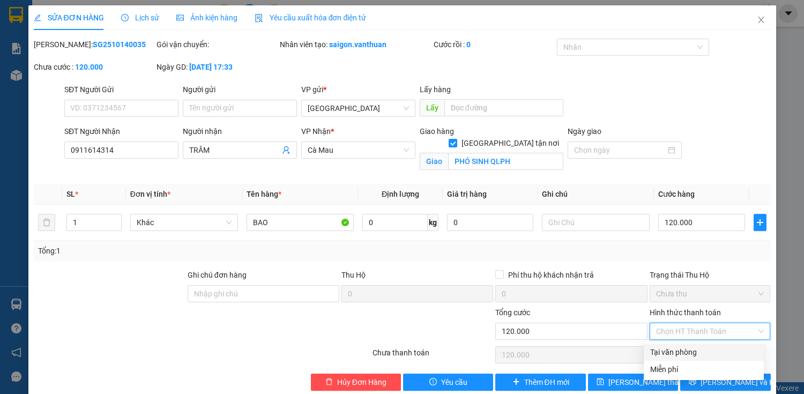
click at [715, 360] on div "Tại văn phòng" at bounding box center [704, 352] width 120 height 17
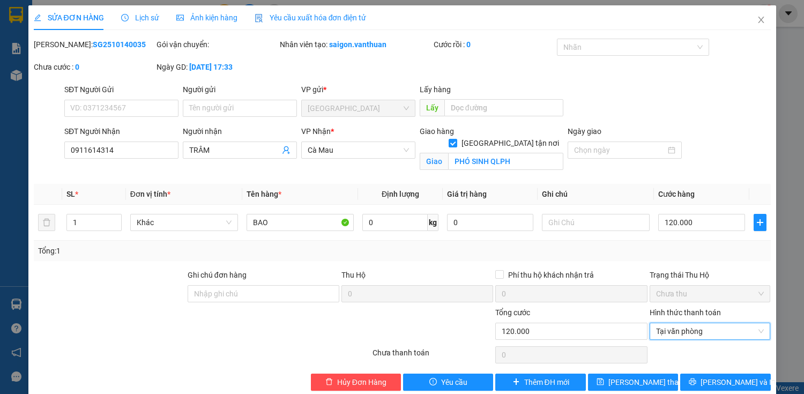
click at [717, 372] on div "Total Paid Fee 0 Total UnPaid Fee 120.000 Cash Collection Total Fee Mã ĐH: SG25…" at bounding box center [402, 215] width 737 height 352
click at [754, 377] on button "[PERSON_NAME] và In" at bounding box center [725, 382] width 90 height 17
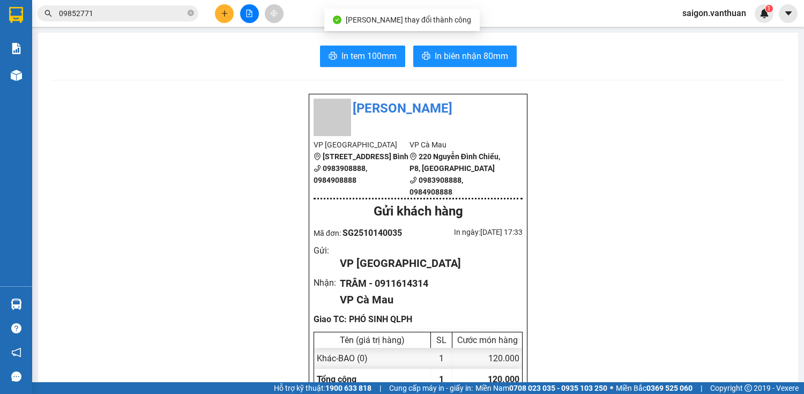
click at [370, 55] on span "In tem 100mm" at bounding box center [369, 55] width 55 height 13
click at [317, 157] on li "[STREET_ADDRESS] Bình" at bounding box center [362, 157] width 96 height 12
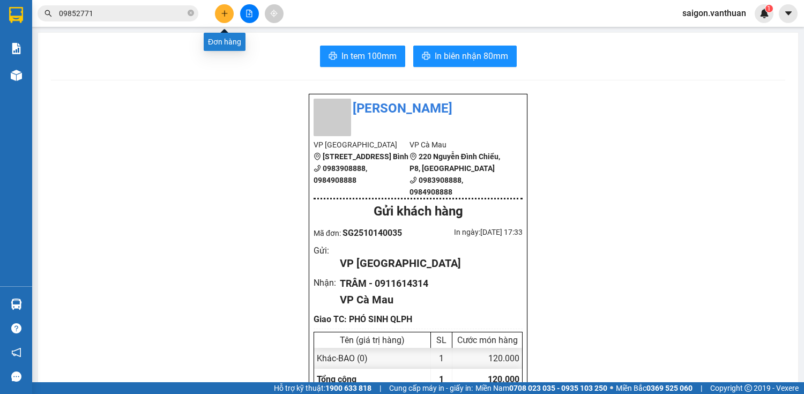
click at [225, 14] on icon "plus" at bounding box center [225, 14] width 8 height 8
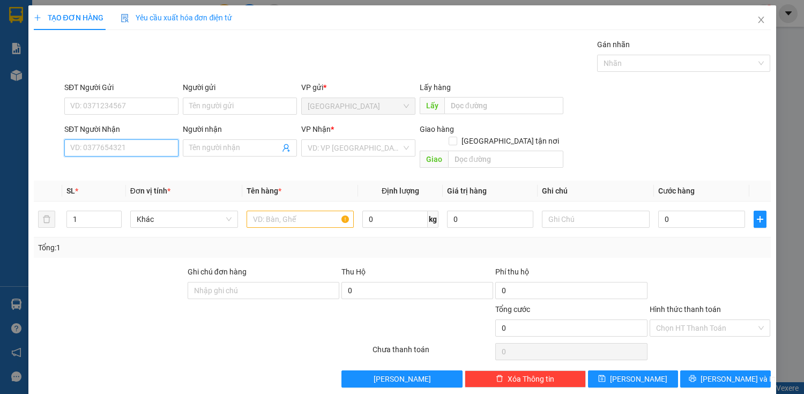
click at [123, 150] on input "SĐT Người Nhận" at bounding box center [121, 147] width 114 height 17
click at [161, 147] on input "SĐT Người Nhận" at bounding box center [121, 147] width 114 height 17
drag, startPoint x: 120, startPoint y: 170, endPoint x: 127, endPoint y: 131, distance: 39.2
click at [120, 167] on div "Transit Pickup Surcharge Ids Transit Deliver Surcharge Ids Transit Deliver Surc…" at bounding box center [402, 213] width 737 height 349
click at [127, 131] on div "SĐT Người Nhận" at bounding box center [121, 129] width 114 height 12
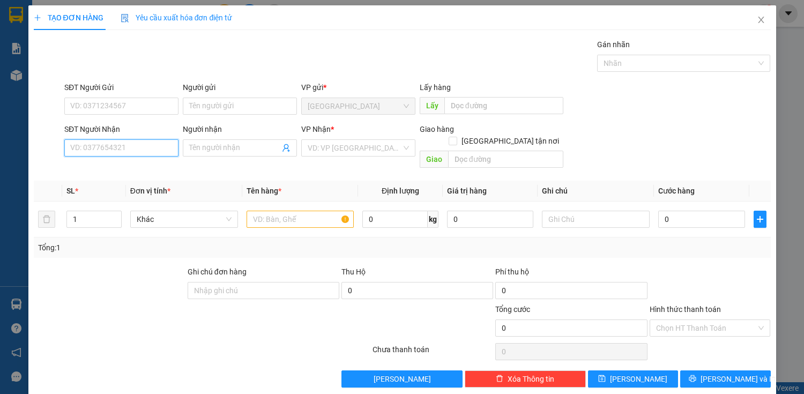
click at [127, 139] on input "SĐT Người Nhận" at bounding box center [121, 147] width 114 height 17
click at [133, 162] on div "0942820010 - LANG" at bounding box center [120, 168] width 113 height 17
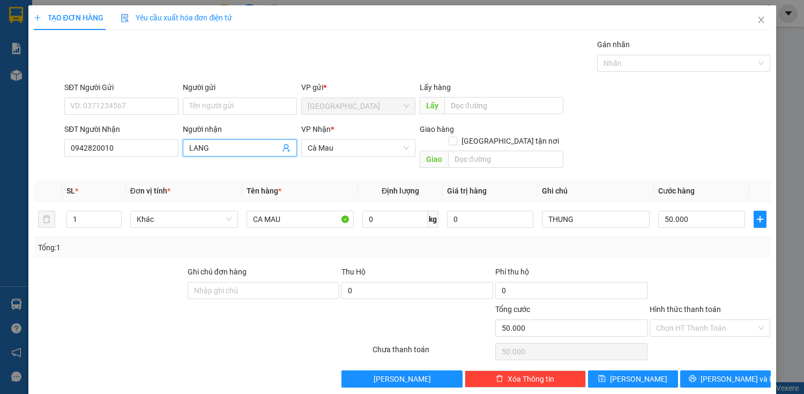
drag, startPoint x: 233, startPoint y: 140, endPoint x: 232, endPoint y: 150, distance: 9.7
click at [232, 150] on span "LANG" at bounding box center [240, 147] width 114 height 17
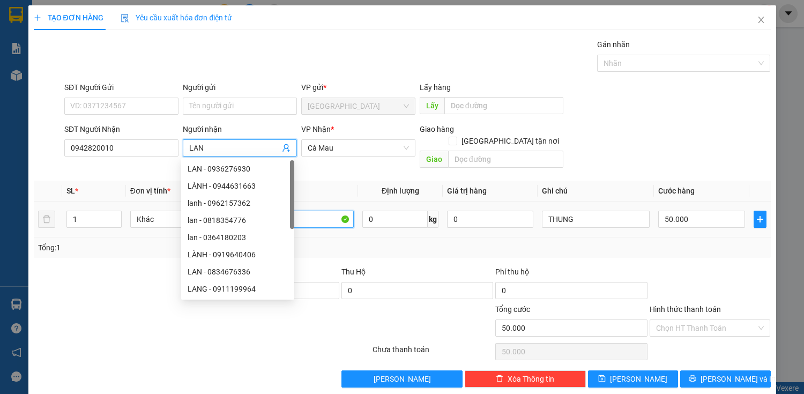
click at [311, 211] on input "CA MAU" at bounding box center [301, 219] width 108 height 17
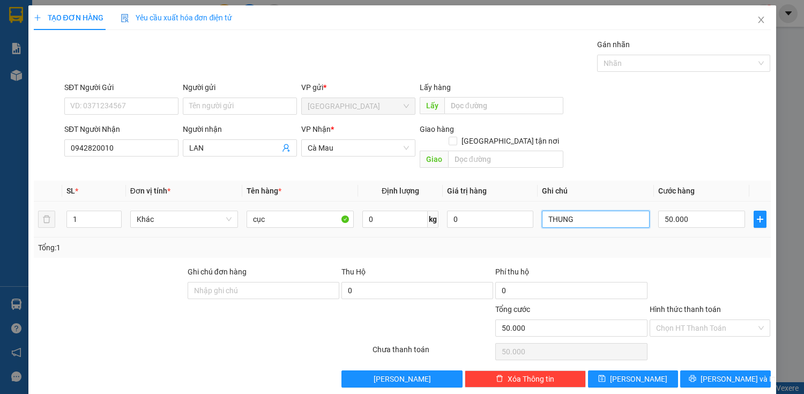
click at [597, 211] on input "THUNG" at bounding box center [596, 219] width 108 height 17
click at [661, 211] on input "50.000" at bounding box center [701, 219] width 86 height 17
click at [753, 376] on div "TẠO ĐƠN HÀNG Yêu cầu xuất hóa đơn điện tử Transit Pickup Surcharge Ids Transit …" at bounding box center [402, 200] width 748 height 390
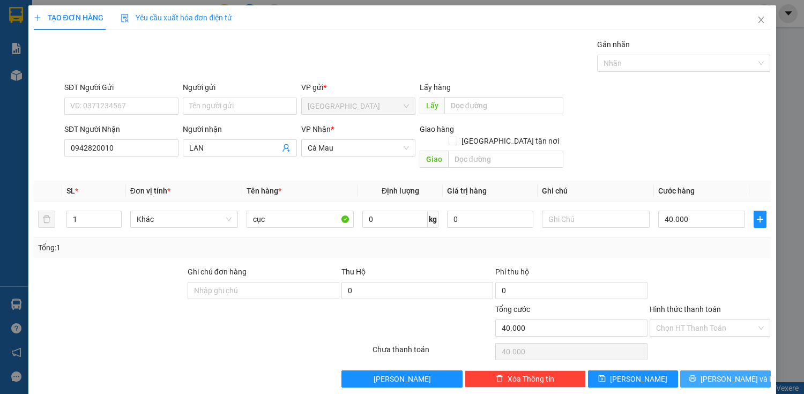
click at [747, 370] on button "[PERSON_NAME] và In" at bounding box center [725, 378] width 90 height 17
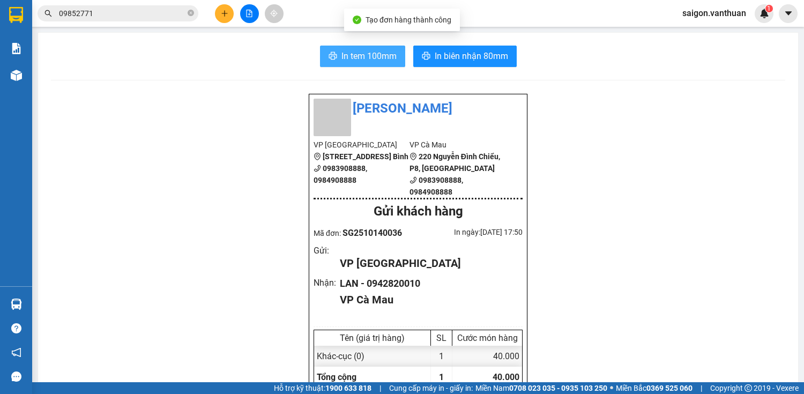
click at [329, 61] on span "printer" at bounding box center [333, 56] width 9 height 10
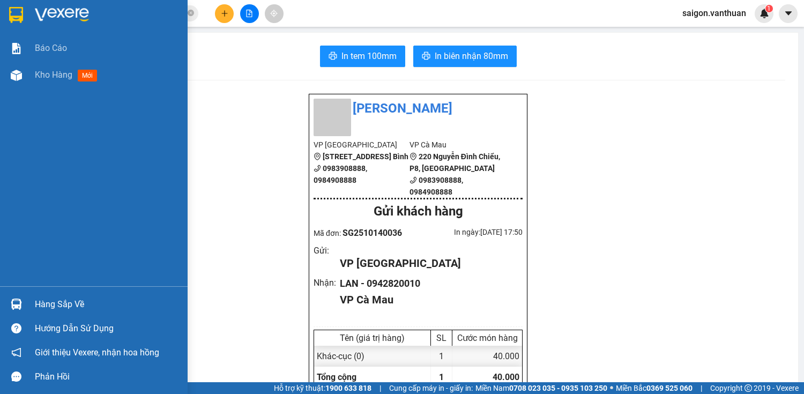
click at [47, 81] on div "Kho hàng mới" at bounding box center [68, 74] width 66 height 13
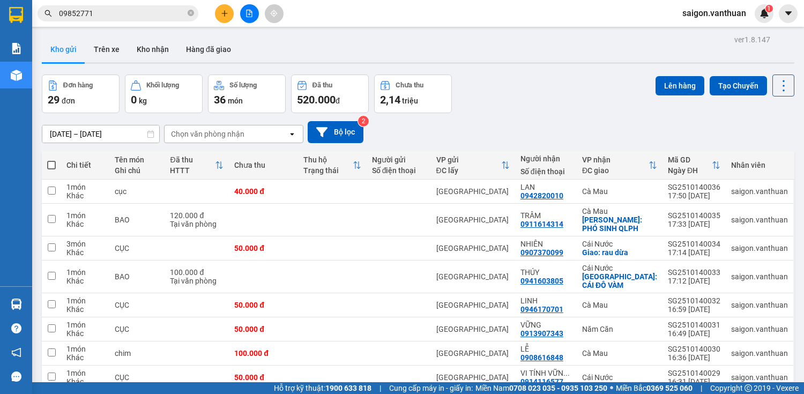
click at [53, 161] on span at bounding box center [51, 165] width 9 height 9
click at [51, 160] on input "checkbox" at bounding box center [51, 160] width 0 height 0
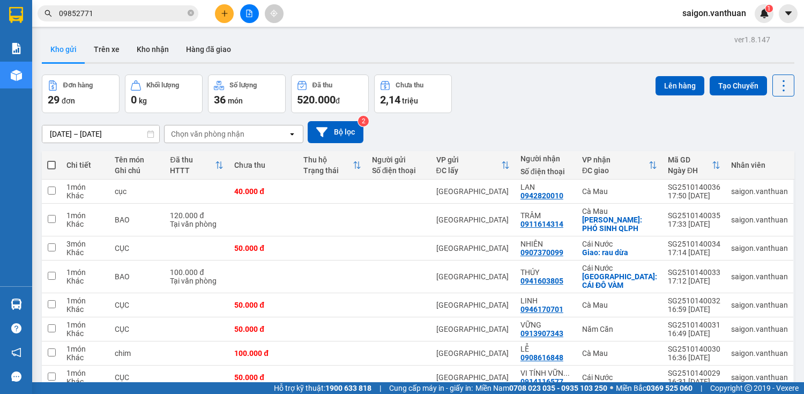
click at [53, 165] on span at bounding box center [51, 165] width 9 height 9
click at [51, 160] on input "checkbox" at bounding box center [51, 160] width 0 height 0
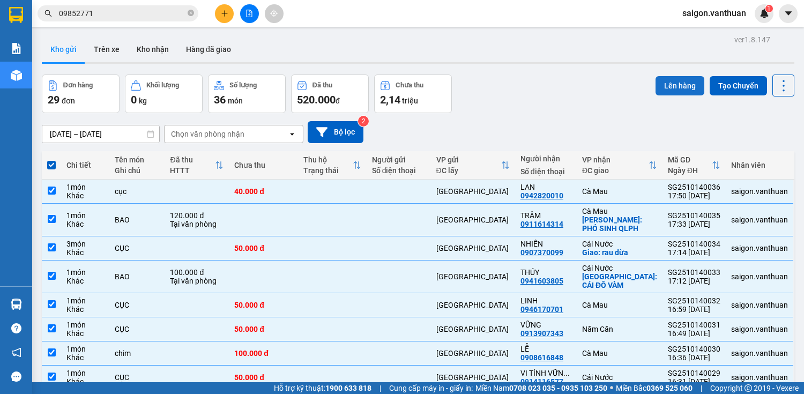
click at [671, 77] on button "Lên hàng" at bounding box center [680, 85] width 49 height 19
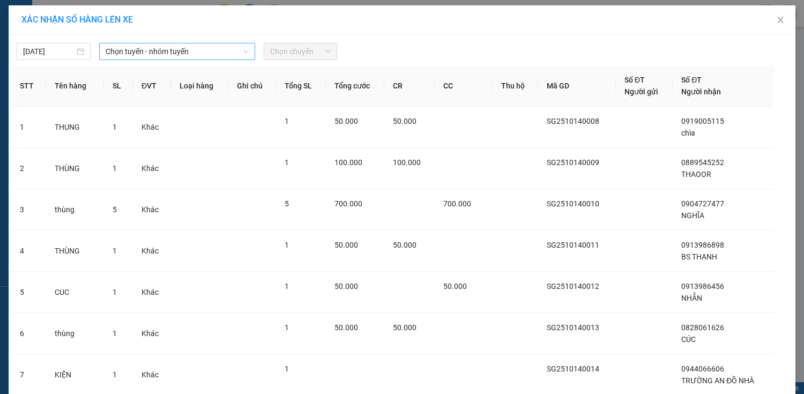
click at [132, 58] on span "Chọn tuyến - nhóm tuyến" at bounding box center [177, 51] width 143 height 16
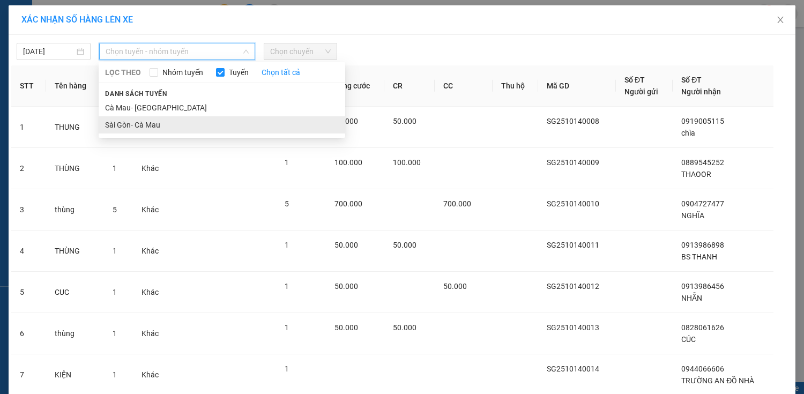
click at [115, 117] on li "Sài Gòn- Cà Mau" at bounding box center [222, 124] width 247 height 17
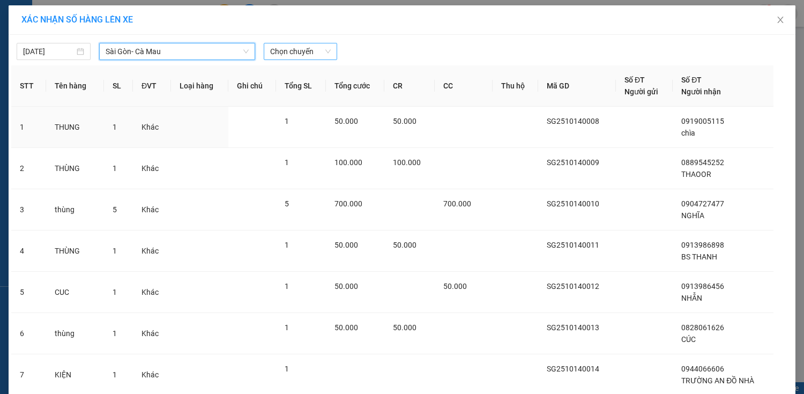
click at [279, 49] on span "Chọn chuyến" at bounding box center [300, 51] width 61 height 16
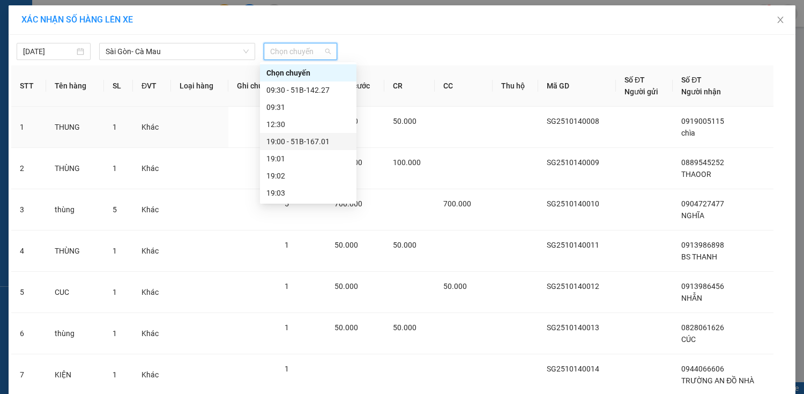
click at [298, 134] on div "19:00 - 51B-167.01" at bounding box center [308, 141] width 97 height 17
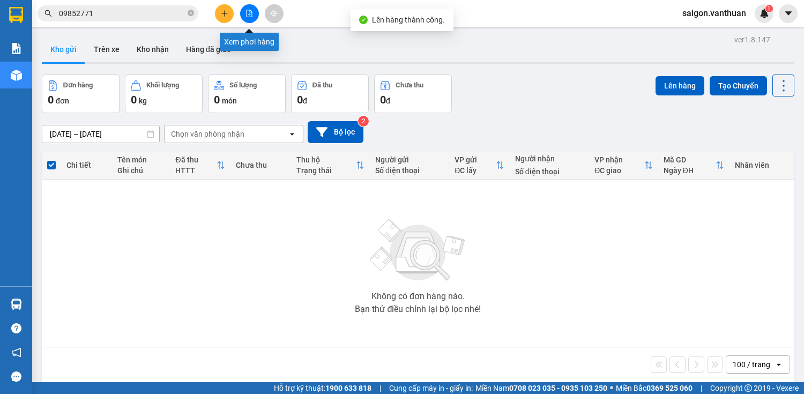
click at [249, 11] on icon "file-add" at bounding box center [250, 14] width 8 height 8
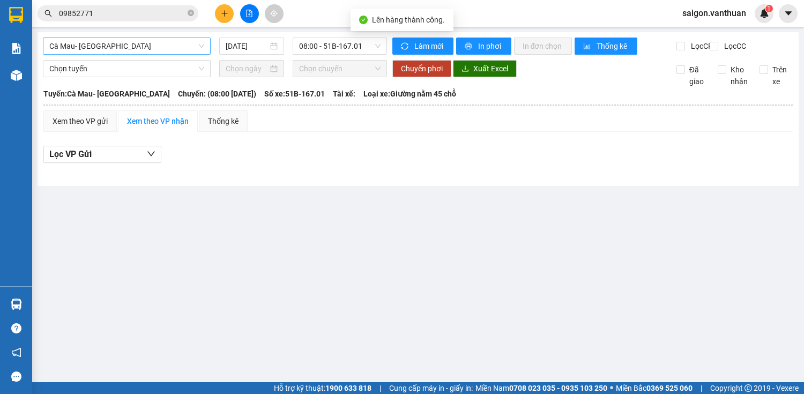
click at [176, 54] on span "Cà Mau- [GEOGRAPHIC_DATA]" at bounding box center [126, 46] width 155 height 16
click at [144, 111] on body "Kết quả tìm kiếm ( 1 ) Bộ lọc Mã ĐH Trạng thái Món hàng Thu hộ Tổng cước Chưa c…" at bounding box center [402, 197] width 804 height 394
click at [141, 44] on span "Cà Mau- [GEOGRAPHIC_DATA]" at bounding box center [126, 46] width 155 height 16
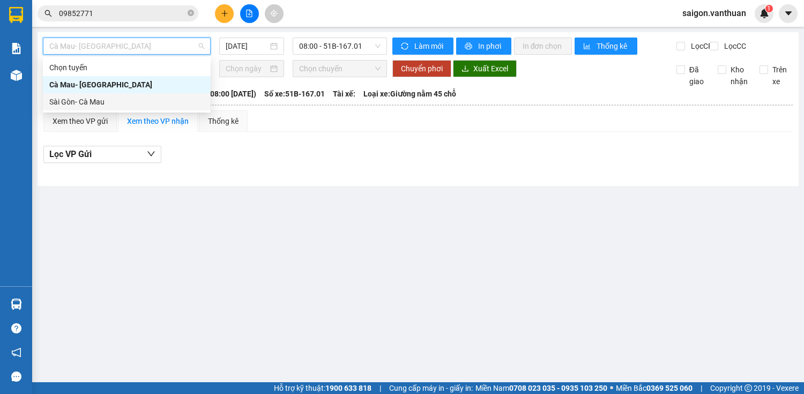
click at [119, 103] on div "Sài Gòn- Cà Mau" at bounding box center [126, 102] width 155 height 12
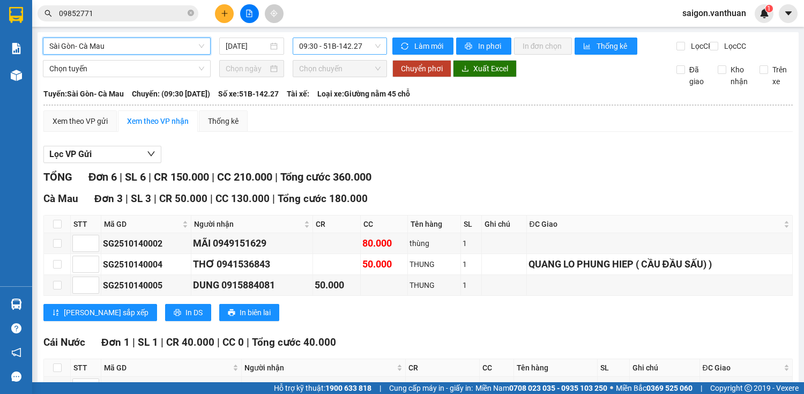
click at [371, 50] on span "09:30 - 51B-142.27" at bounding box center [339, 46] width 81 height 16
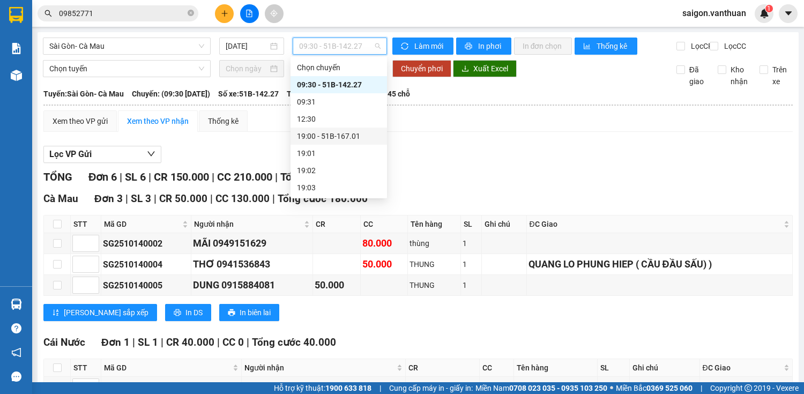
click at [351, 138] on div "19:00 - 51B-167.01" at bounding box center [339, 136] width 84 height 12
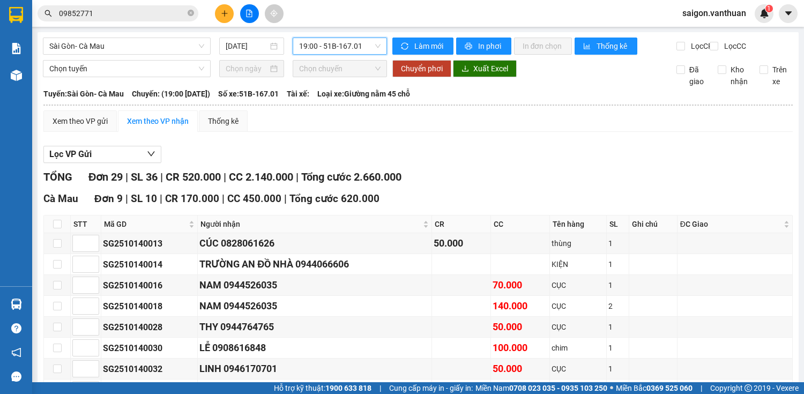
drag, startPoint x: 480, startPoint y: 20, endPoint x: 321, endPoint y: 50, distance: 161.9
click at [321, 50] on span "19:00 - 51B-167.01" at bounding box center [339, 46] width 81 height 16
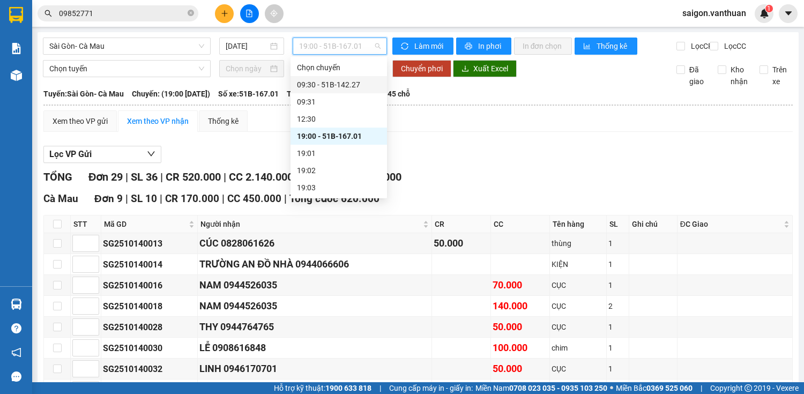
click at [360, 83] on div "09:30 - 51B-142.27" at bounding box center [339, 85] width 84 height 12
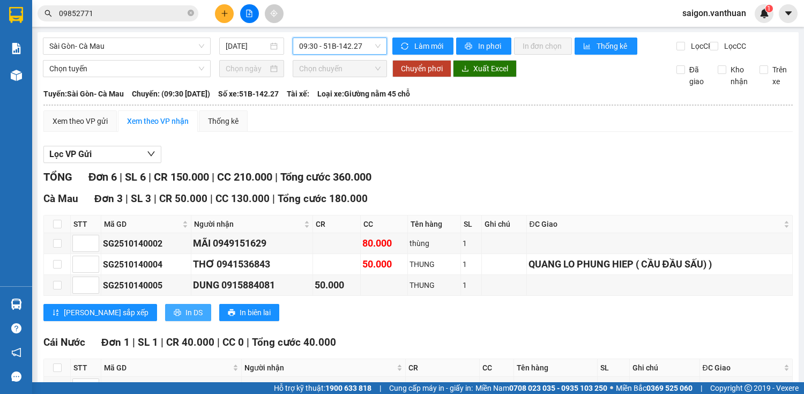
click at [186, 316] on span "In DS" at bounding box center [194, 313] width 17 height 12
click at [332, 36] on div "[GEOGRAPHIC_DATA]- Cà Mau [DATE] 09:30 - 51B-142.27 Làm mới In phơi In đơn chọn…" at bounding box center [418, 301] width 761 height 538
click at [332, 48] on span "09:30 - 51B-142.27" at bounding box center [339, 46] width 81 height 16
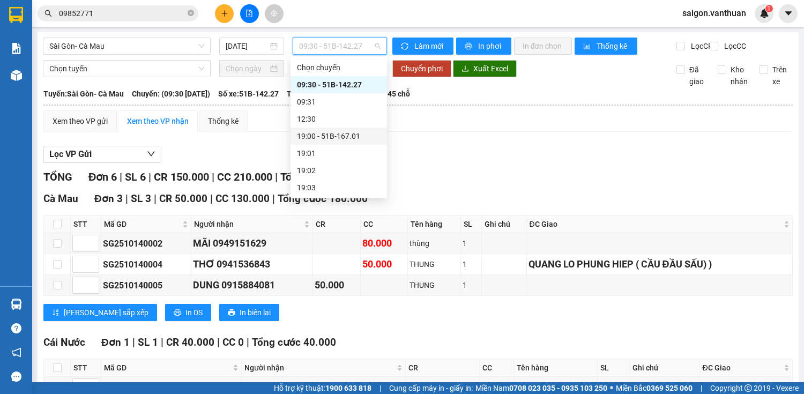
click at [330, 134] on div "19:00 - 51B-167.01" at bounding box center [339, 136] width 84 height 12
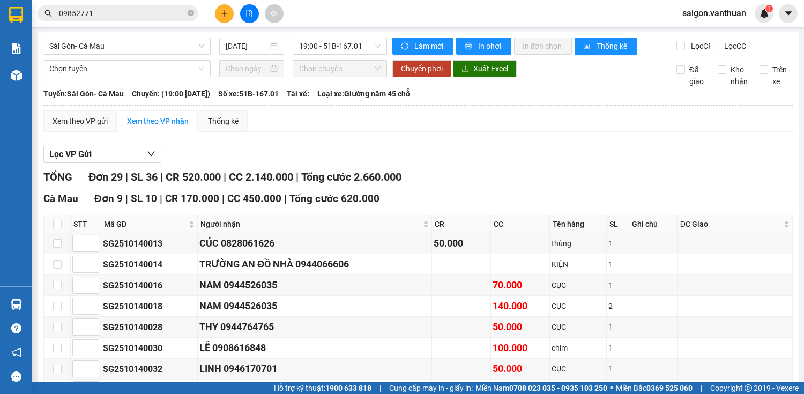
click at [347, 46] on span "19:00 - 51B-167.01" at bounding box center [339, 46] width 81 height 16
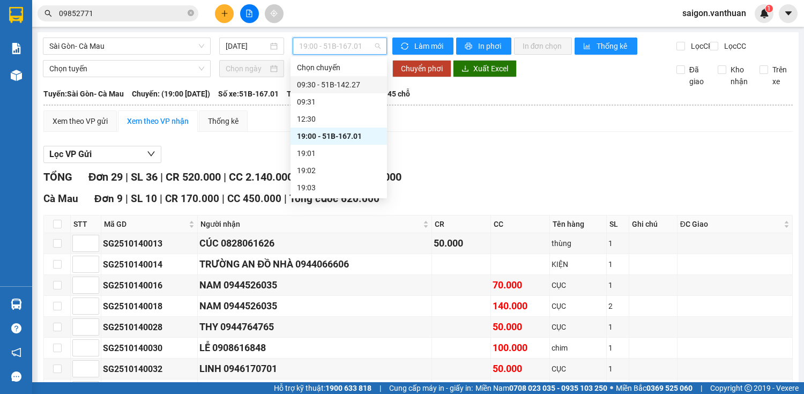
click at [345, 84] on div "09:30 - 51B-142.27" at bounding box center [339, 85] width 84 height 12
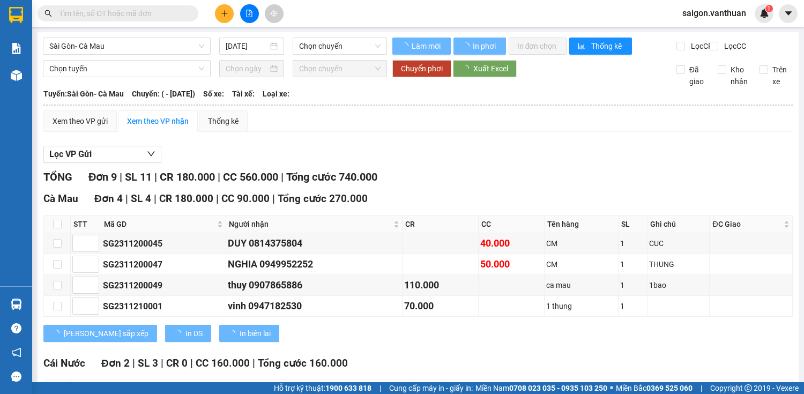
type input "21/11/2023"
